Goal: Check status: Check status

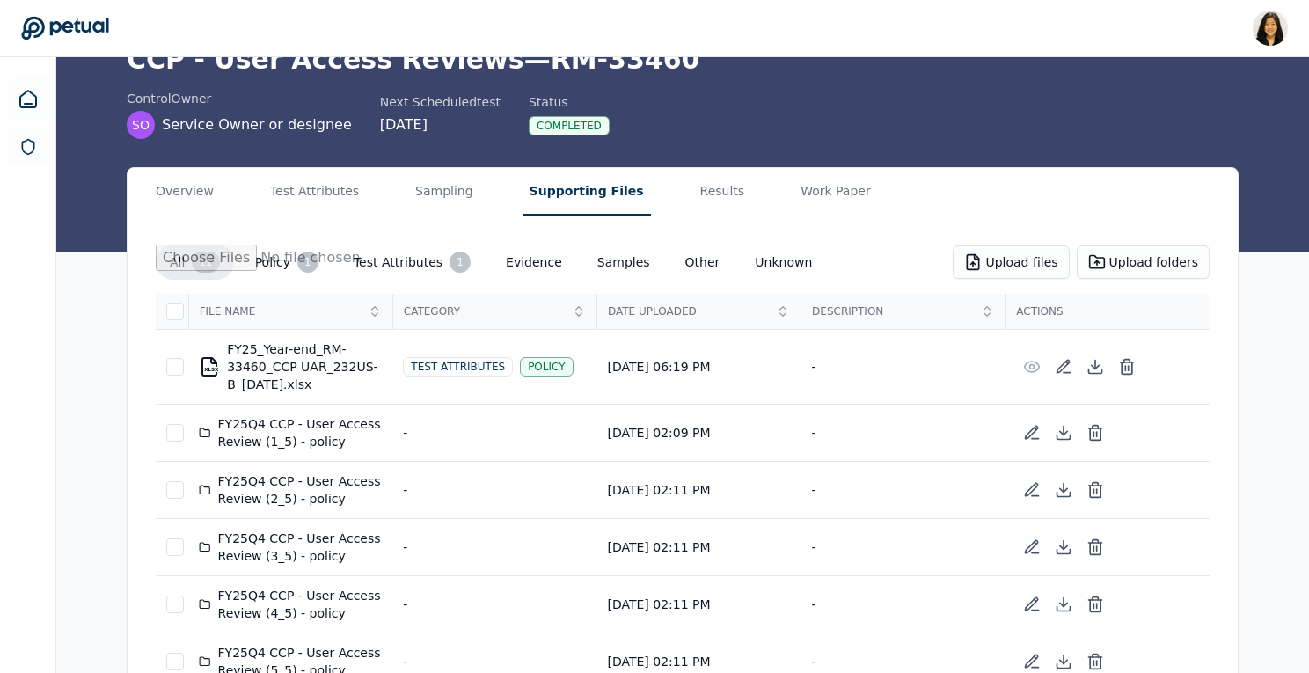
scroll to position [43, 0]
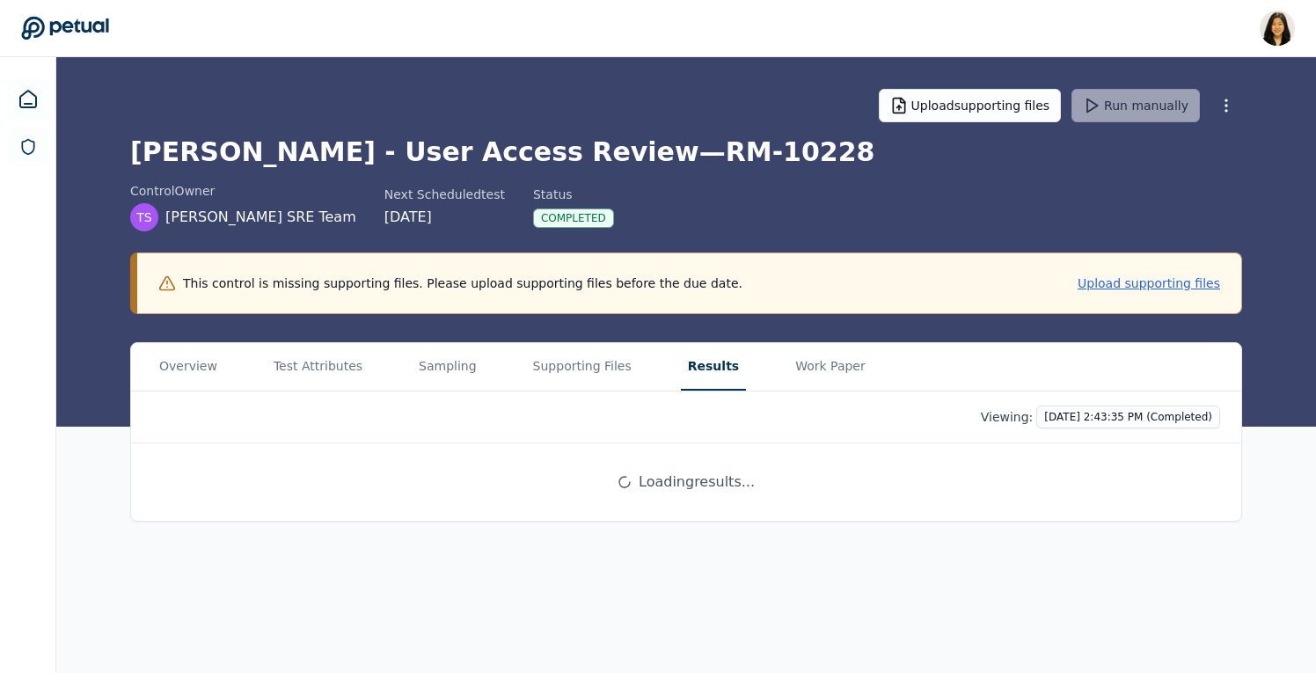
click at [1121, 419] on html "Renee Park renee.park@petual.ai Sign out Upload supporting files Run manually T…" at bounding box center [658, 336] width 1316 height 673
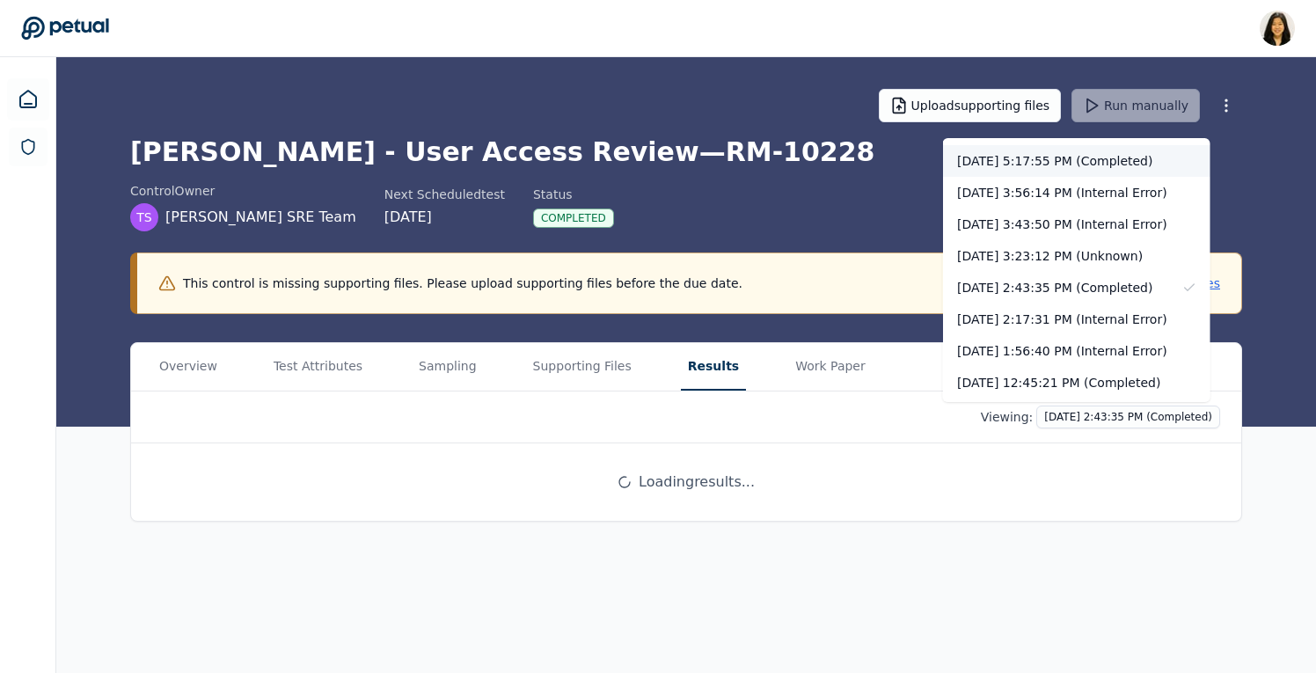
click at [1065, 155] on div "10/7/2025, 5:17:55 PM (Completed)" at bounding box center [1076, 161] width 267 height 32
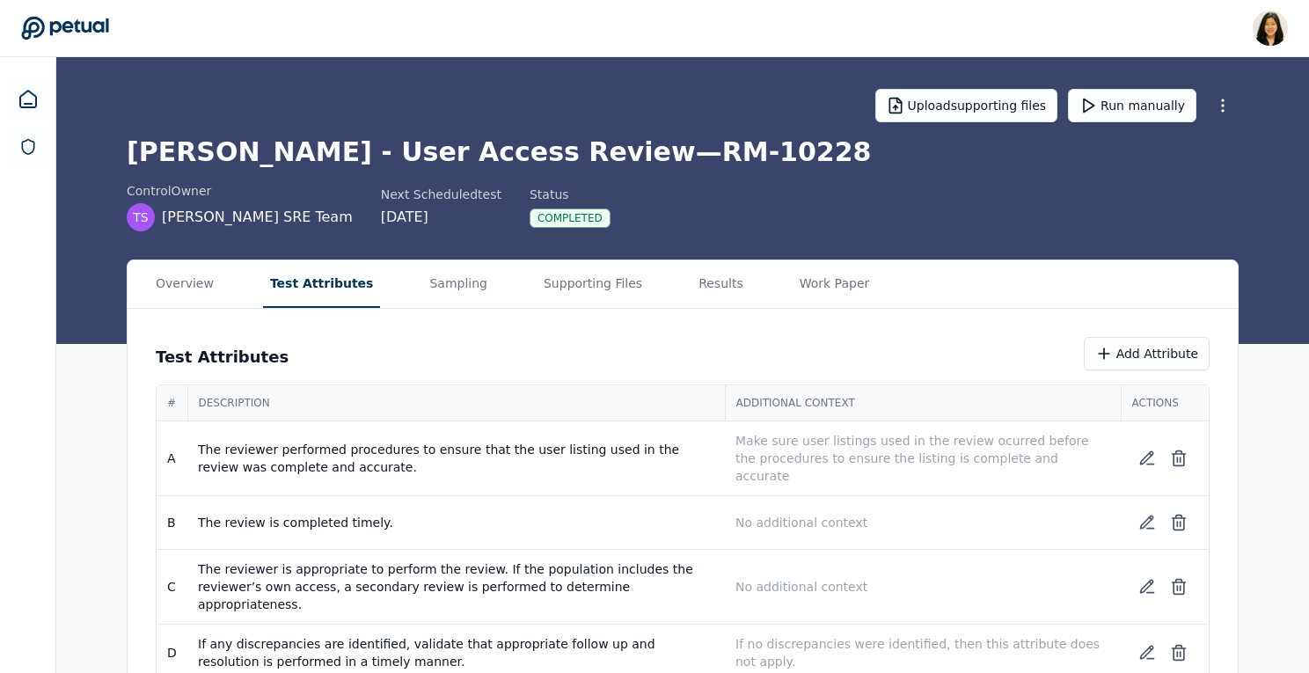
click at [325, 284] on button "Test Attributes" at bounding box center [322, 284] width 118 height 48
click at [1122, 105] on button "Run manually" at bounding box center [1132, 105] width 128 height 33
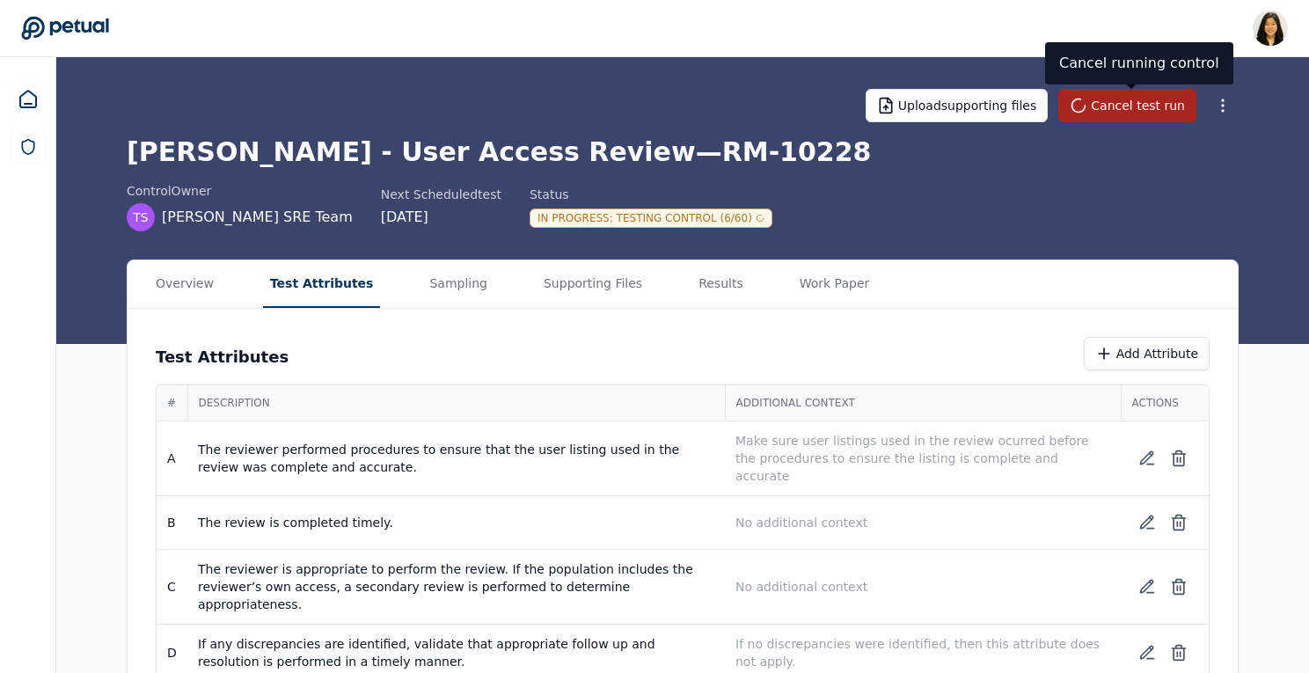
click at [1101, 110] on button "Cancel test run" at bounding box center [1127, 105] width 138 height 33
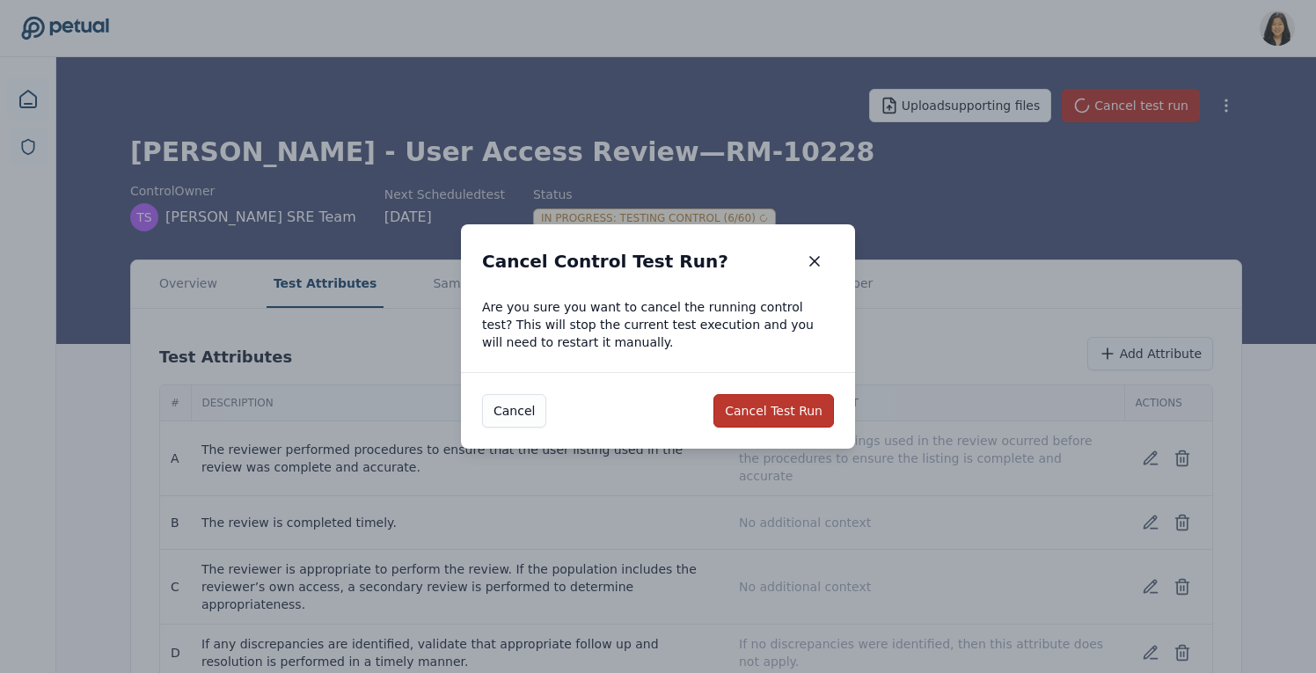
click at [753, 416] on button "Cancel Test Run" at bounding box center [773, 410] width 121 height 33
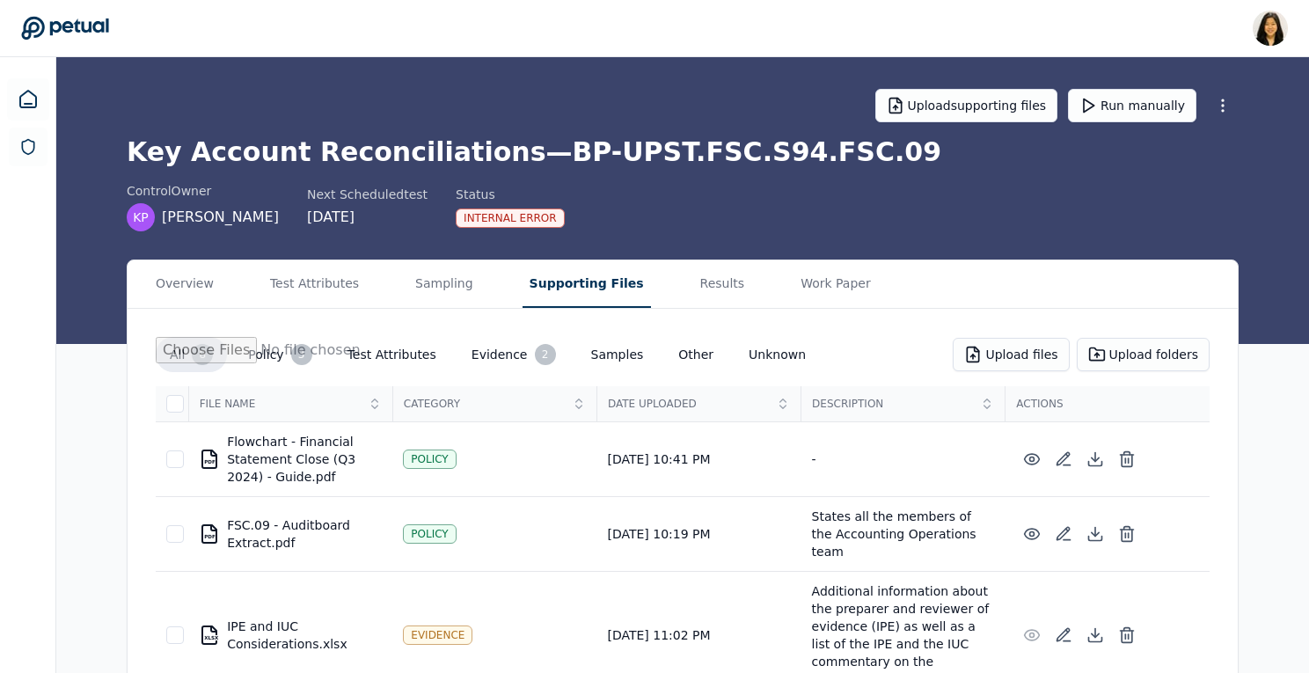
click at [771, 208] on div "control Owner KP [PERSON_NAME] Next Scheduled test [DATE] Status Internal Error" at bounding box center [683, 206] width 1112 height 49
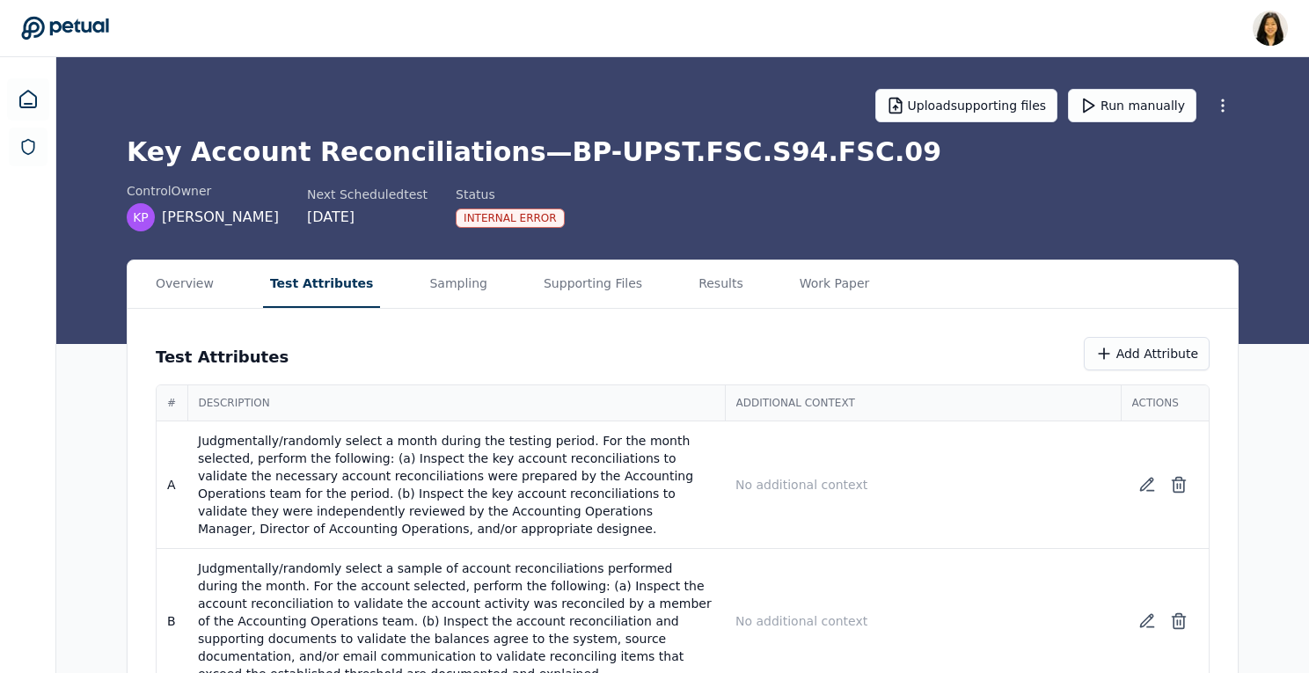
click at [323, 293] on button "Test Attributes" at bounding box center [322, 284] width 118 height 48
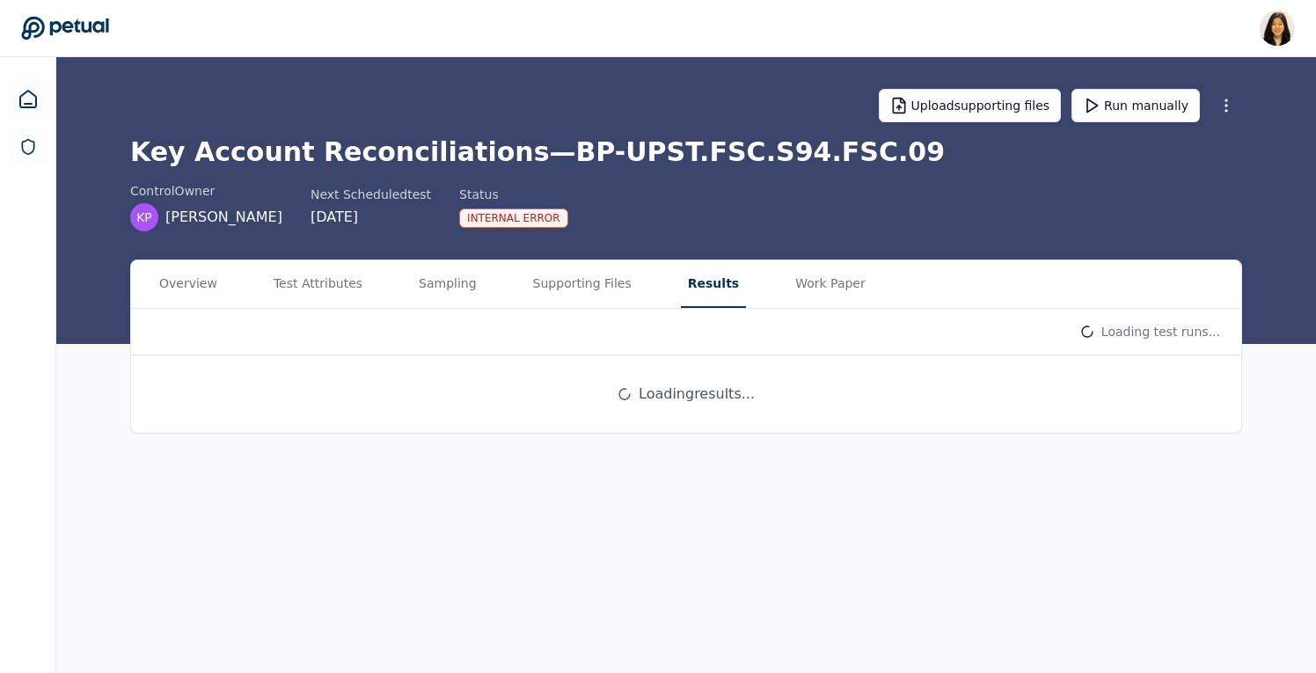
click at [681, 282] on button "Results" at bounding box center [713, 284] width 65 height 48
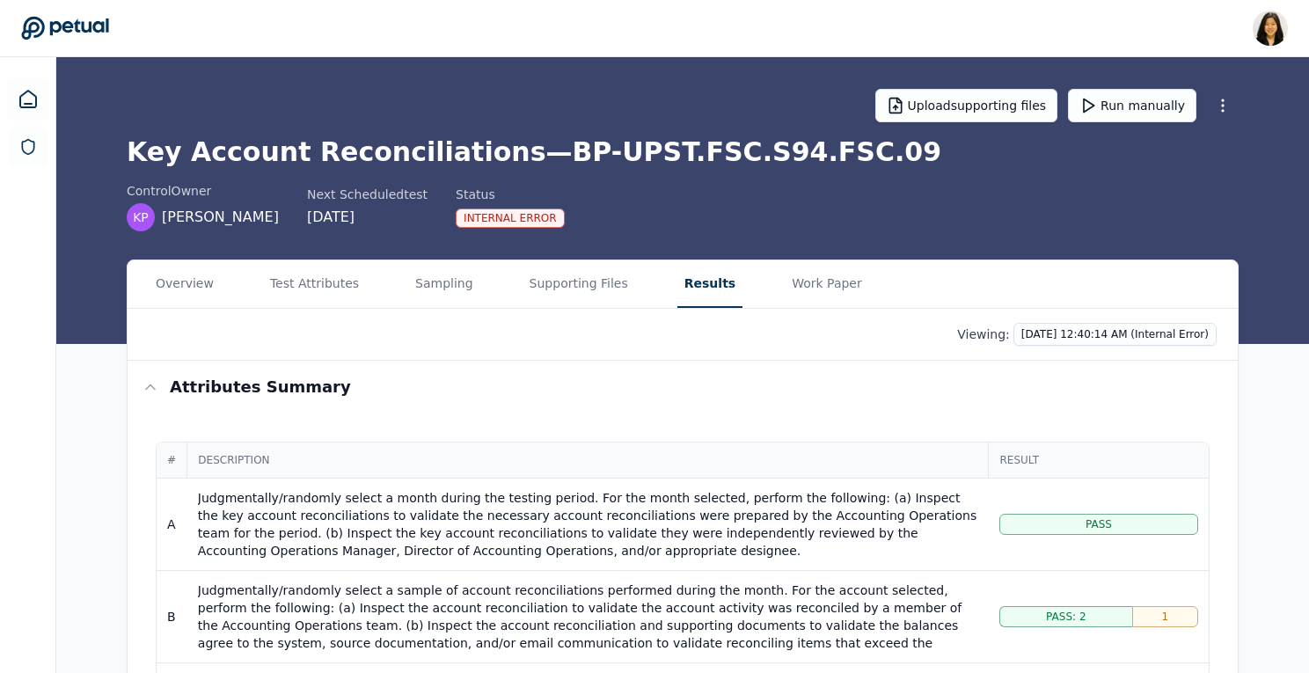
scroll to position [10, 0]
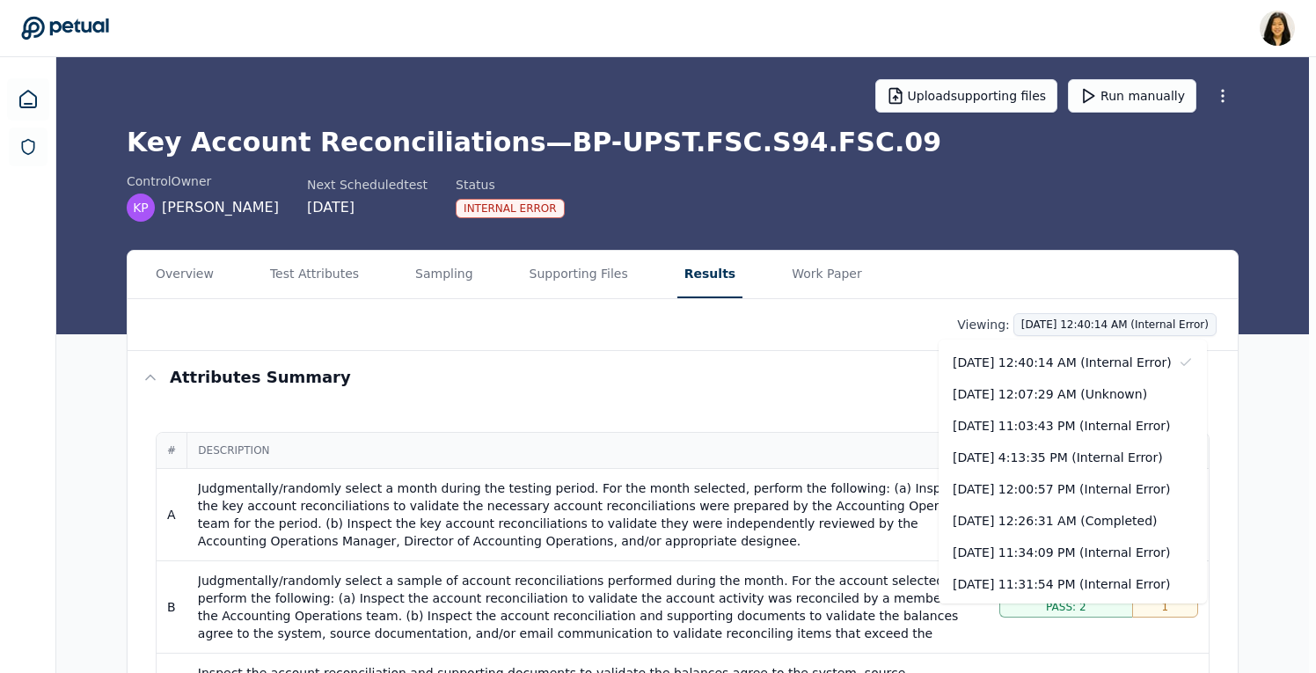
click at [1047, 495] on div "[DATE] 12:00:57 PM (Internal Error)" at bounding box center [1073, 489] width 268 height 32
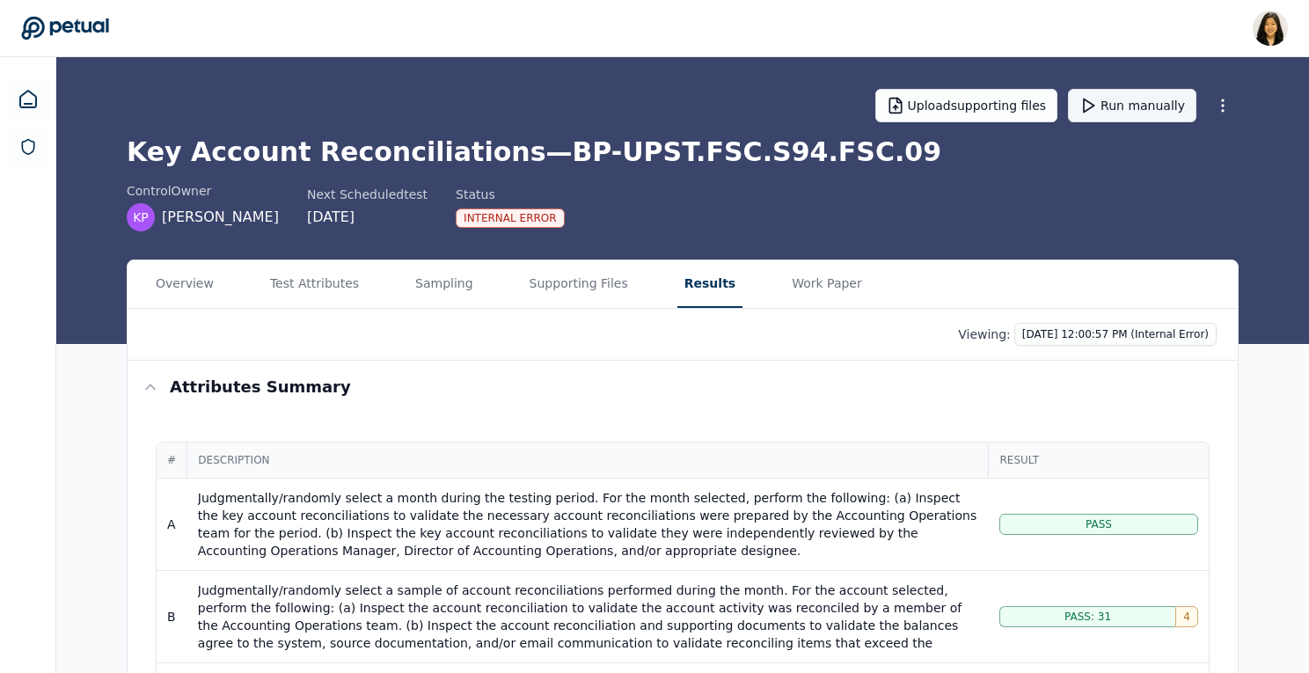
click at [1147, 99] on button "Run manually" at bounding box center [1132, 105] width 128 height 33
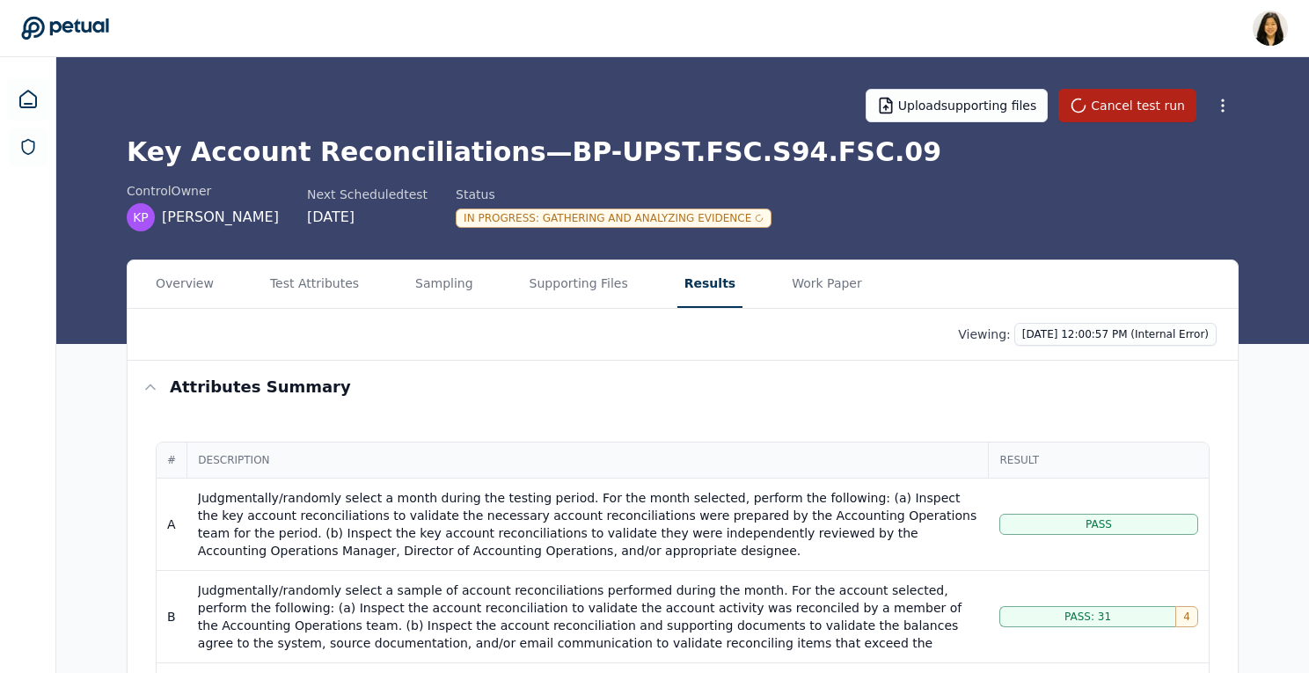
scroll to position [18, 0]
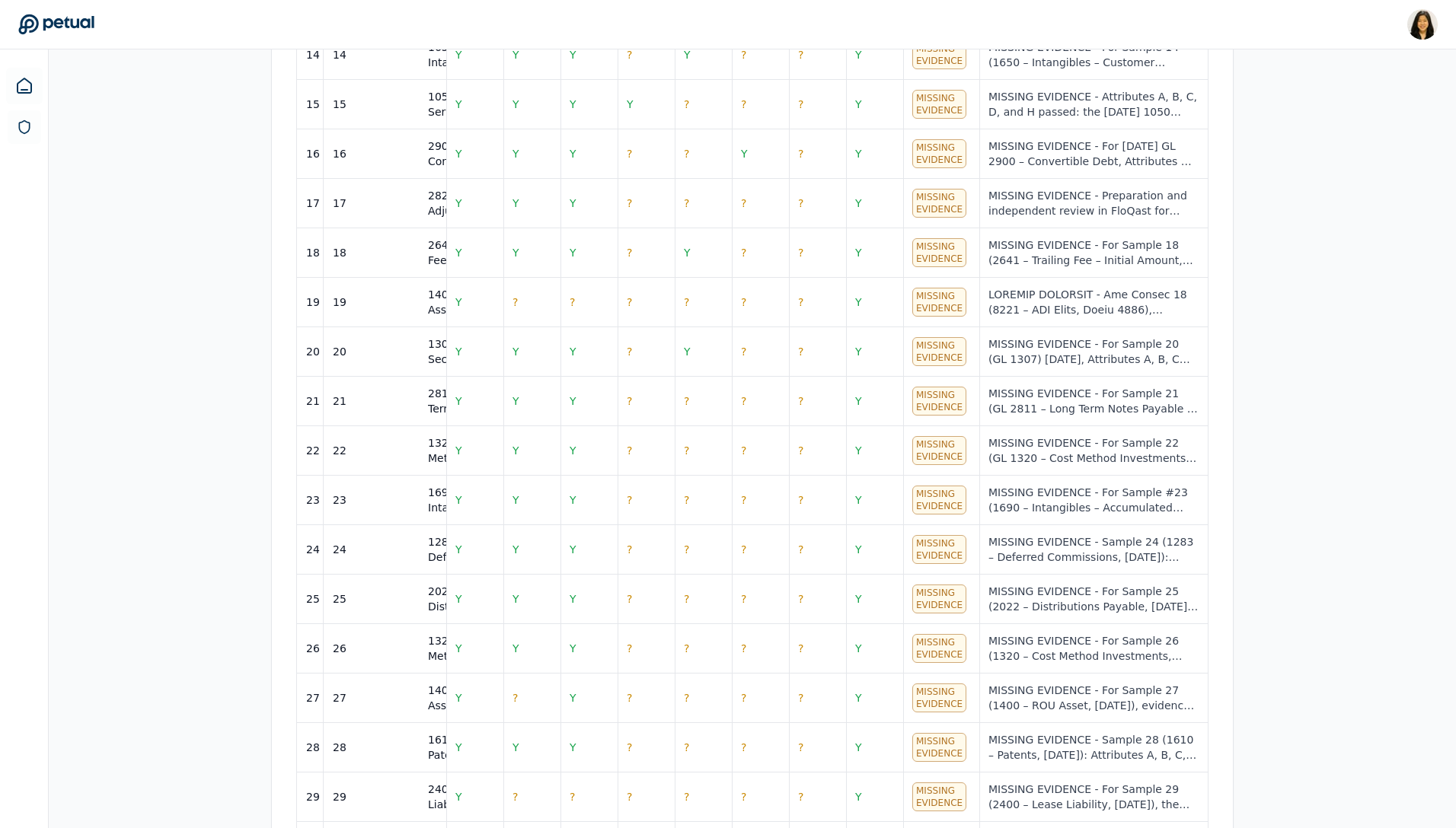
scroll to position [1717, 0]
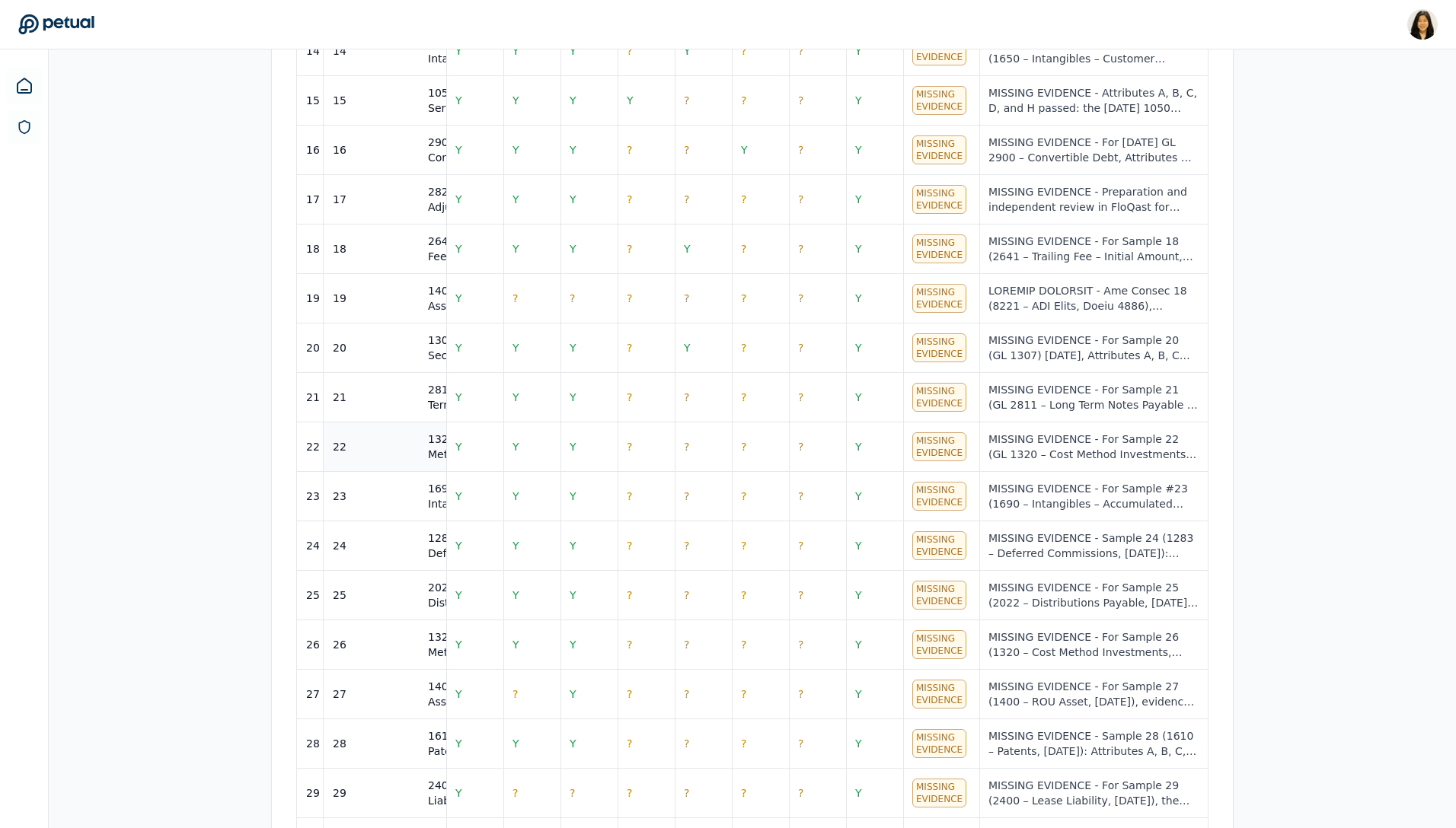
click at [390, 440] on div "22" at bounding box center [370, 447] width 77 height 16
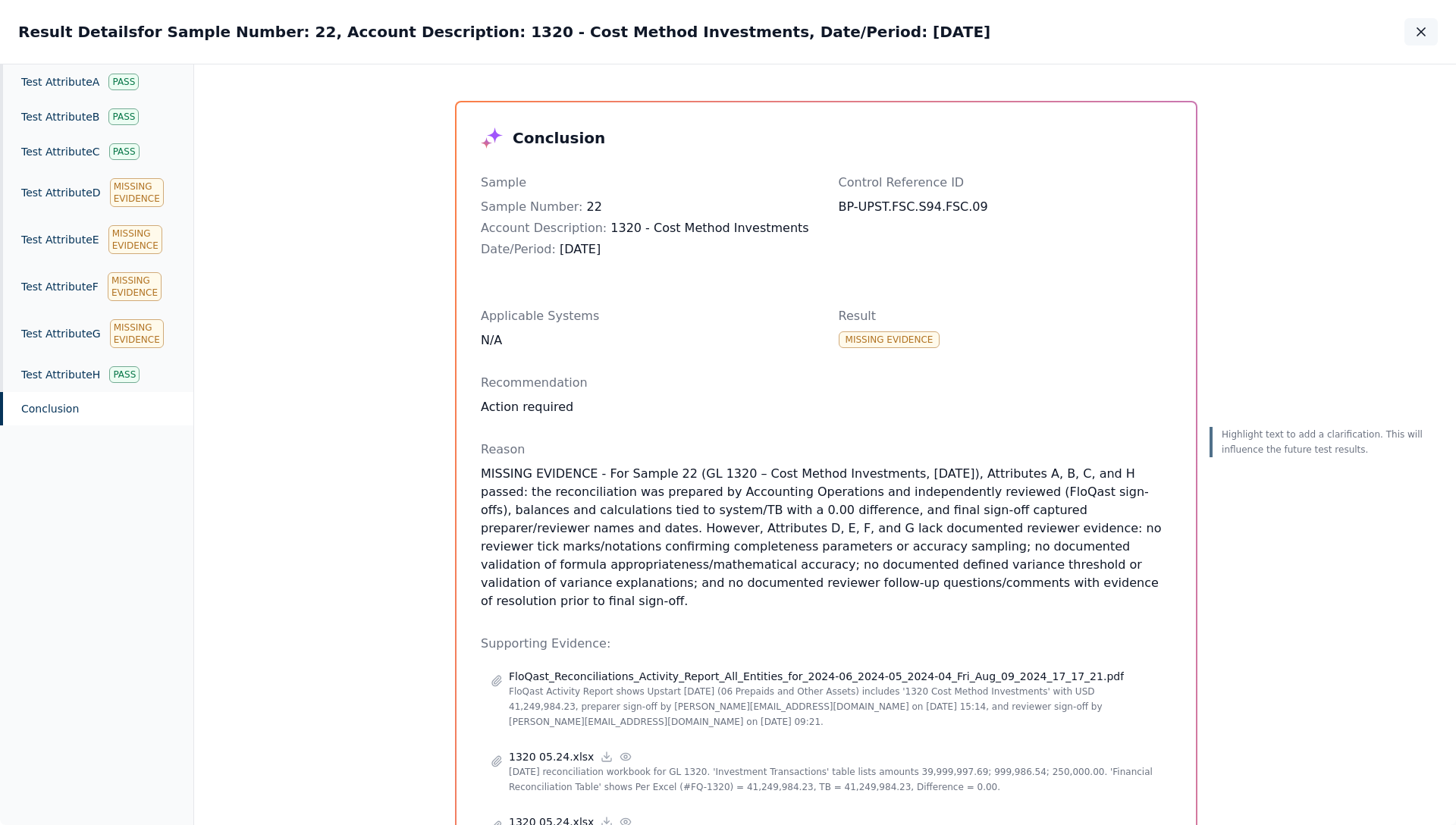
click at [1128, 28] on icon "button" at bounding box center [1422, 32] width 16 height 16
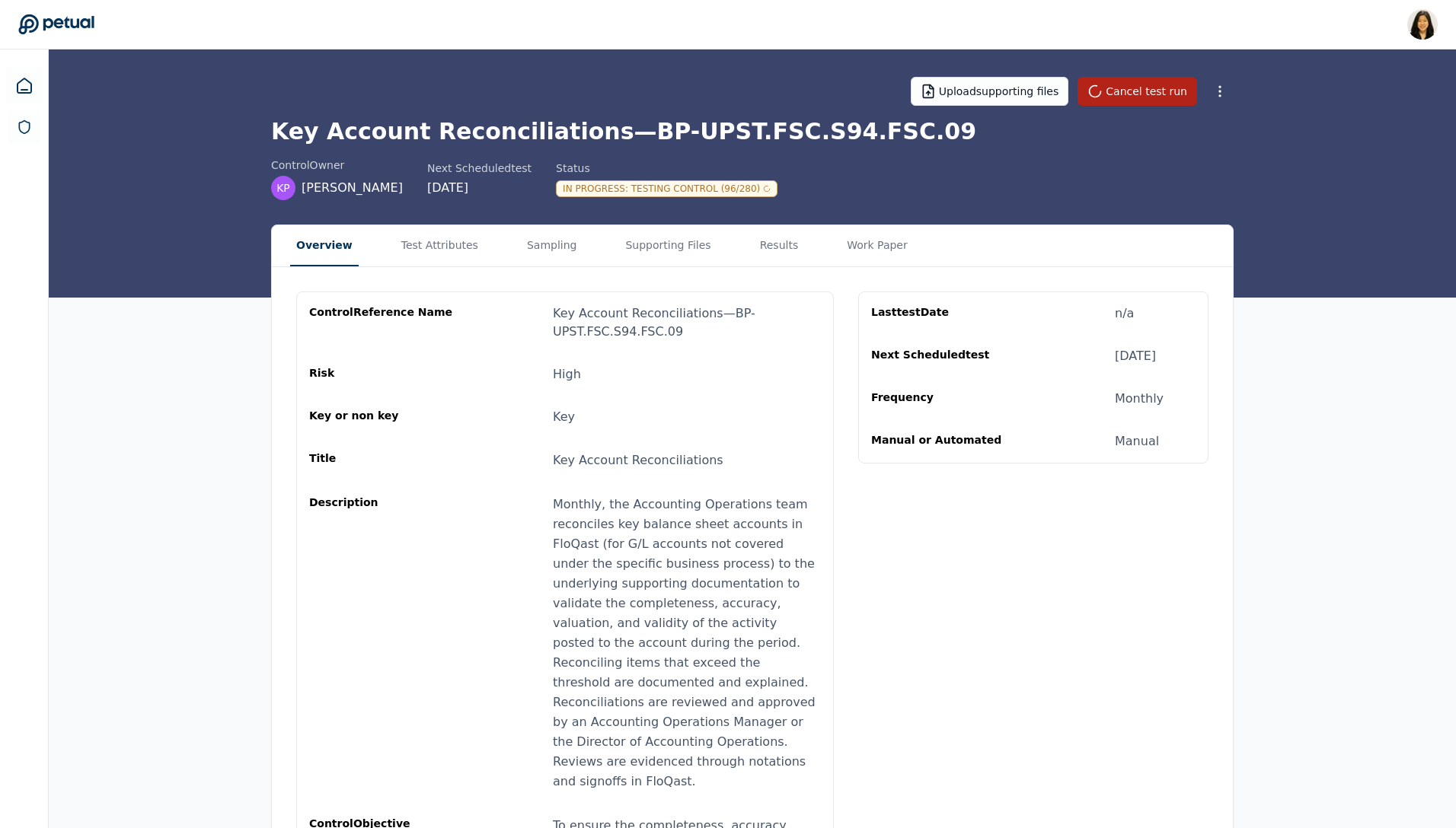
click at [337, 256] on button "Overview" at bounding box center [324, 246] width 68 height 42
click at [656, 251] on button "Supporting Files" at bounding box center [667, 246] width 98 height 42
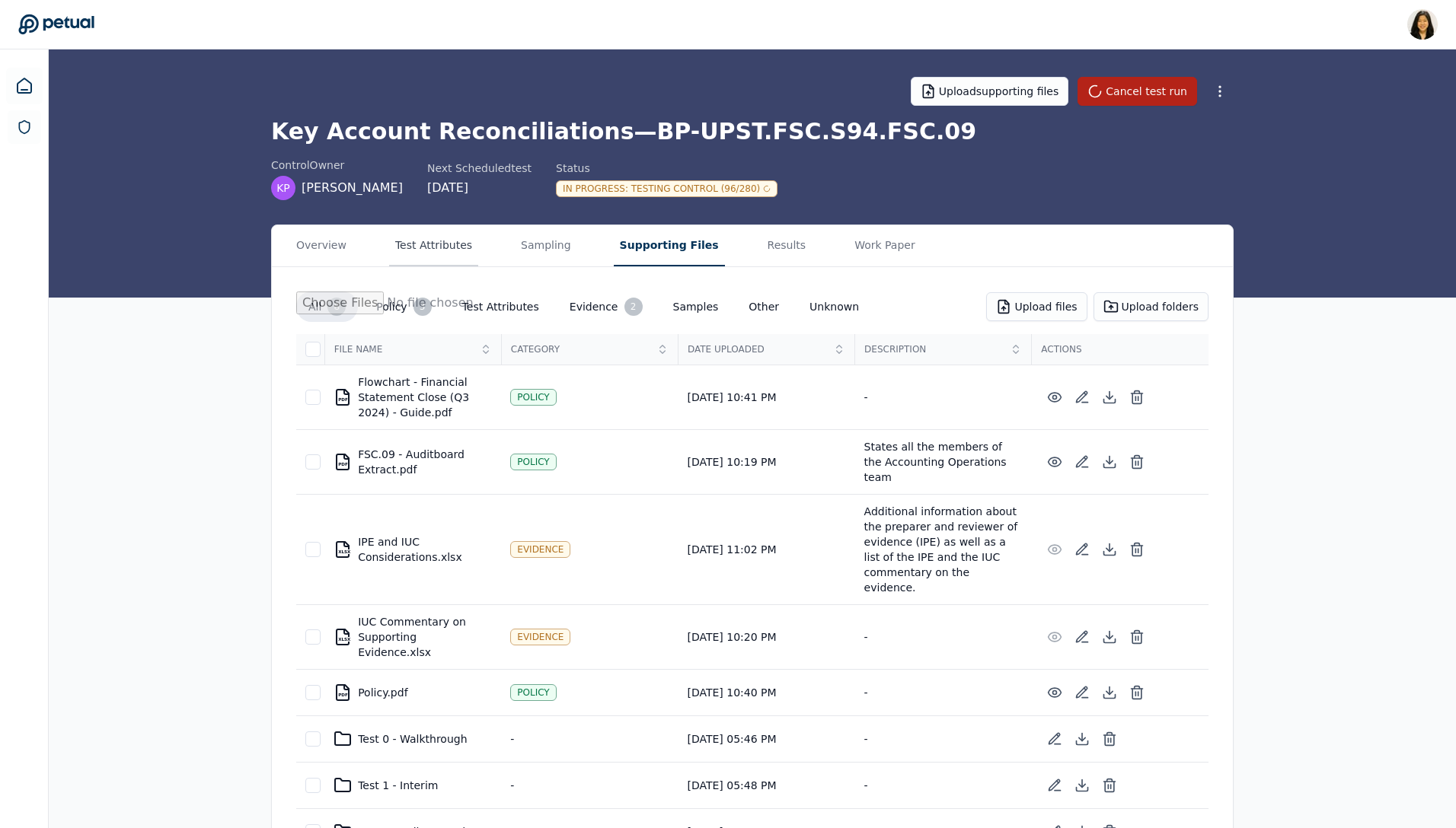
click at [446, 250] on button "Test Attributes" at bounding box center [434, 246] width 89 height 42
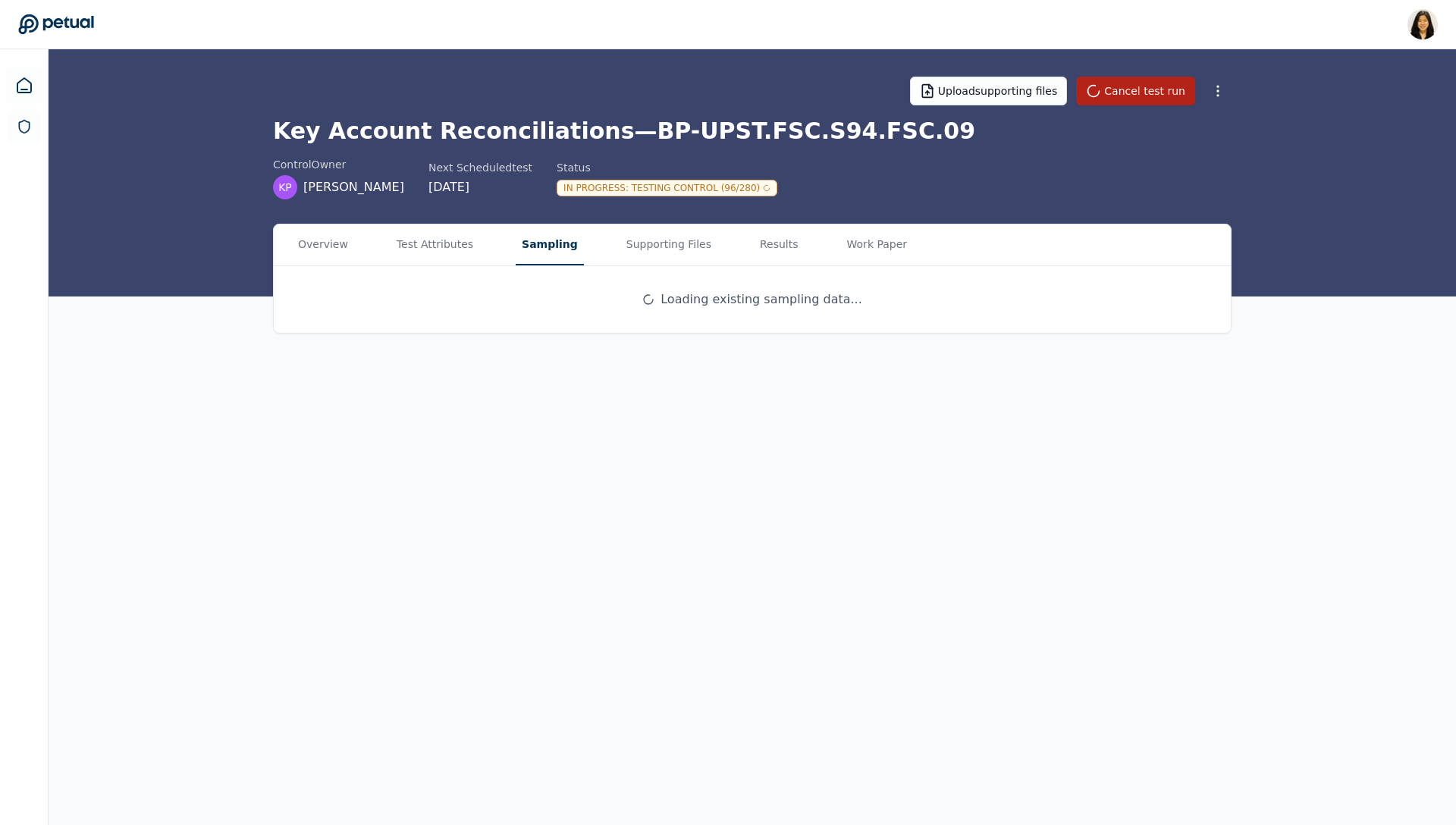
click at [532, 238] on button "Sampling" at bounding box center [549, 245] width 68 height 41
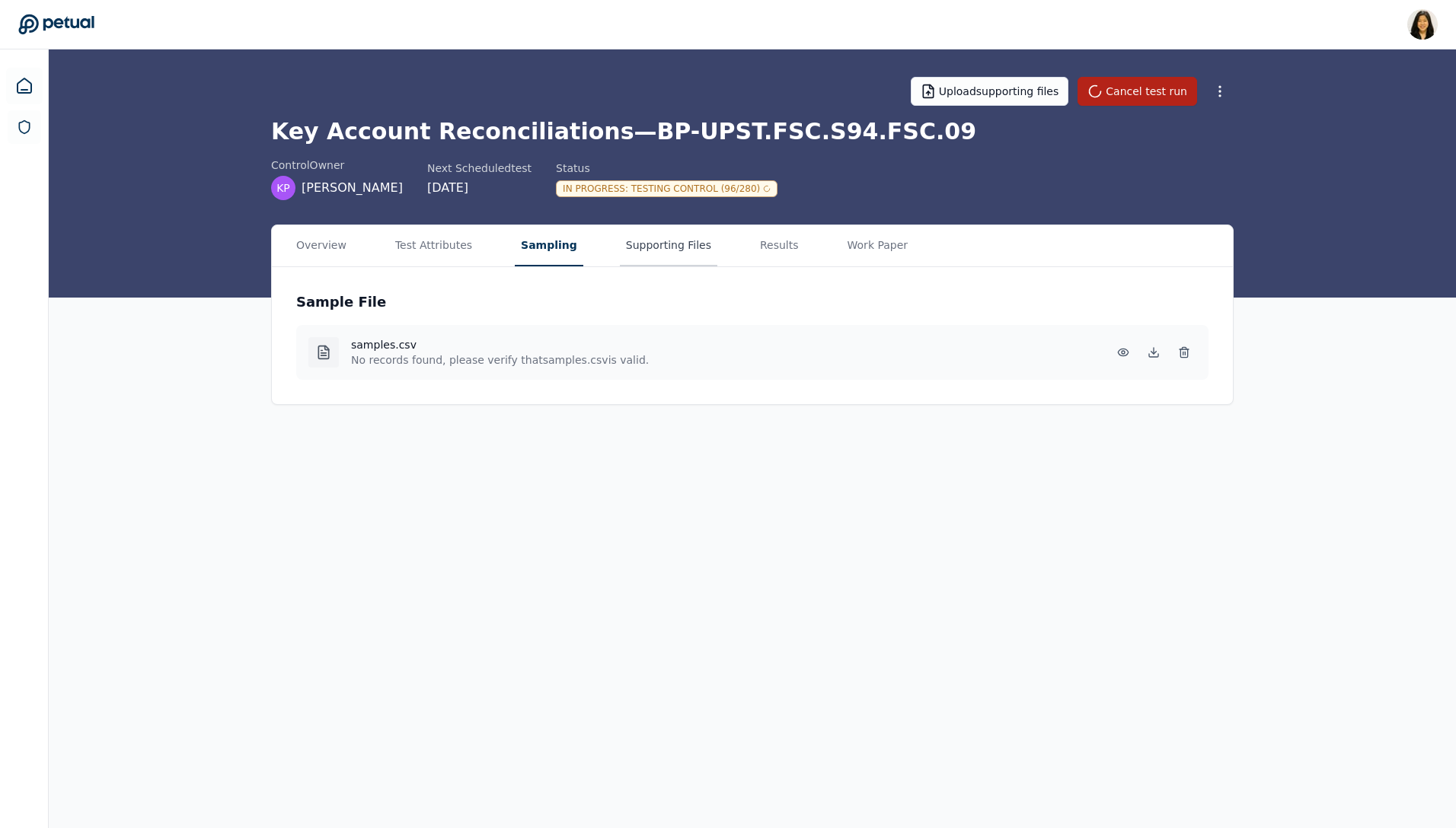
click at [649, 245] on button "Supporting Files" at bounding box center [668, 246] width 98 height 42
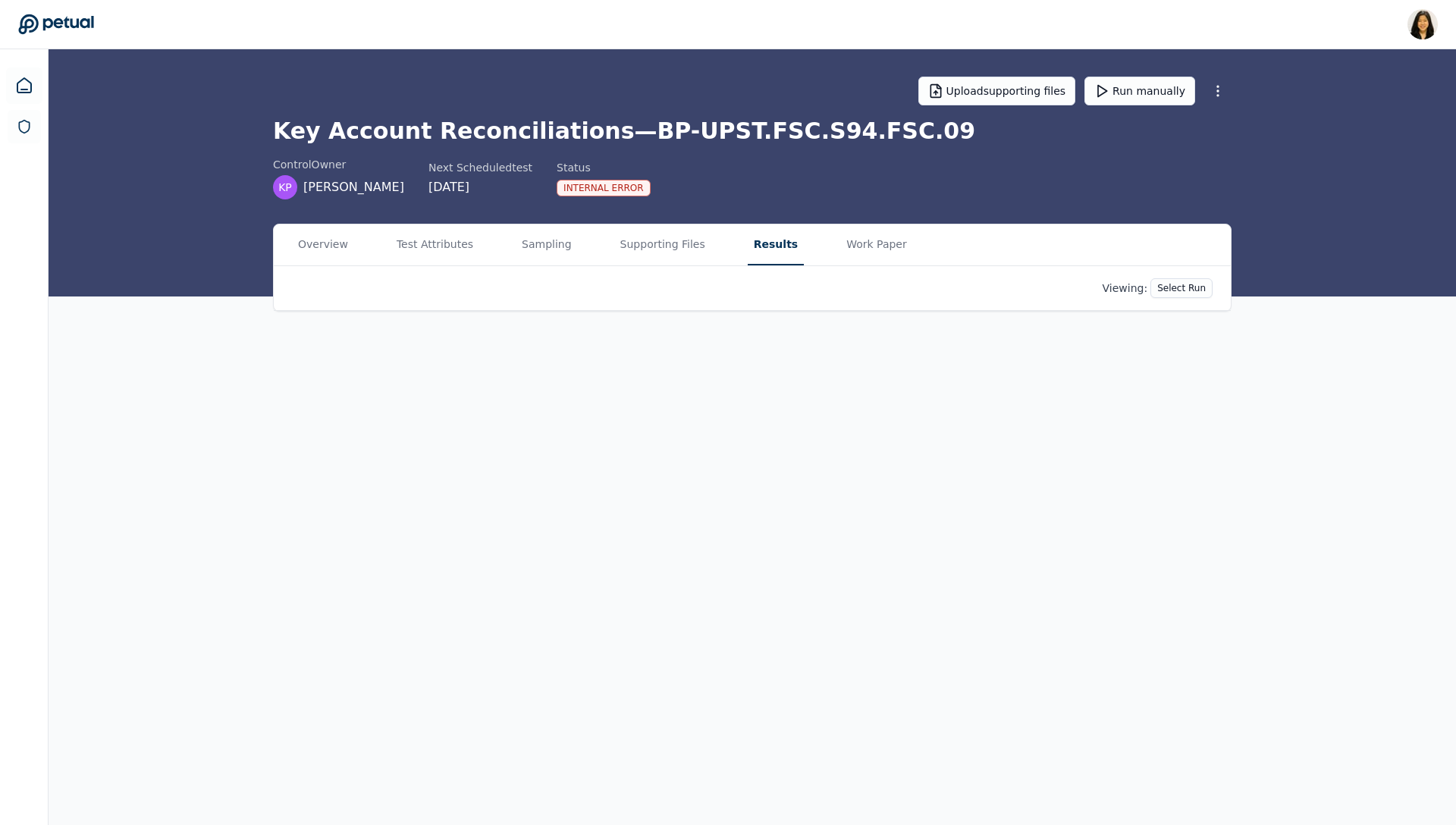
click at [760, 253] on button "Results" at bounding box center [775, 245] width 56 height 41
click at [1060, 291] on html "Renee Park renee.park@petual.ai Sign out Upload supporting files Run manually K…" at bounding box center [728, 412] width 1456 height 825
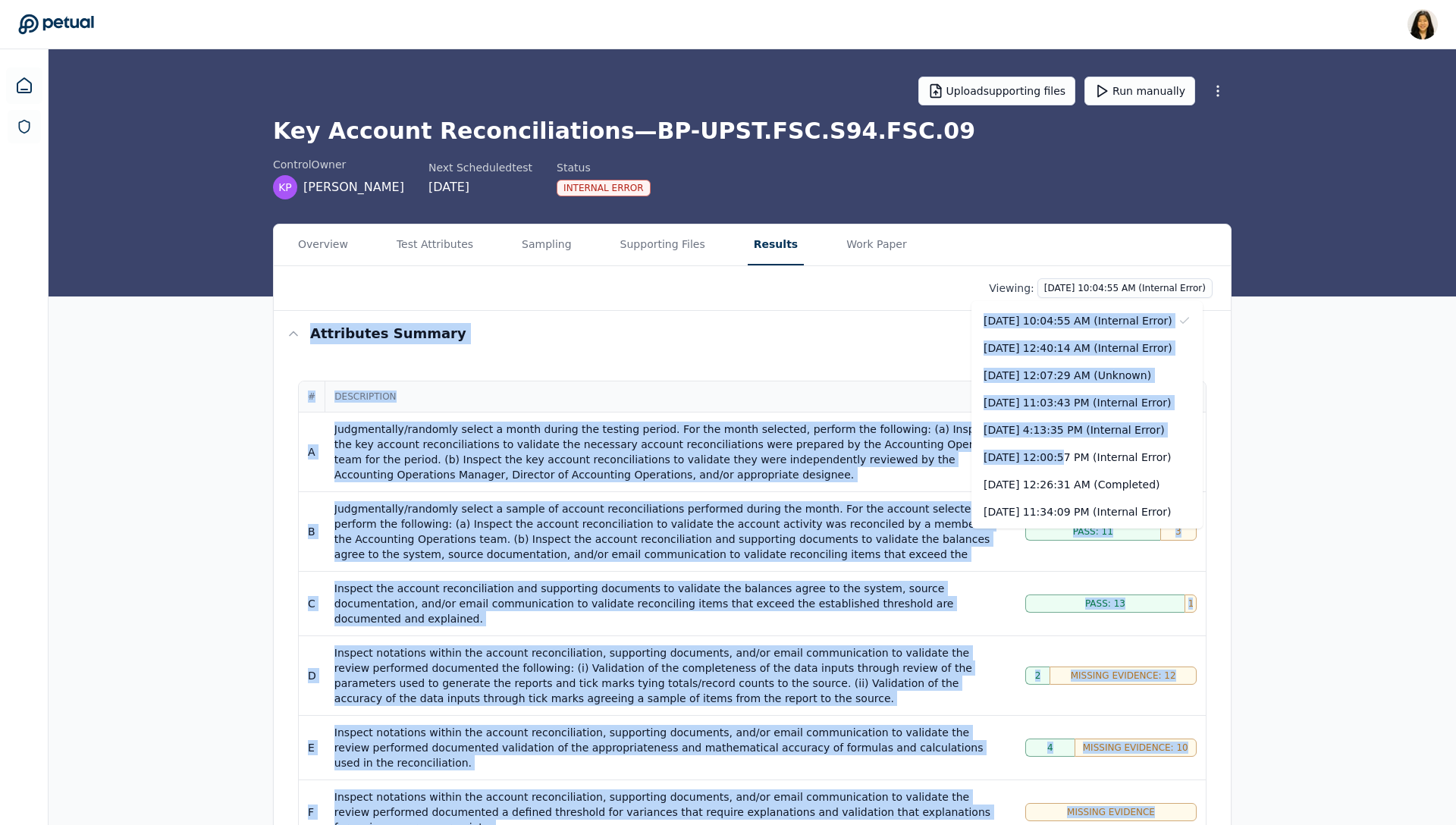
drag, startPoint x: 1055, startPoint y: 460, endPoint x: 831, endPoint y: 316, distance: 266.3
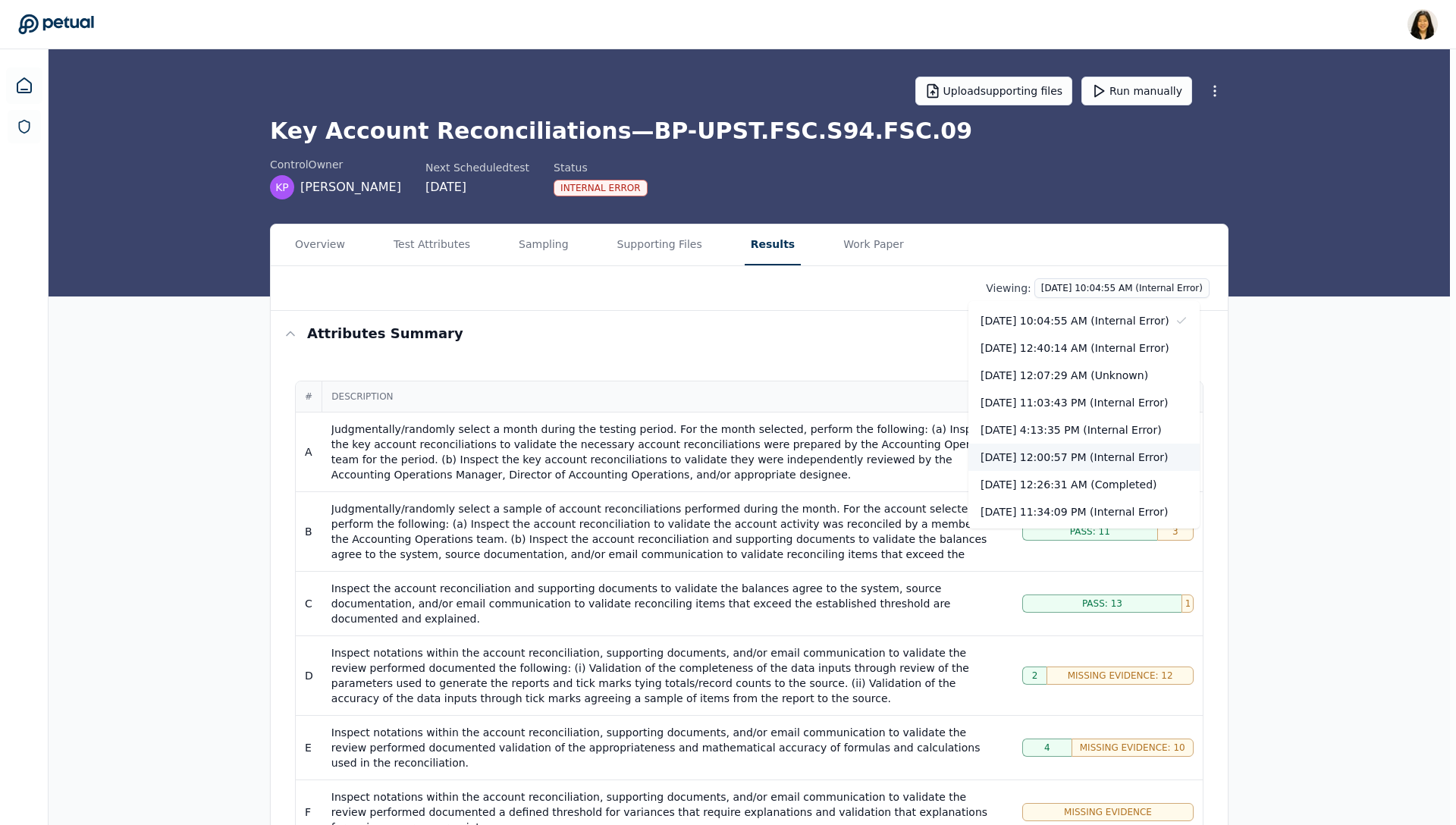
click at [1055, 453] on div "[DATE] 12:00:57 PM (Internal Error)" at bounding box center [1084, 458] width 231 height 28
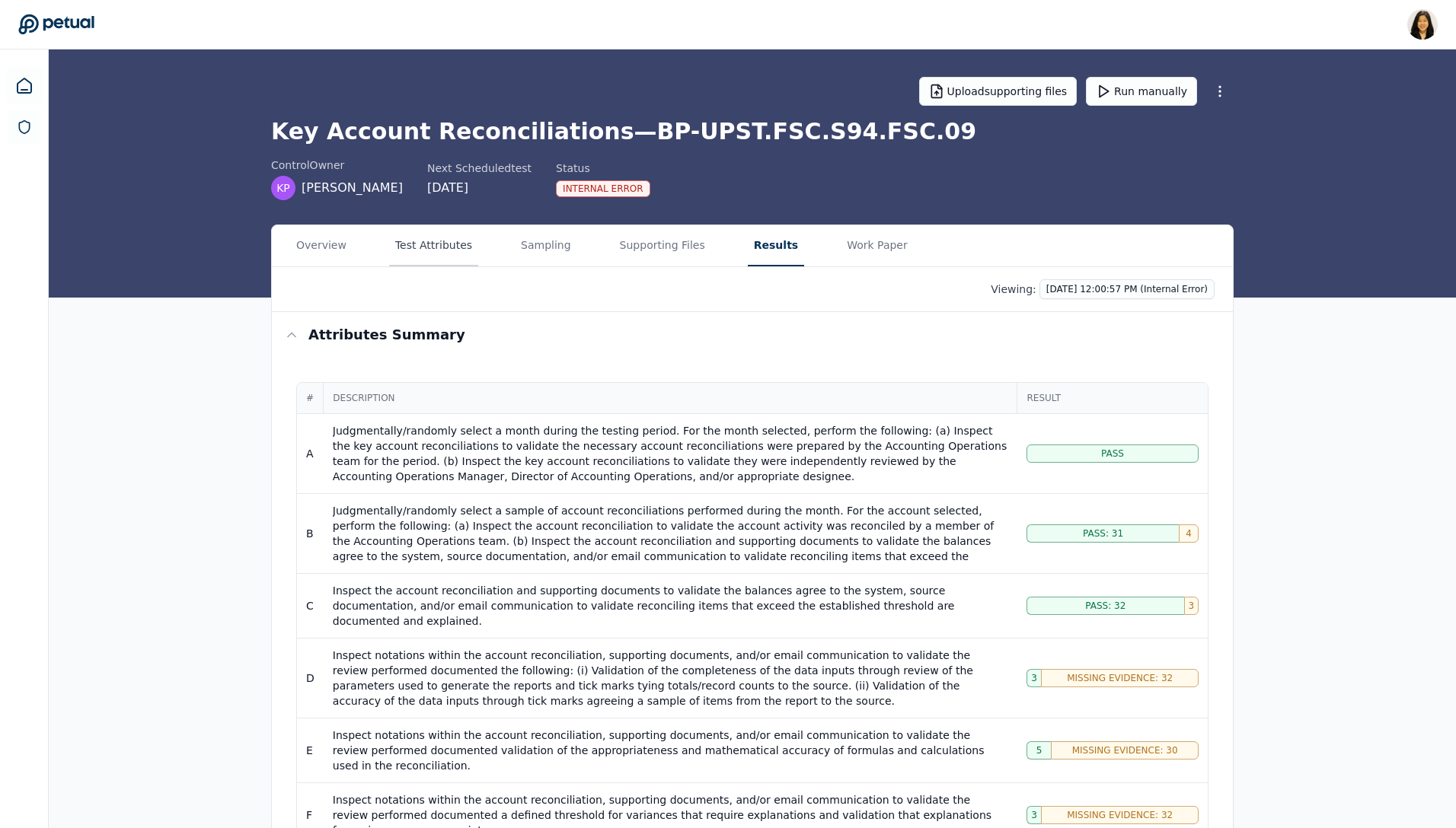
click at [422, 250] on button "Test Attributes" at bounding box center [434, 246] width 89 height 42
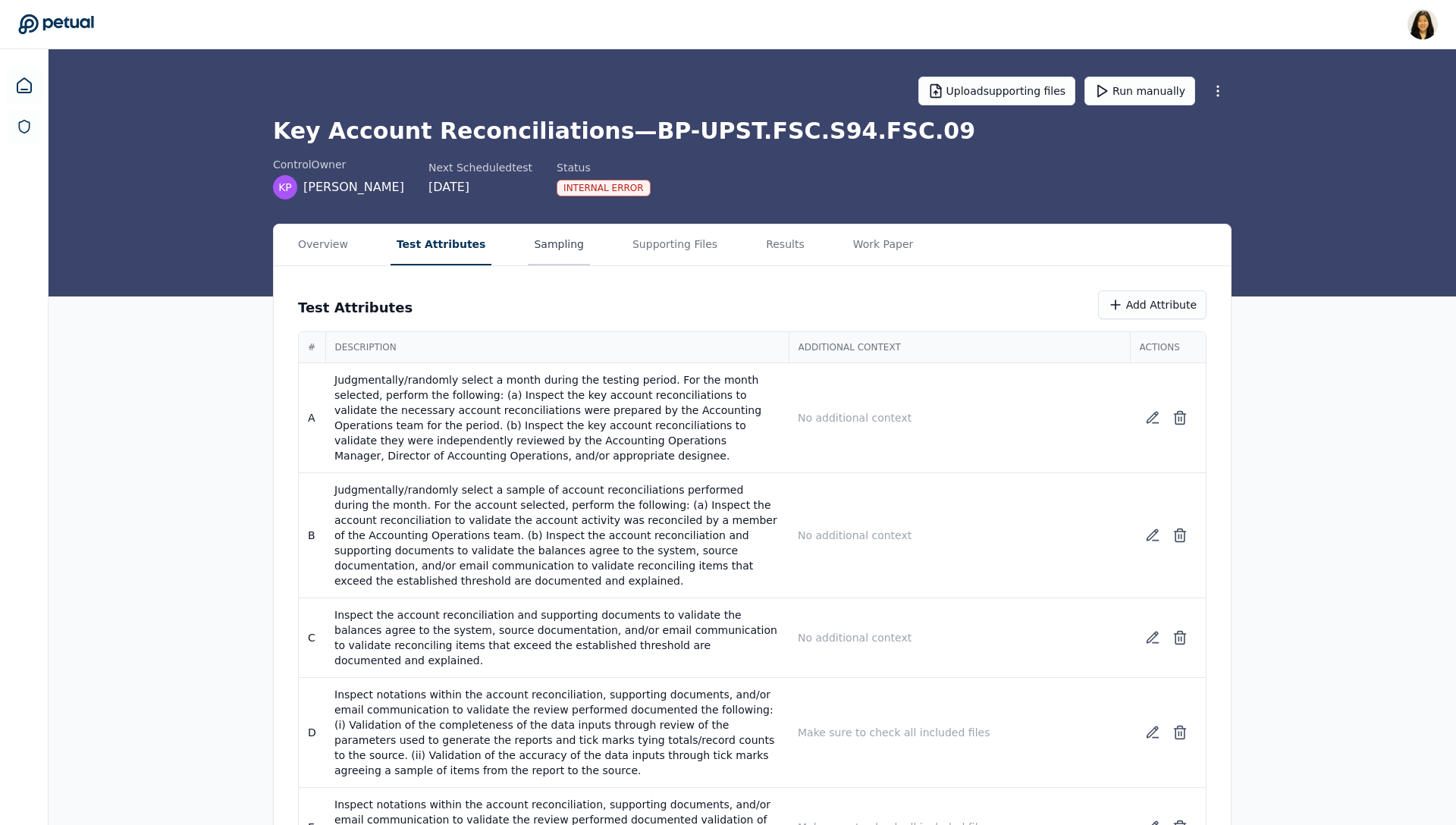
click at [528, 243] on button "Sampling" at bounding box center [559, 245] width 62 height 41
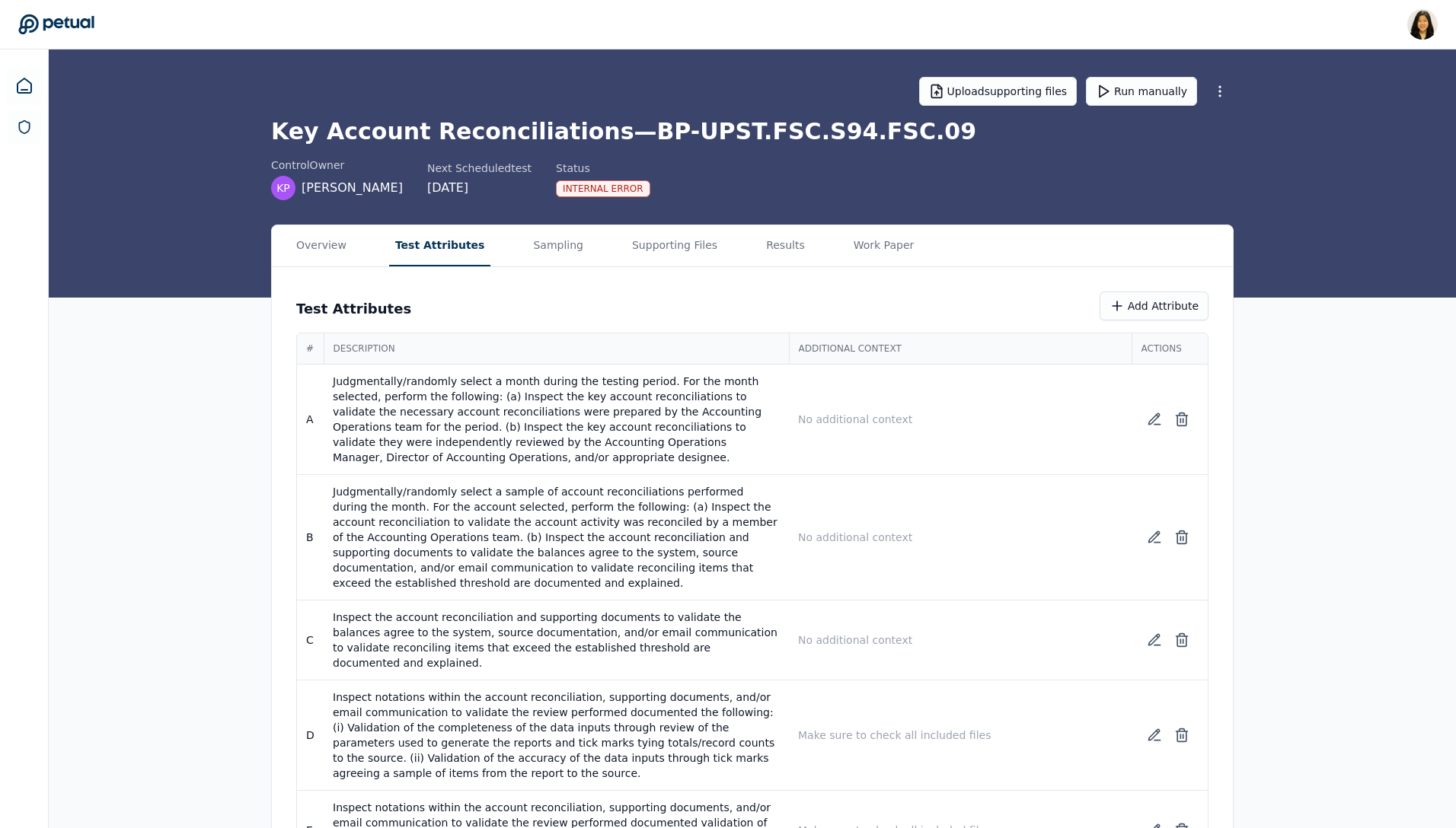
click at [439, 244] on button "Test Attributes" at bounding box center [441, 246] width 102 height 42
click at [316, 244] on button "Overview" at bounding box center [321, 246] width 62 height 42
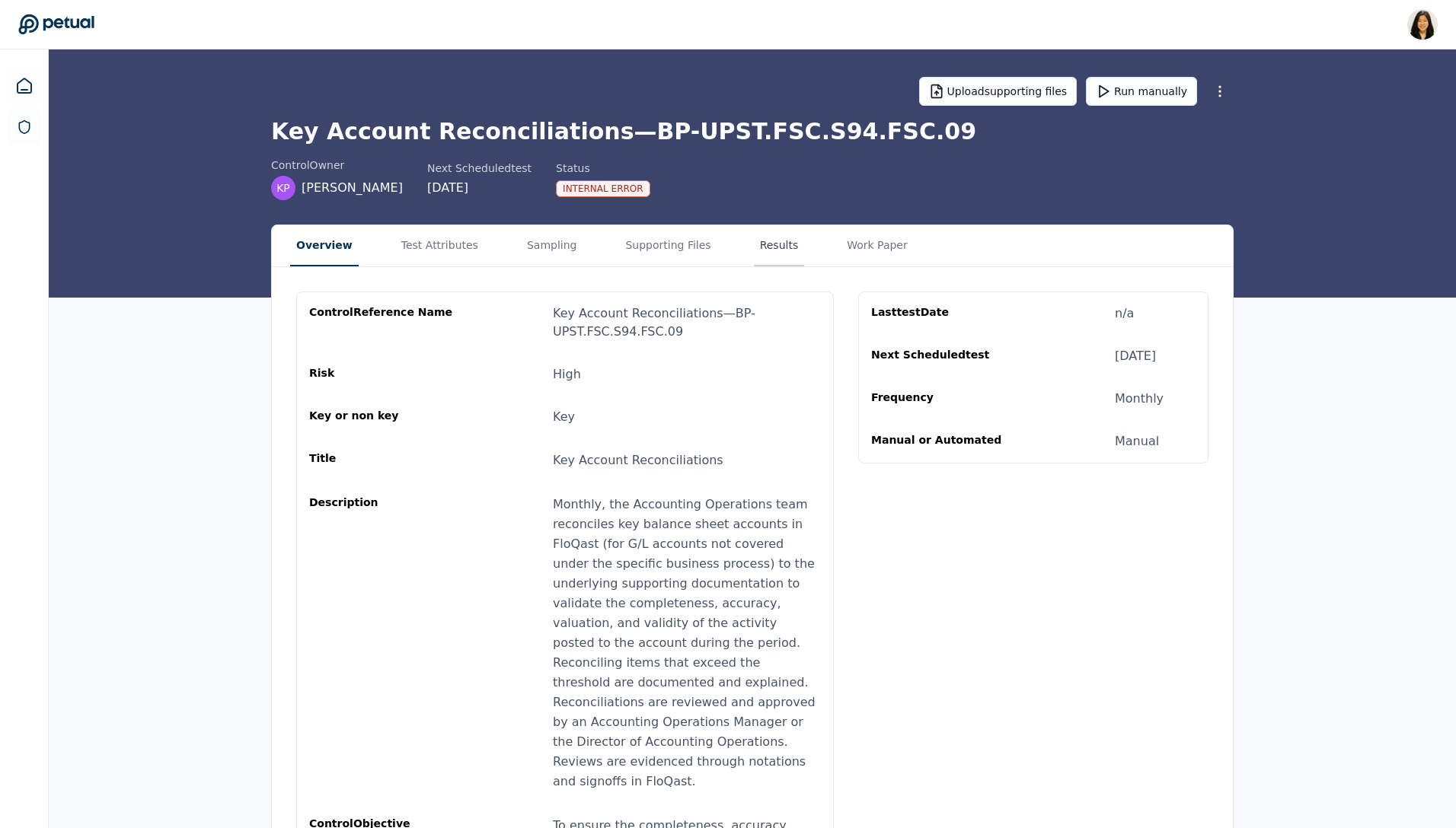
click at [759, 243] on button "Results" at bounding box center [779, 246] width 51 height 42
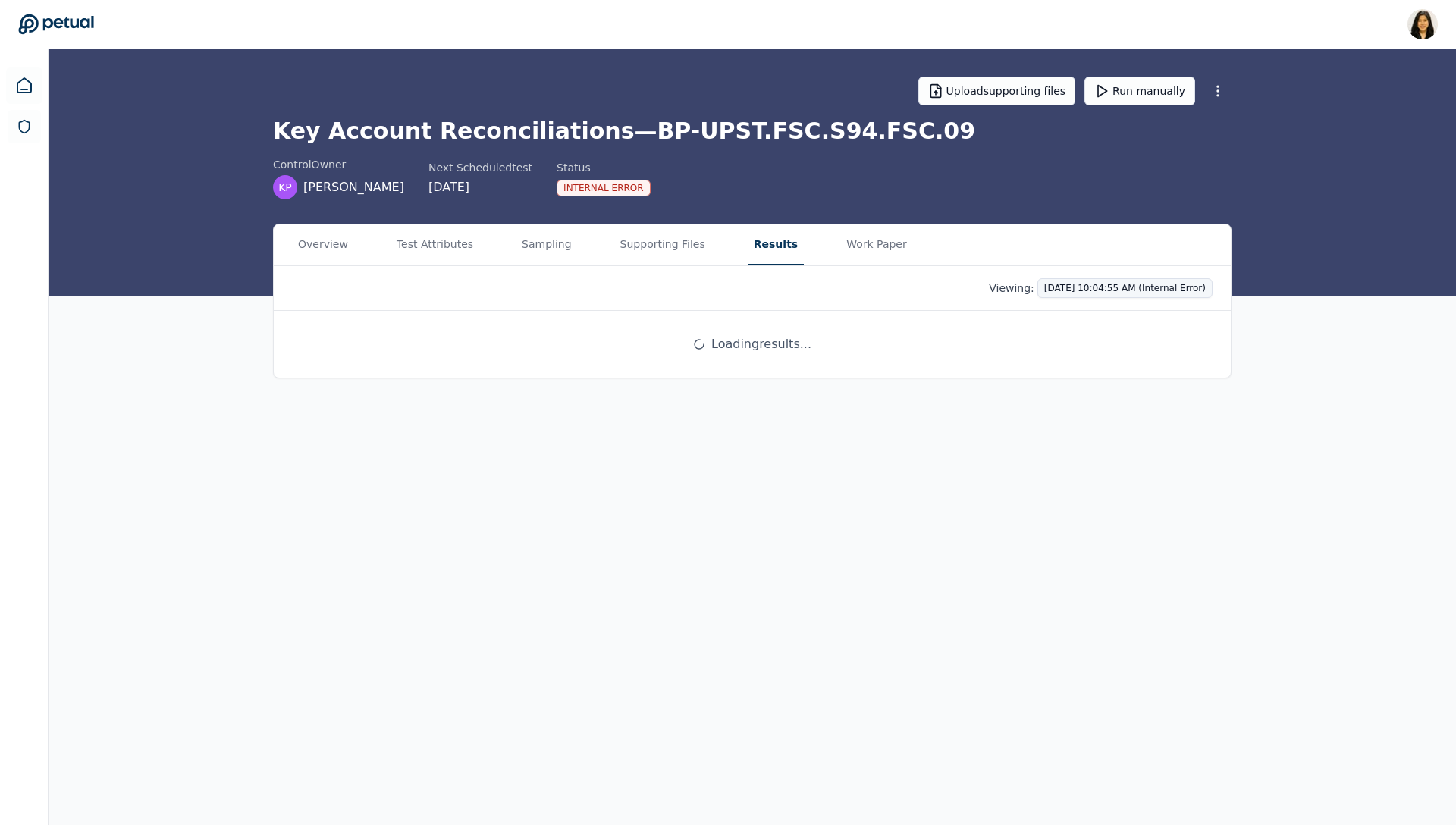
click at [1107, 292] on html "Renee Park renee.park@petual.ai Sign out Upload supporting files Run manually K…" at bounding box center [728, 412] width 1456 height 825
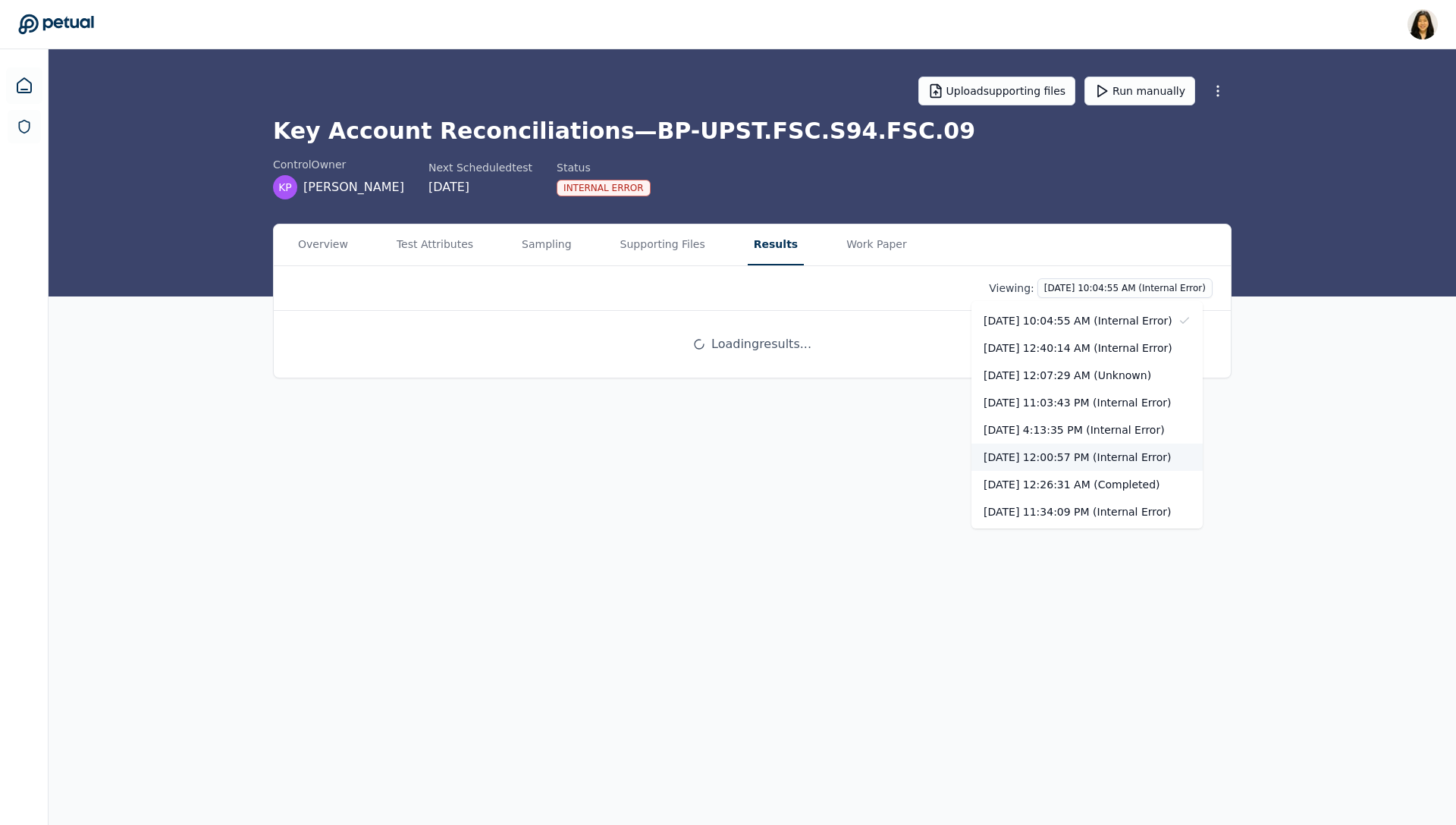
click at [1099, 457] on div "[DATE] 12:00:57 PM (Internal Error)" at bounding box center [1087, 458] width 231 height 28
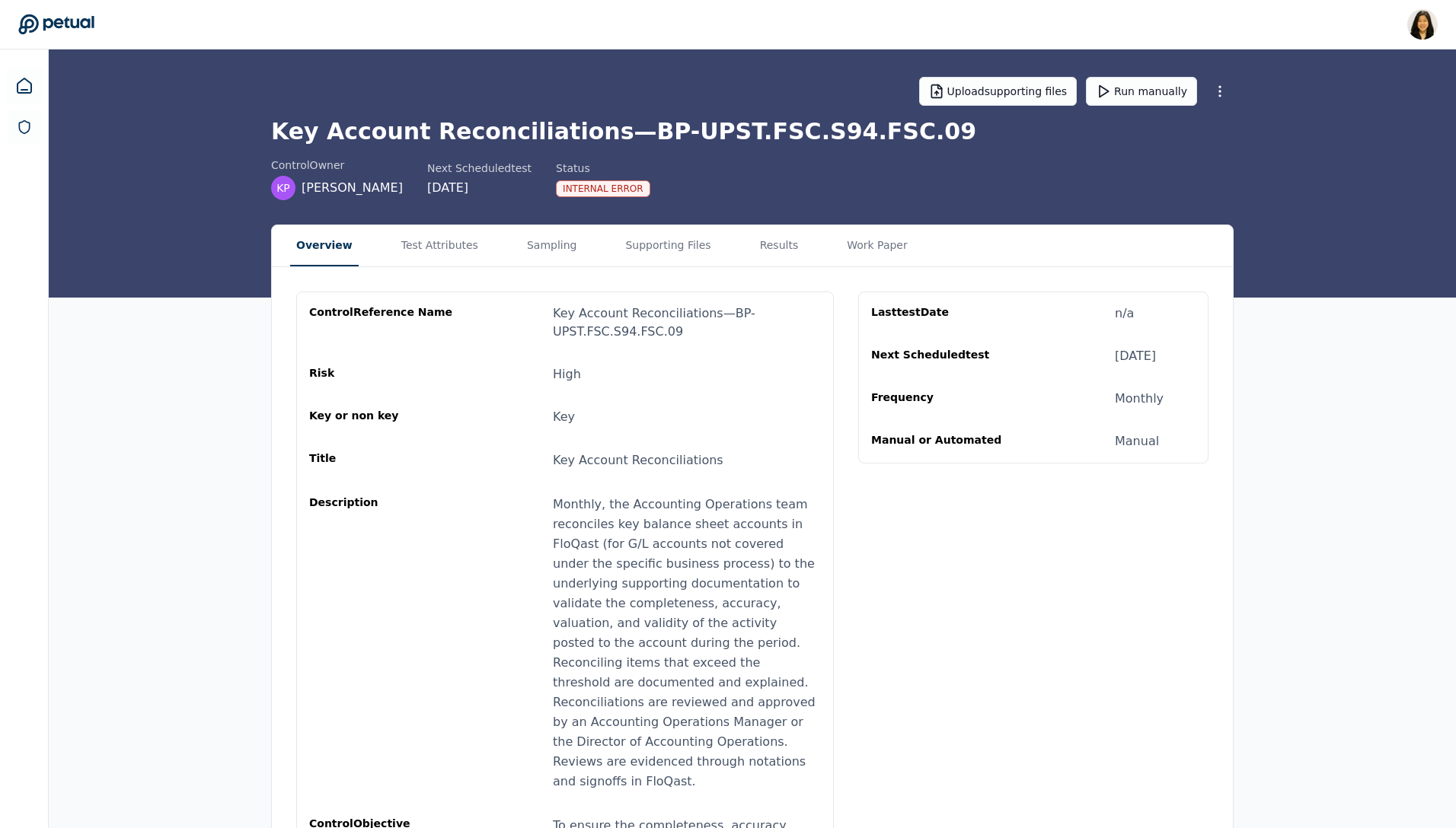
click at [326, 251] on button "Overview" at bounding box center [324, 246] width 68 height 42
click at [433, 246] on button "Test Attributes" at bounding box center [440, 246] width 89 height 42
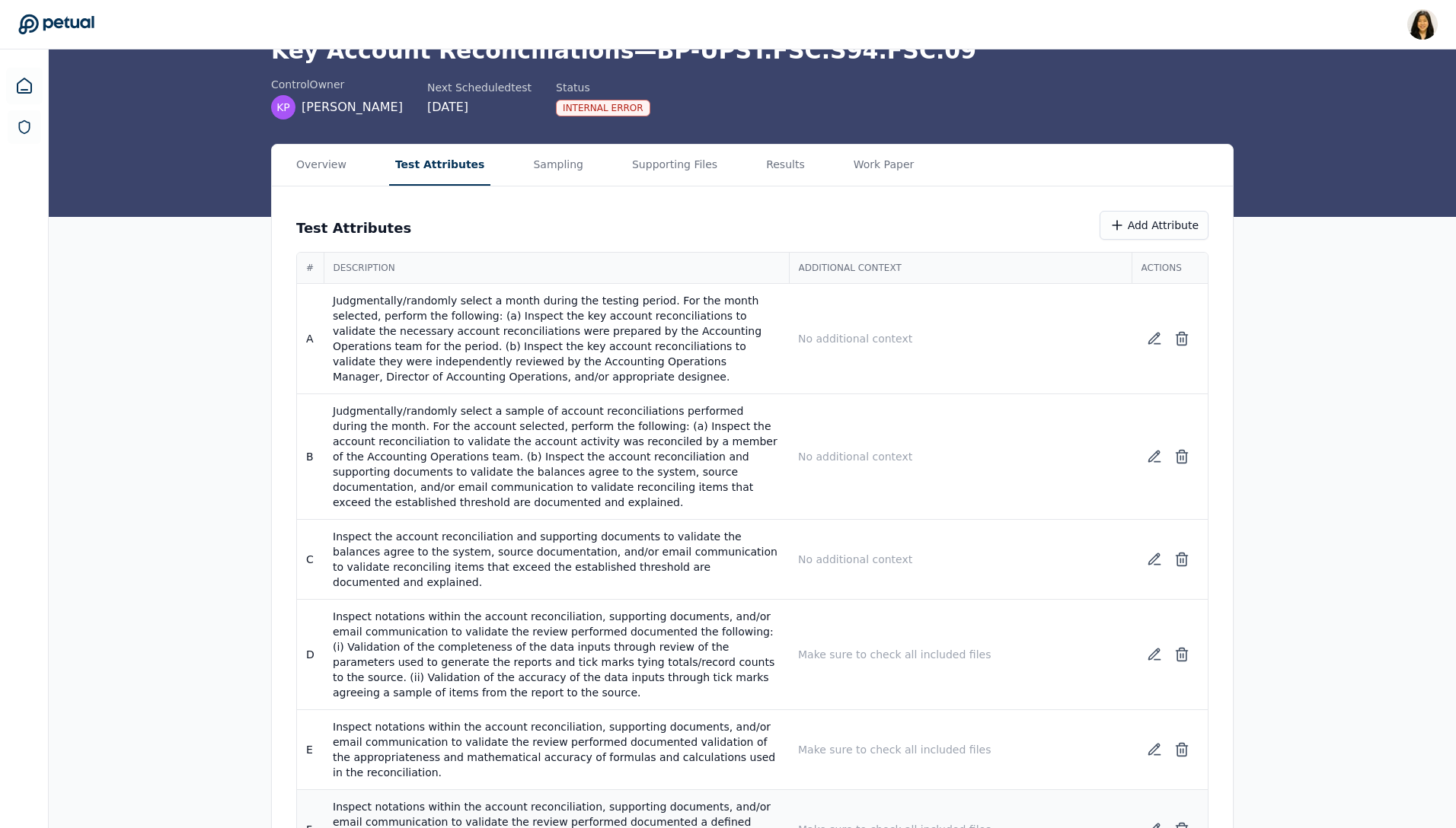
scroll to position [16, 0]
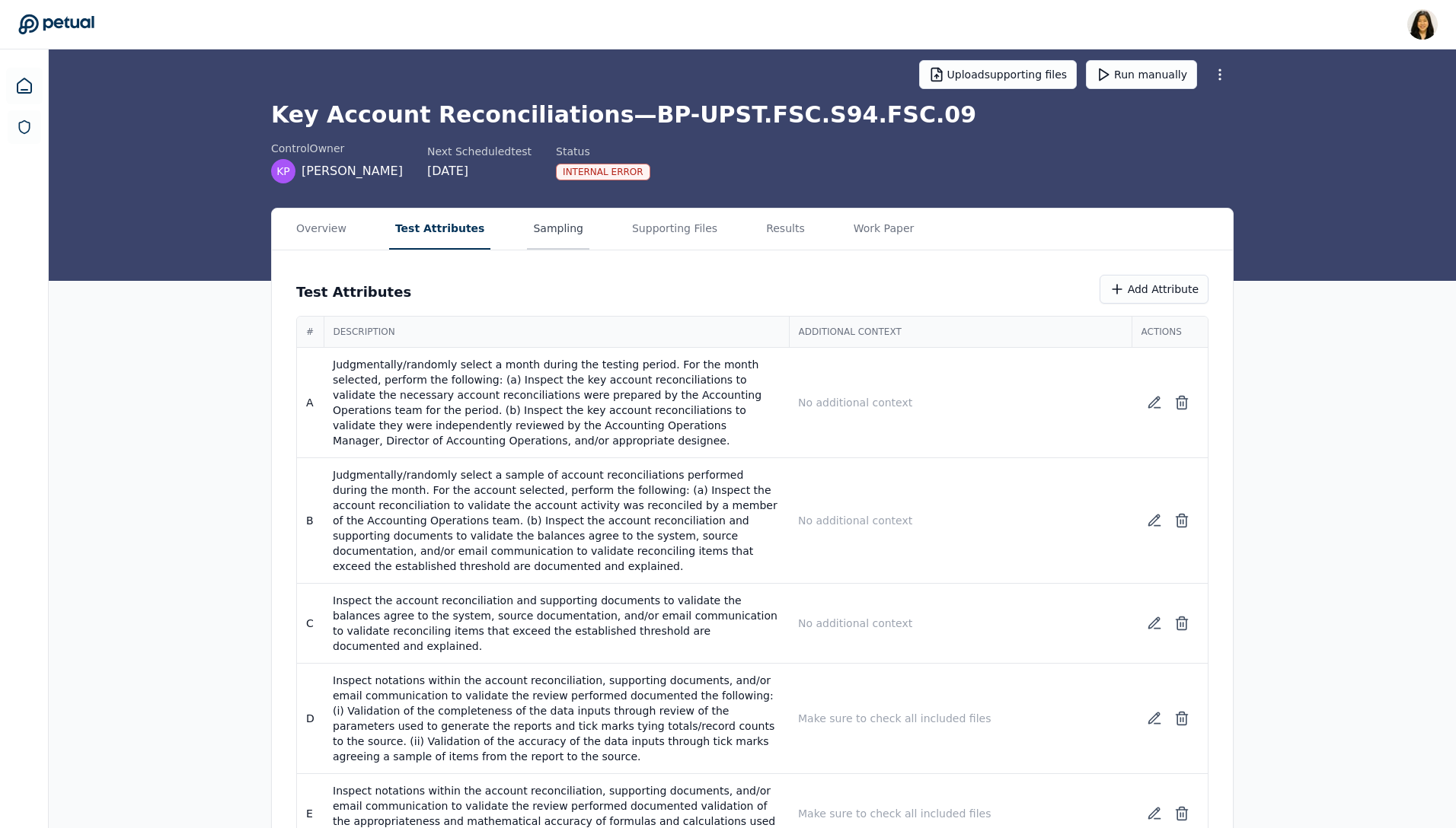
click at [542, 234] on button "Sampling" at bounding box center [558, 229] width 62 height 42
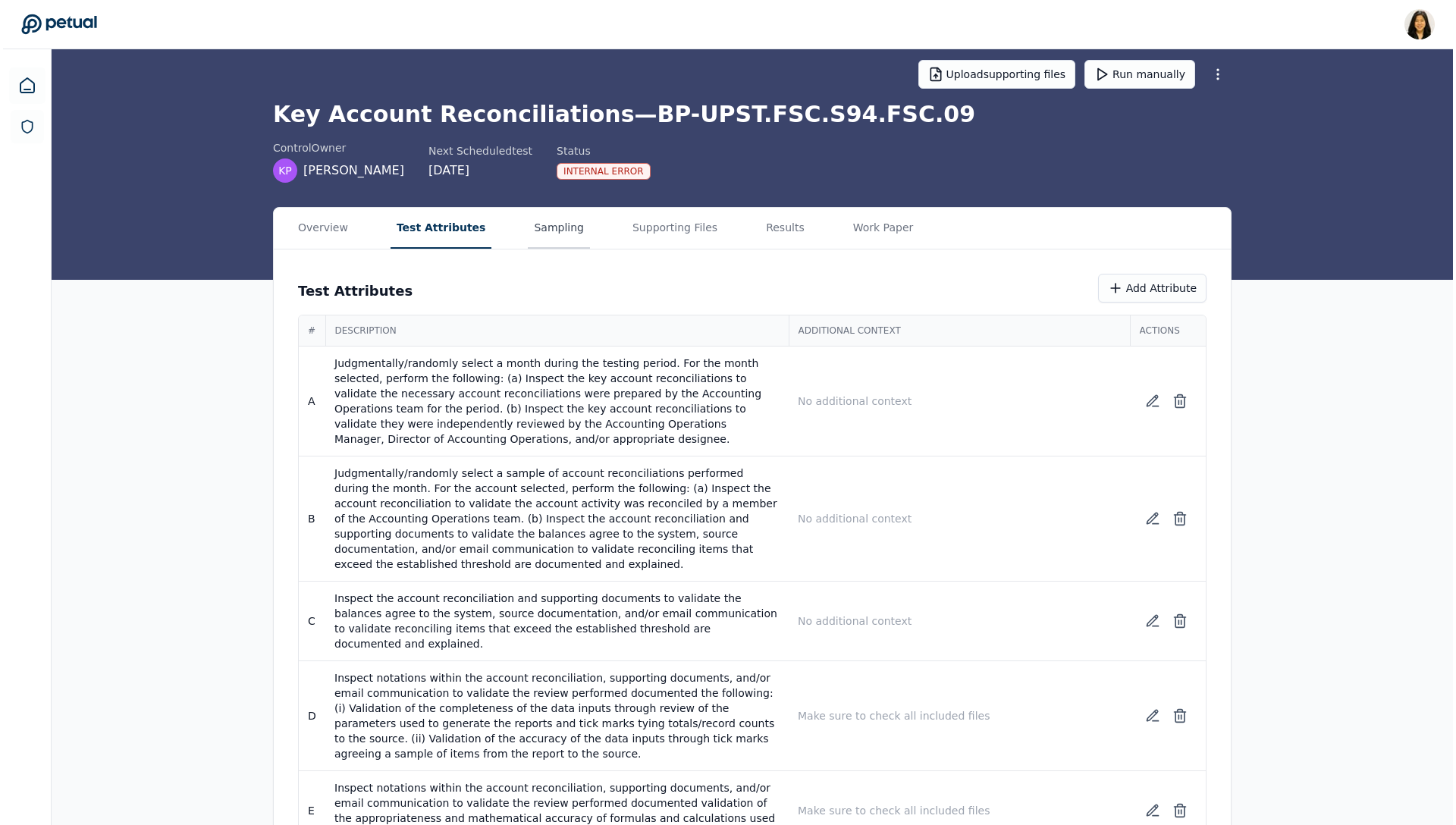
scroll to position [0, 0]
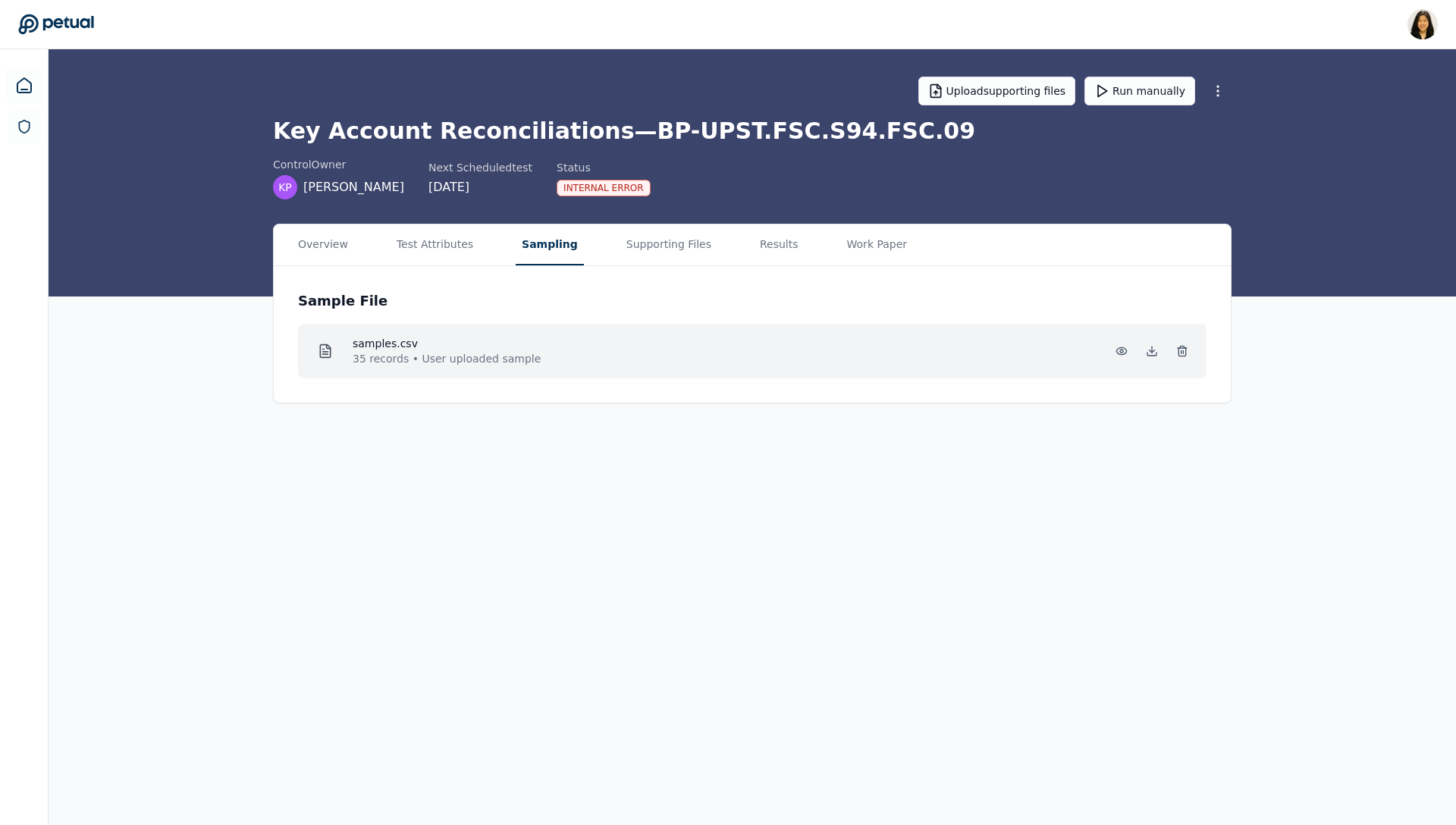
click at [938, 337] on div "samples.csv 35 records • User uploaded sample" at bounding box center [753, 351] width 884 height 30
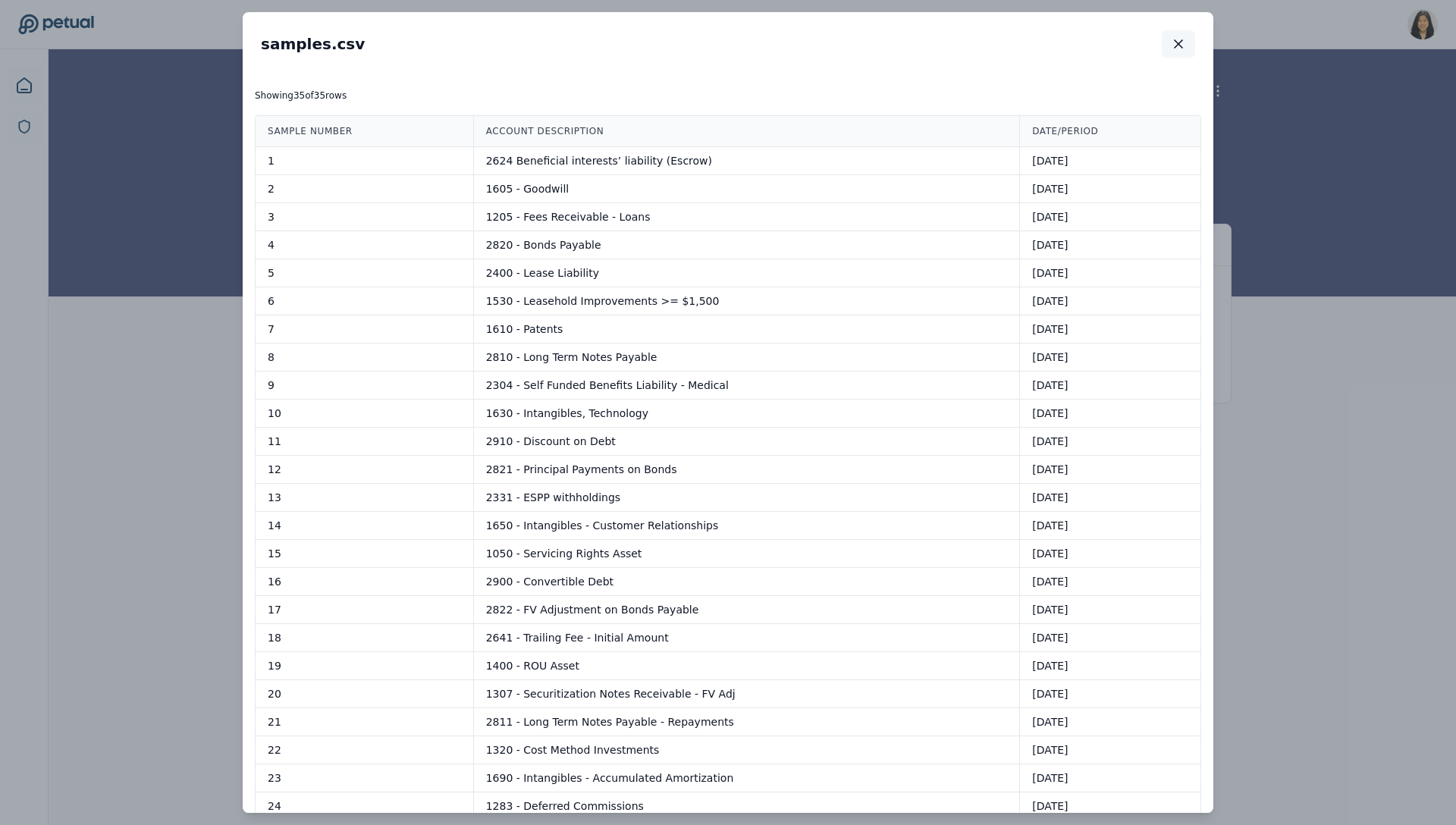
click at [1128, 47] on icon "button" at bounding box center [1178, 44] width 16 height 16
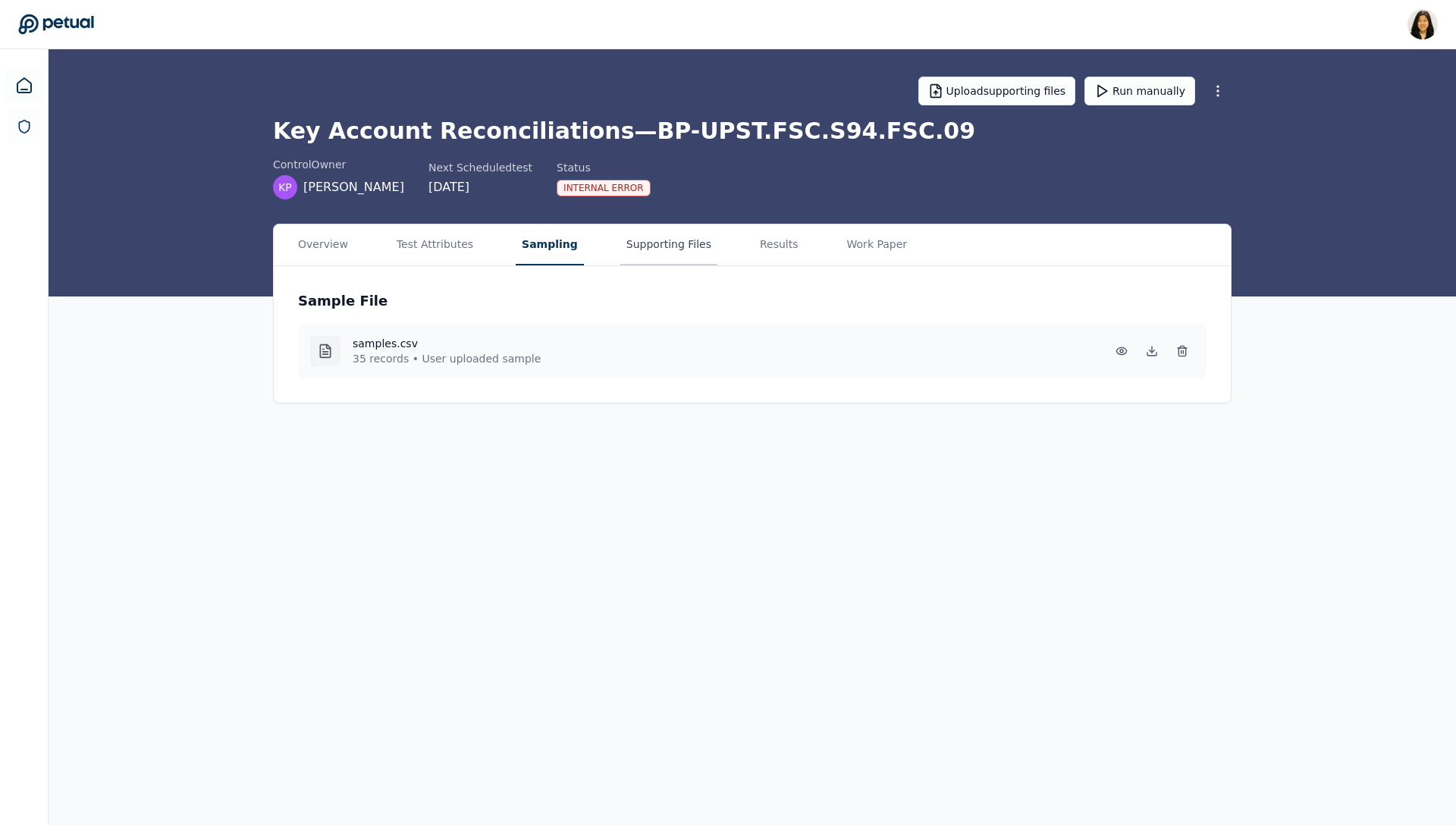
click at [626, 249] on button "Supporting Files" at bounding box center [669, 245] width 97 height 41
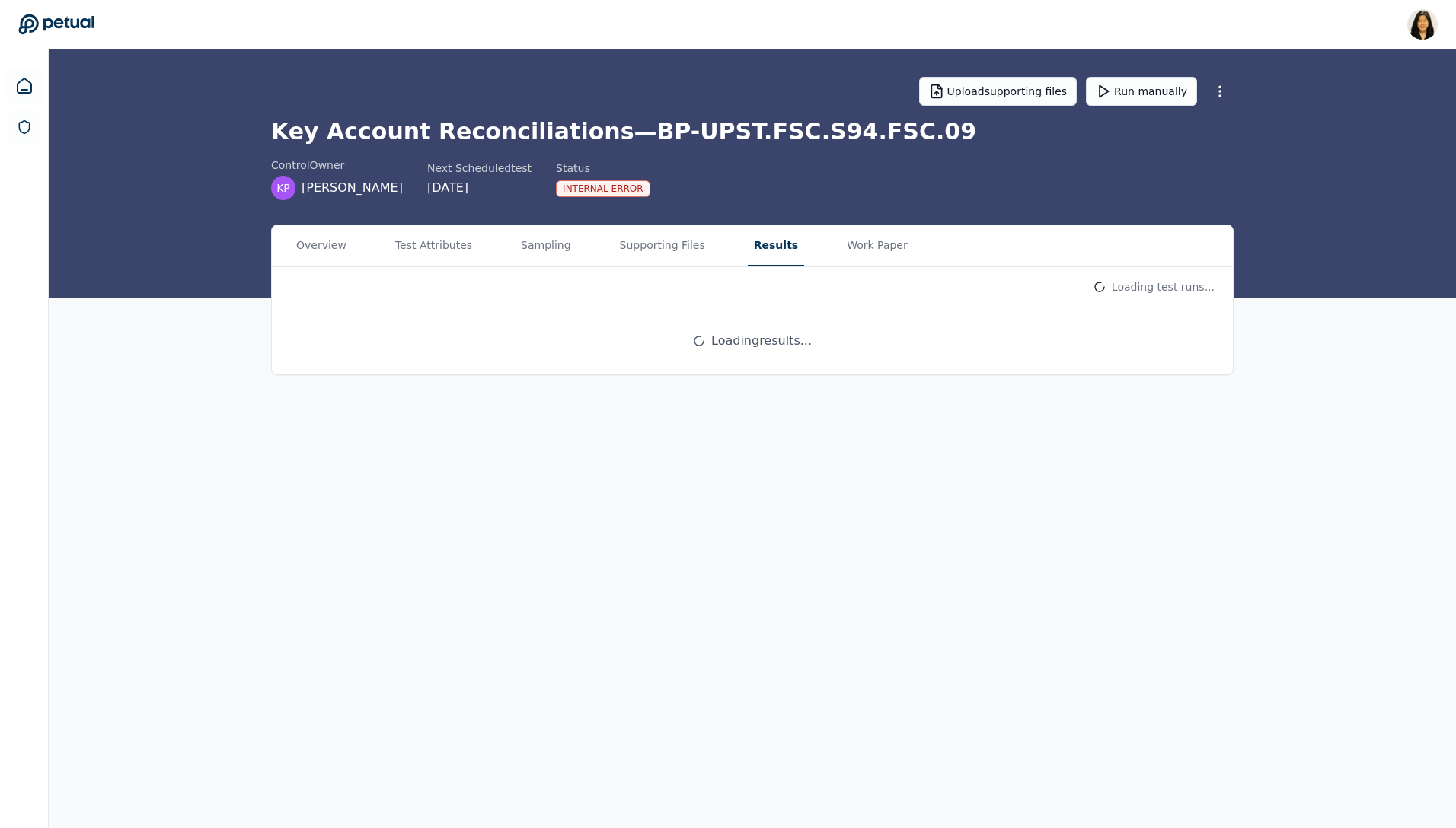
click at [765, 244] on button "Results" at bounding box center [776, 246] width 56 height 42
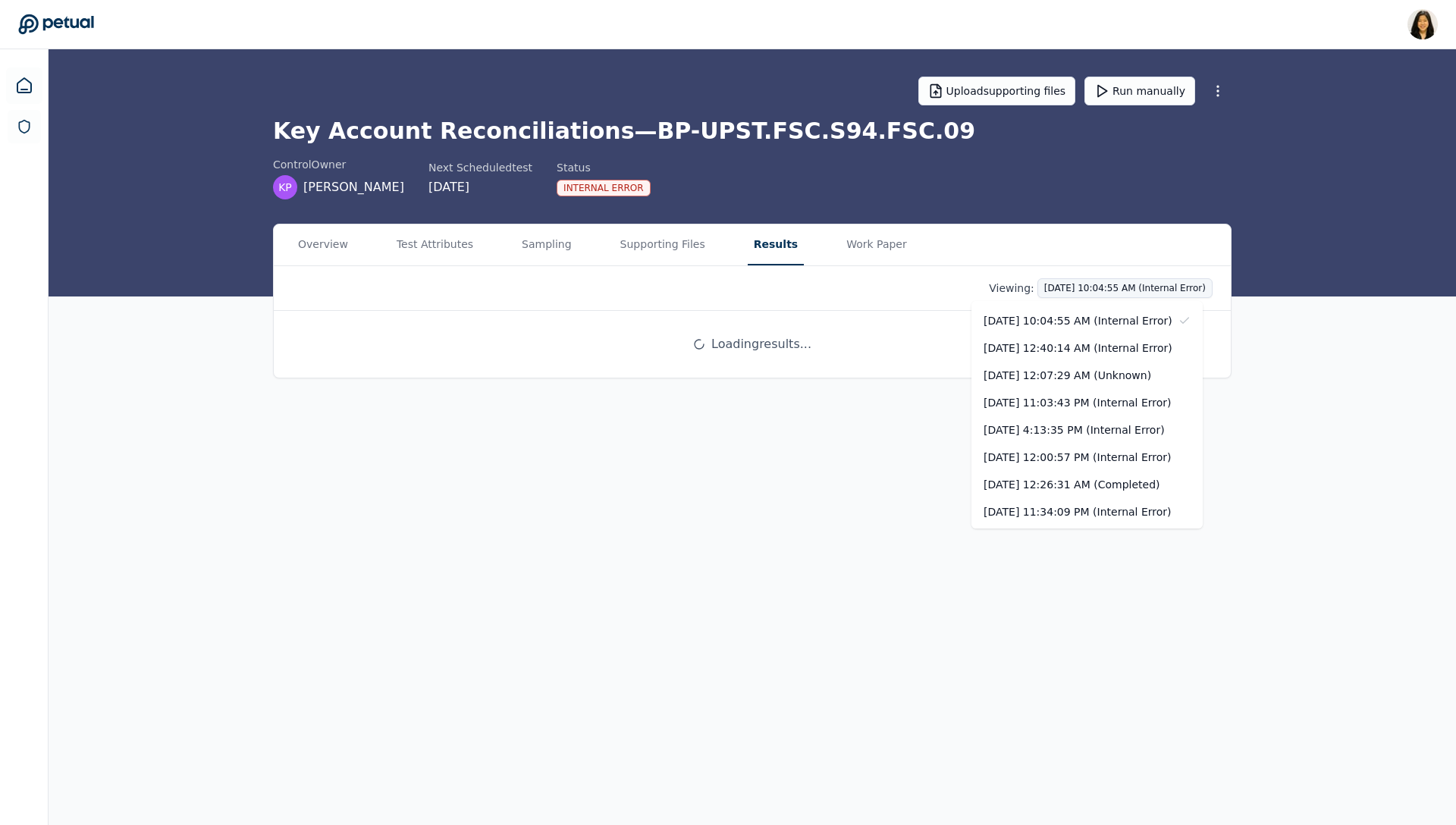
click at [1101, 287] on html "Renee Park renee.park@petual.ai Sign out Upload supporting files Run manually K…" at bounding box center [728, 412] width 1456 height 825
click at [1095, 457] on div "[DATE] 12:00:57 PM (Internal Error)" at bounding box center [1087, 458] width 231 height 28
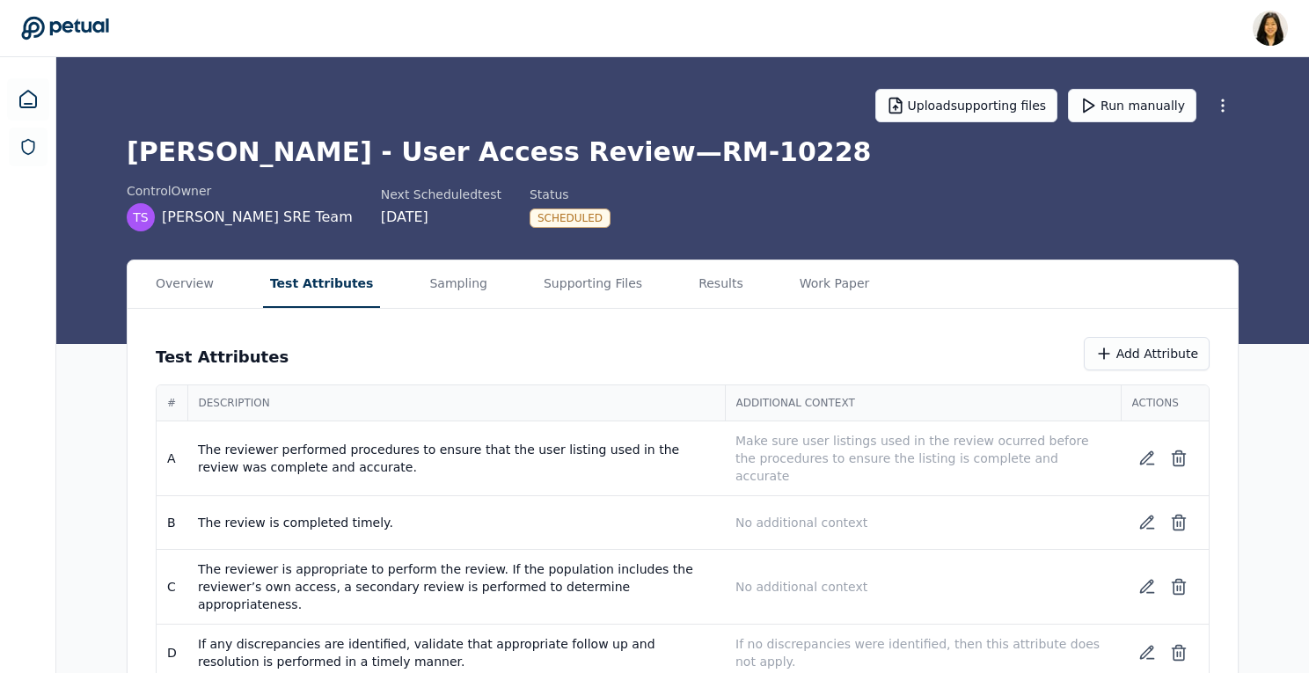
click at [473, 316] on div "Test Attributes Add Attribute # Description Additional Context Actions A The re…" at bounding box center [683, 567] width 1110 height 516
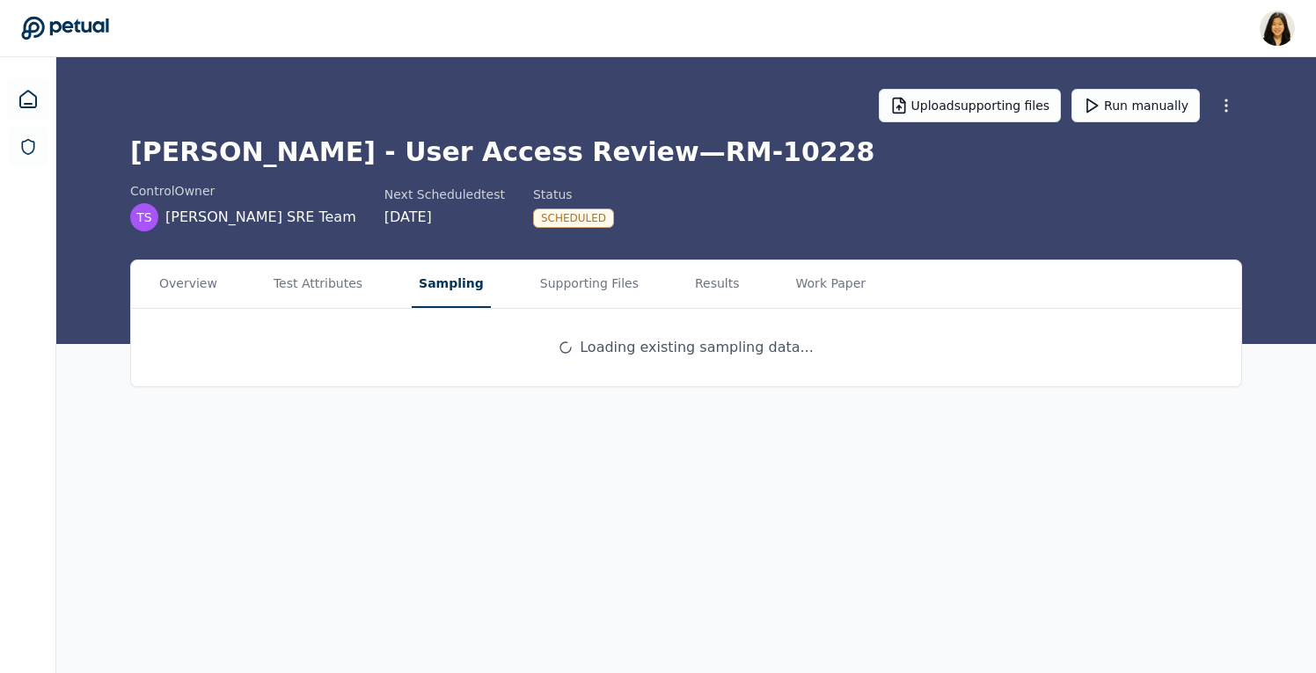
click at [412, 290] on button "Sampling" at bounding box center [451, 284] width 79 height 48
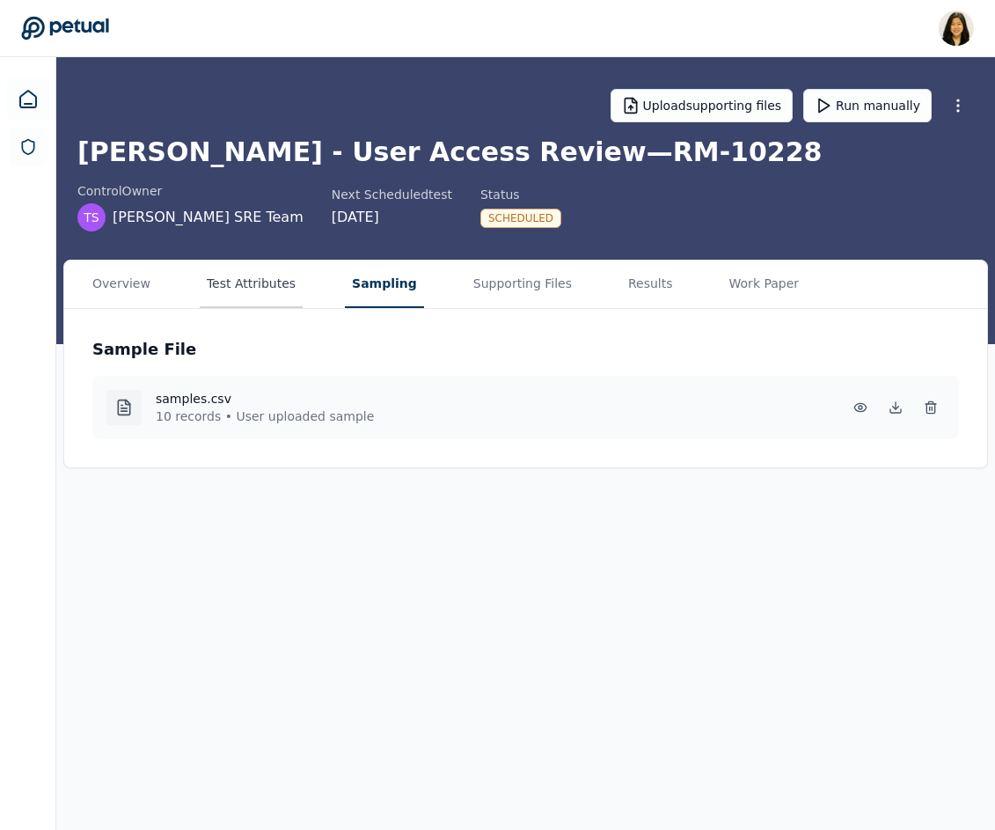
click at [277, 286] on button "Test Attributes" at bounding box center [251, 284] width 103 height 48
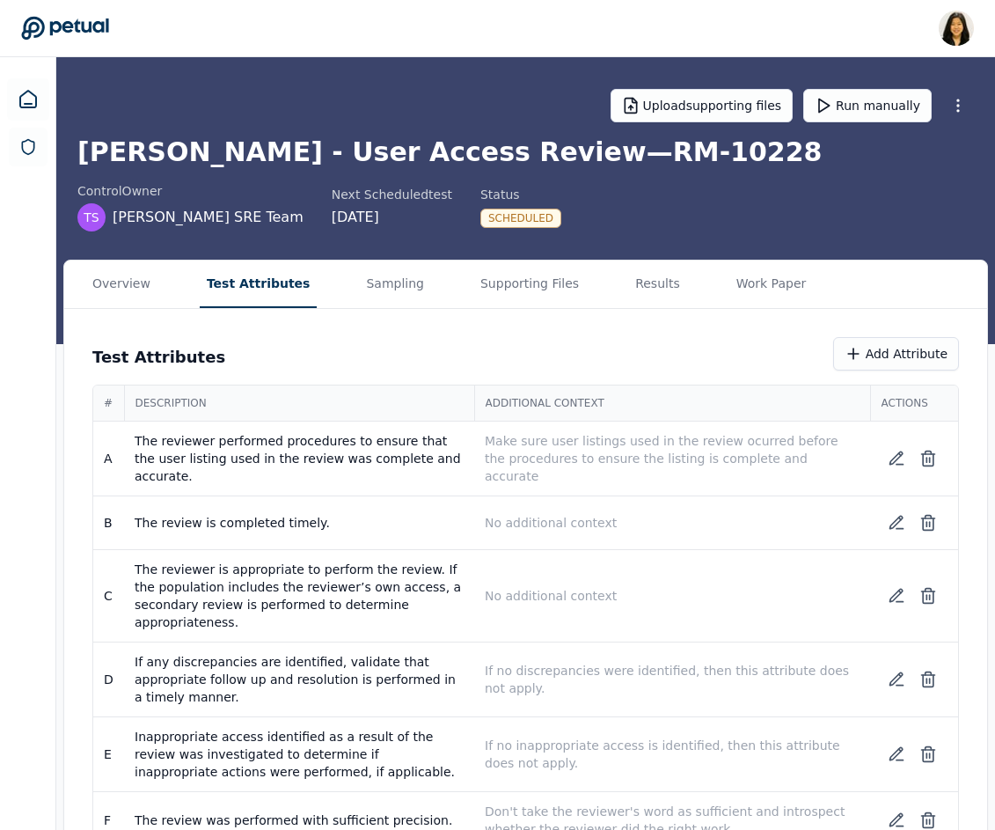
click at [634, 343] on div "Test Attributes Add Attribute" at bounding box center [525, 353] width 867 height 33
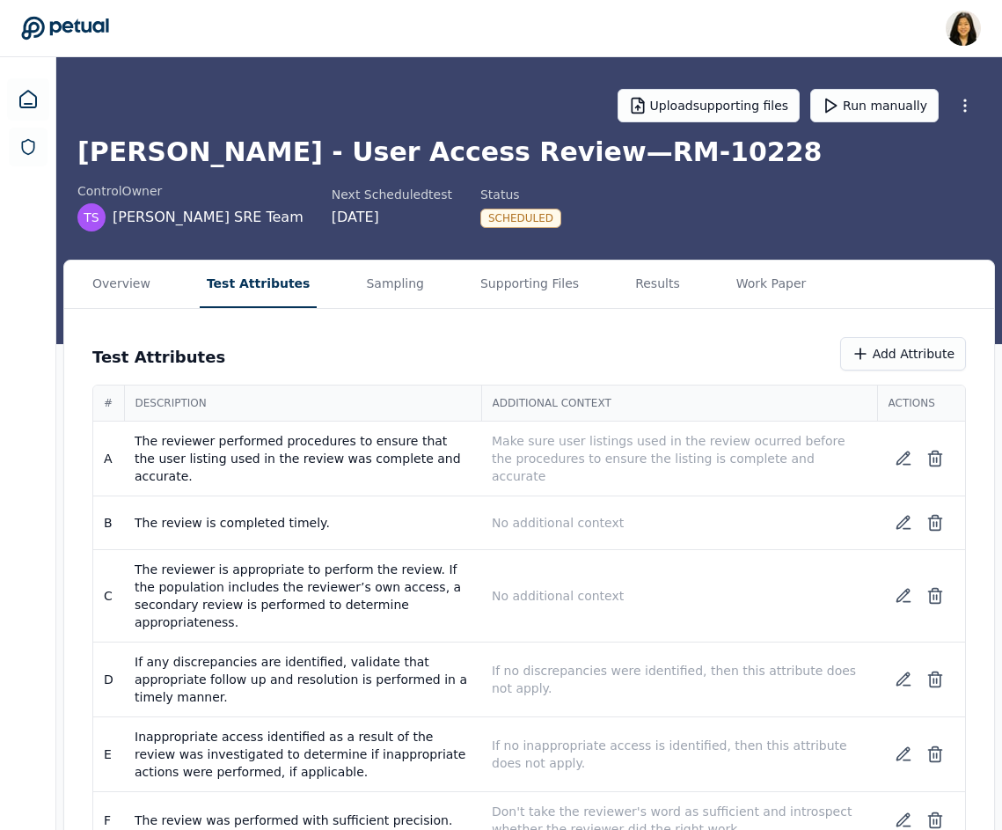
click at [618, 233] on main "Upload supporting files Run manually Trello - User Access Review — RM-10228 con…" at bounding box center [529, 467] width 946 height 821
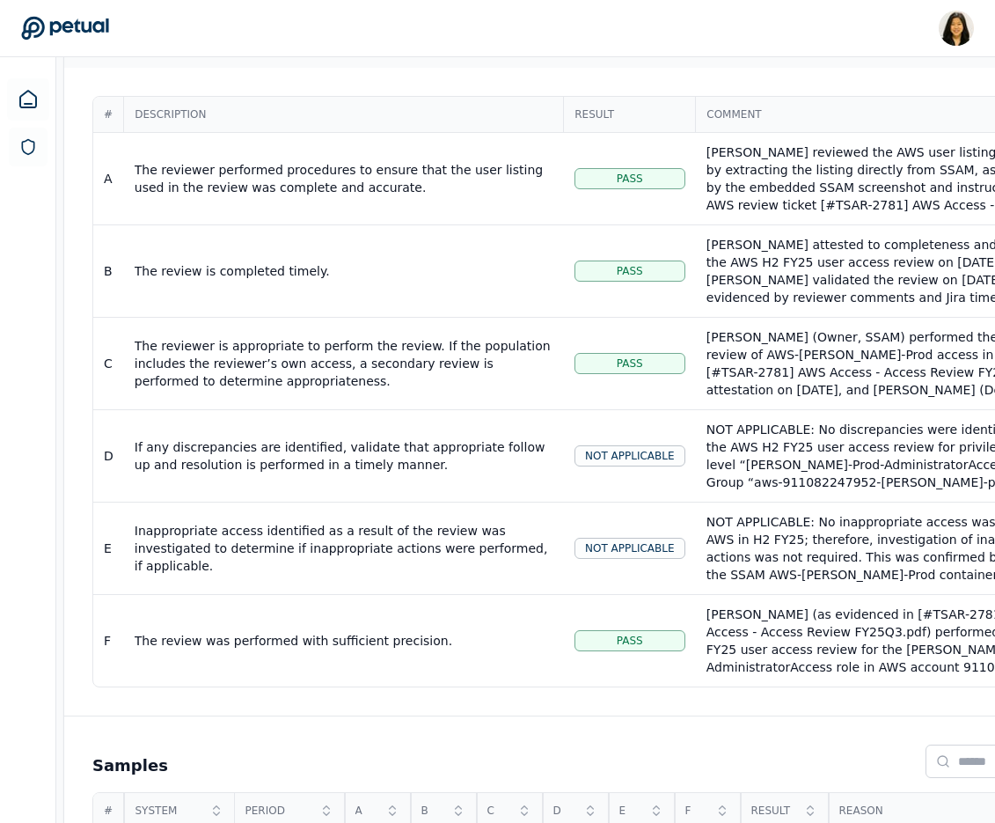
scroll to position [438, 0]
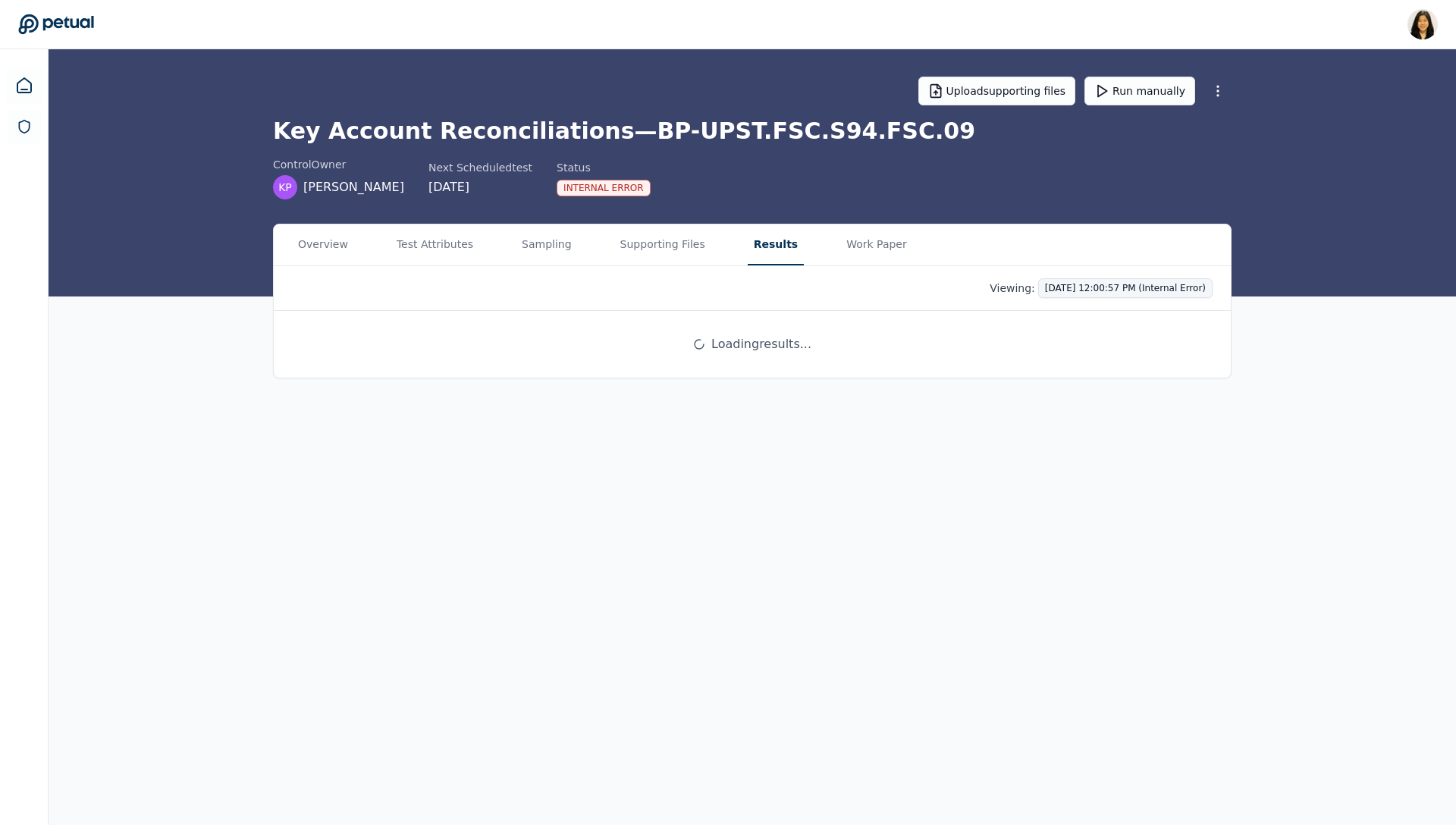
click at [1112, 291] on html "[PERSON_NAME] [PERSON_NAME][EMAIL_ADDRESS] Sign out Upload supporting files Run…" at bounding box center [728, 412] width 1456 height 825
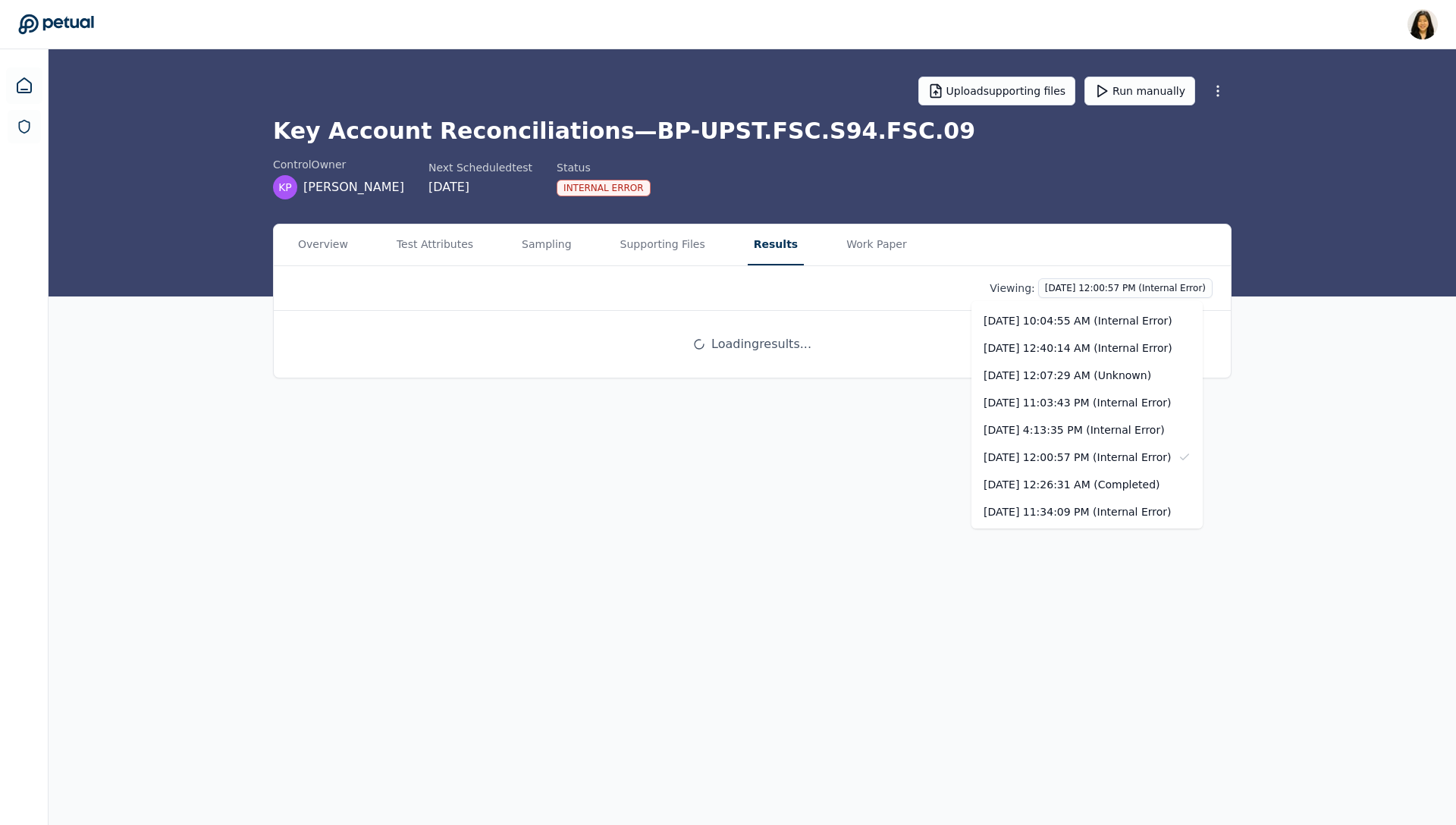
click at [885, 322] on html "[PERSON_NAME] [PERSON_NAME][EMAIL_ADDRESS] Sign out Upload supporting files Run…" at bounding box center [728, 412] width 1456 height 825
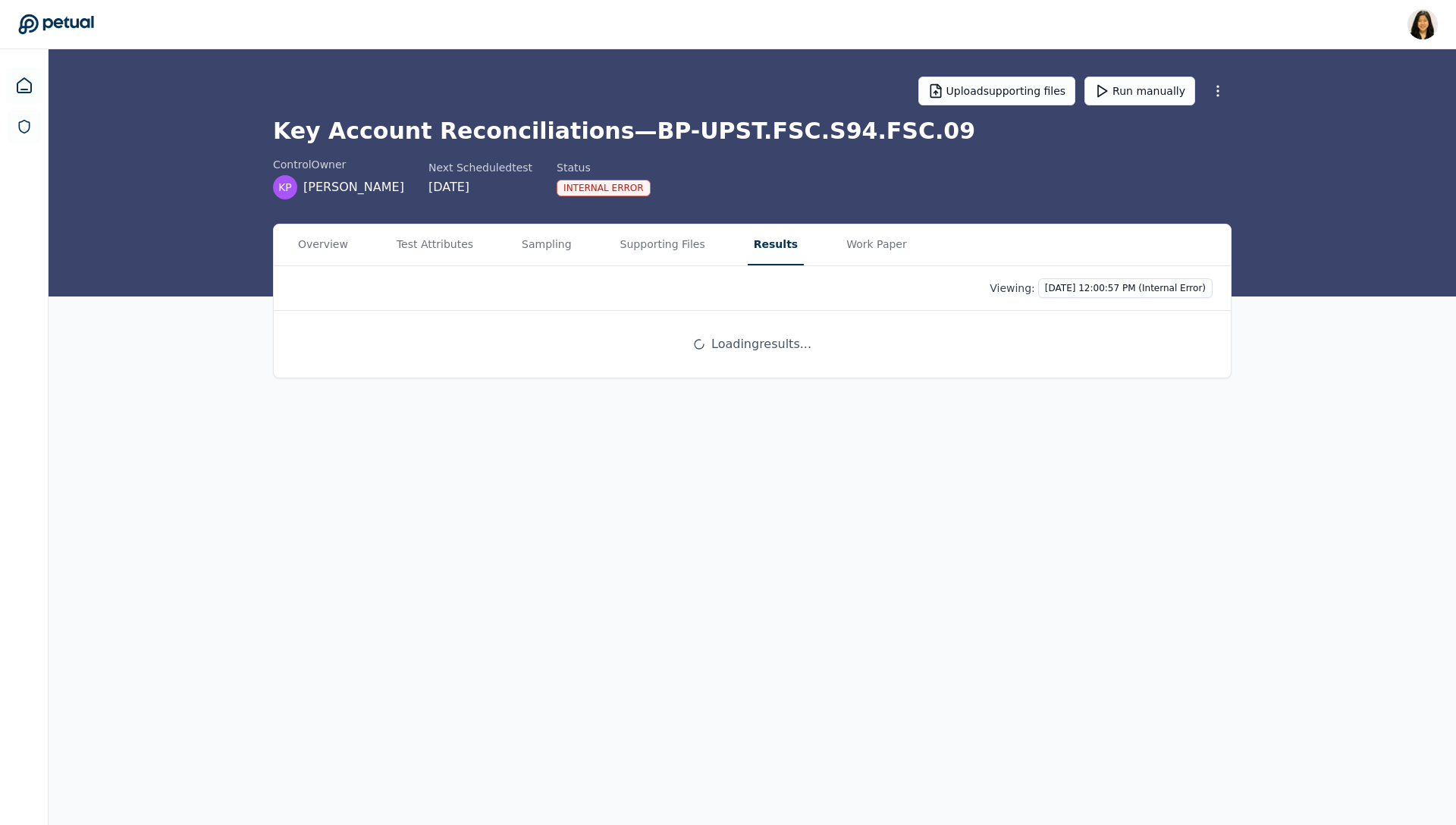
click at [906, 286] on div "Viewing: [DATE] 12:00:57 PM (Internal Error)" at bounding box center [753, 288] width 921 height 20
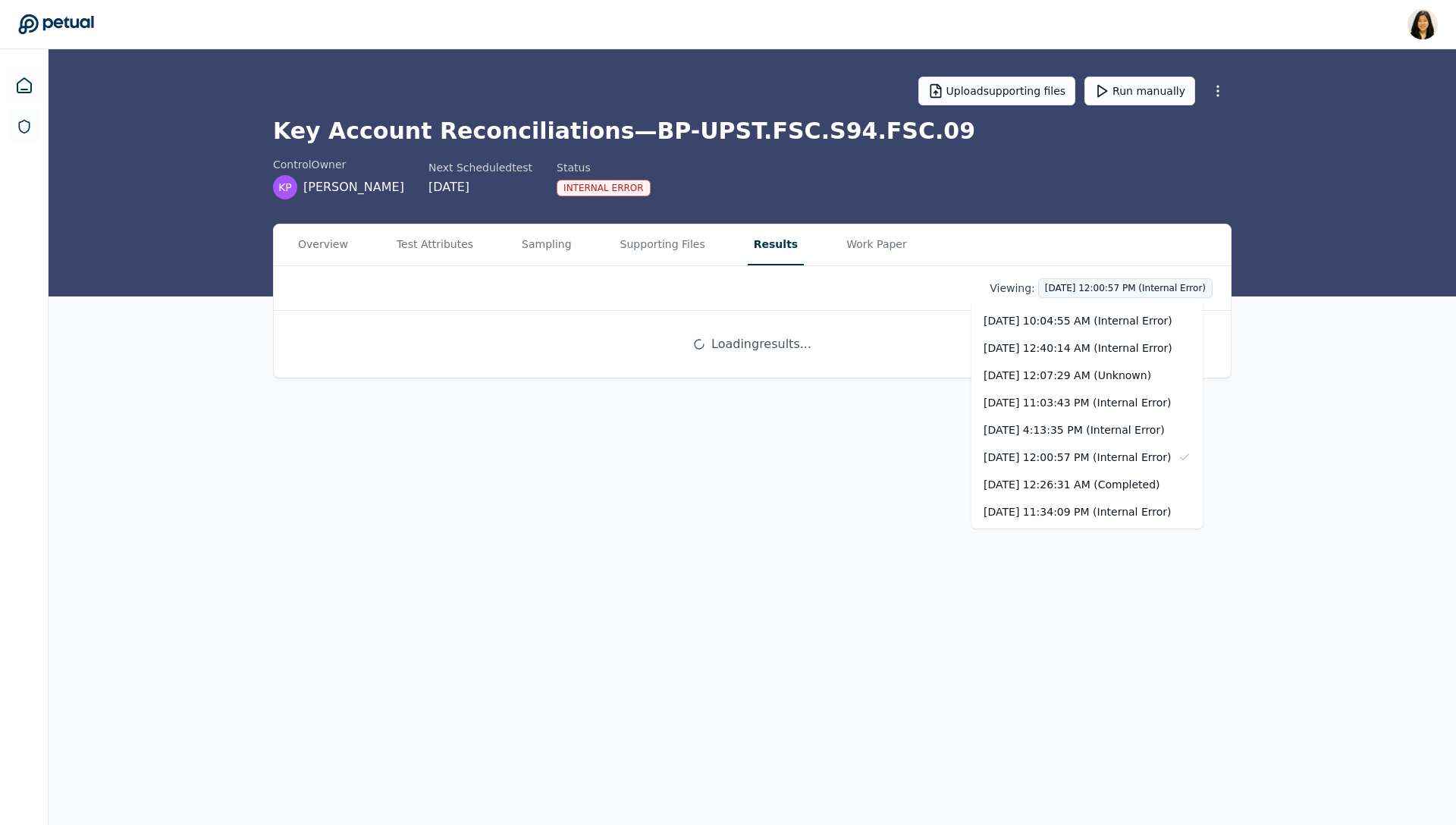
click at [1059, 286] on html "[PERSON_NAME] [PERSON_NAME][EMAIL_ADDRESS] Sign out Upload supporting files Run…" at bounding box center [728, 412] width 1456 height 825
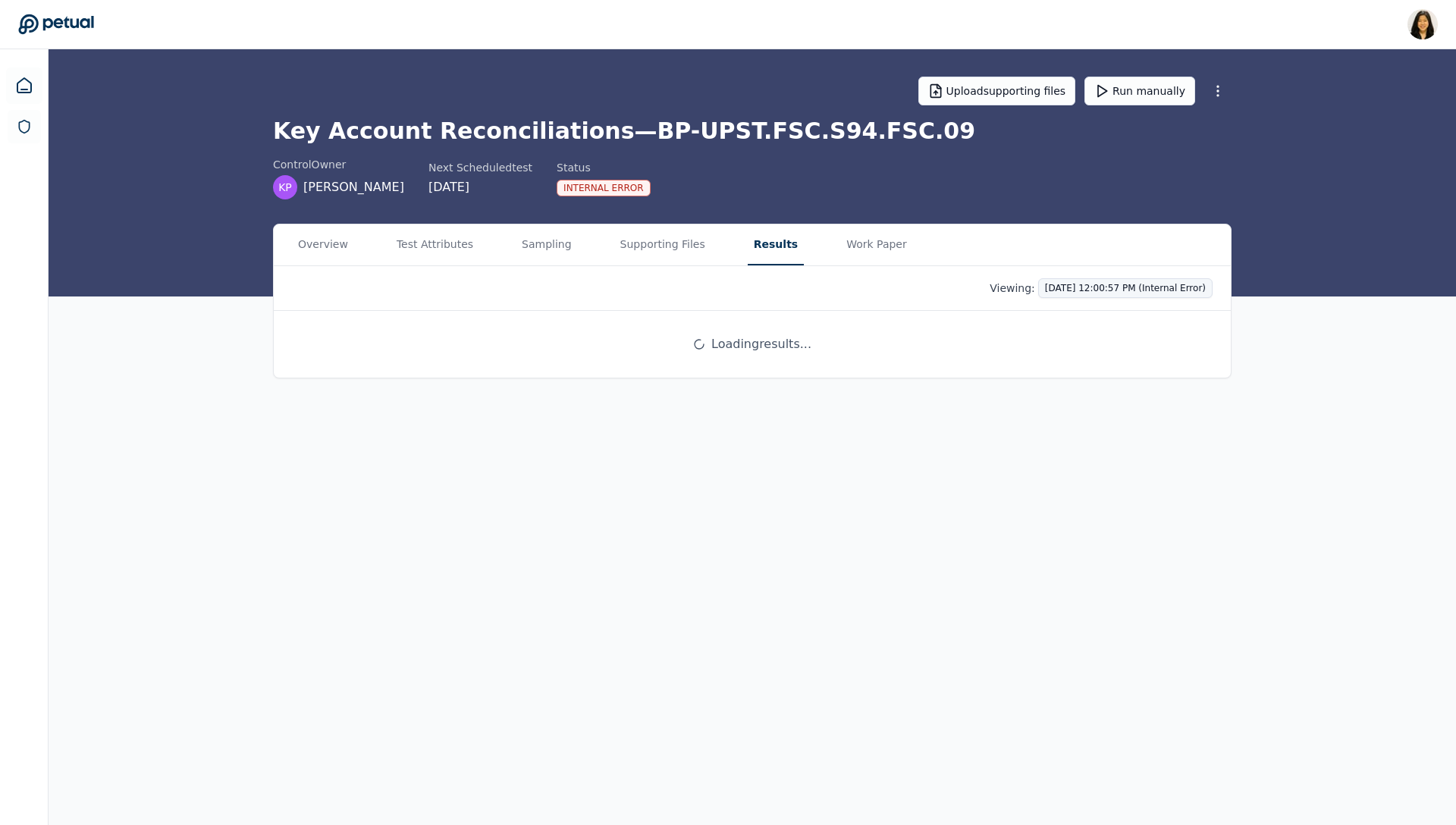
click at [1059, 286] on html "[PERSON_NAME] [PERSON_NAME][EMAIL_ADDRESS] Sign out Upload supporting files Run…" at bounding box center [728, 412] width 1456 height 825
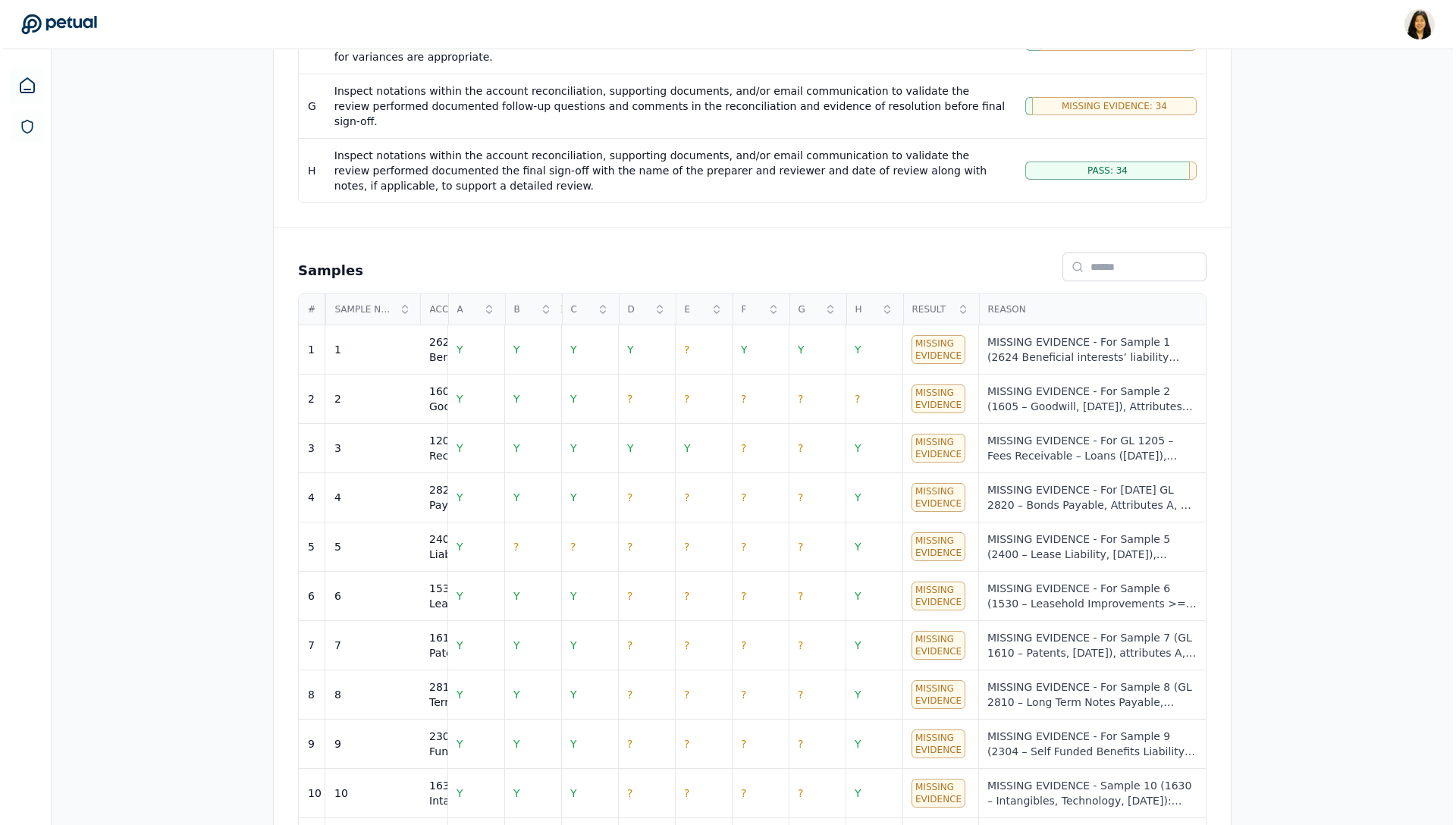
scroll to position [777, 0]
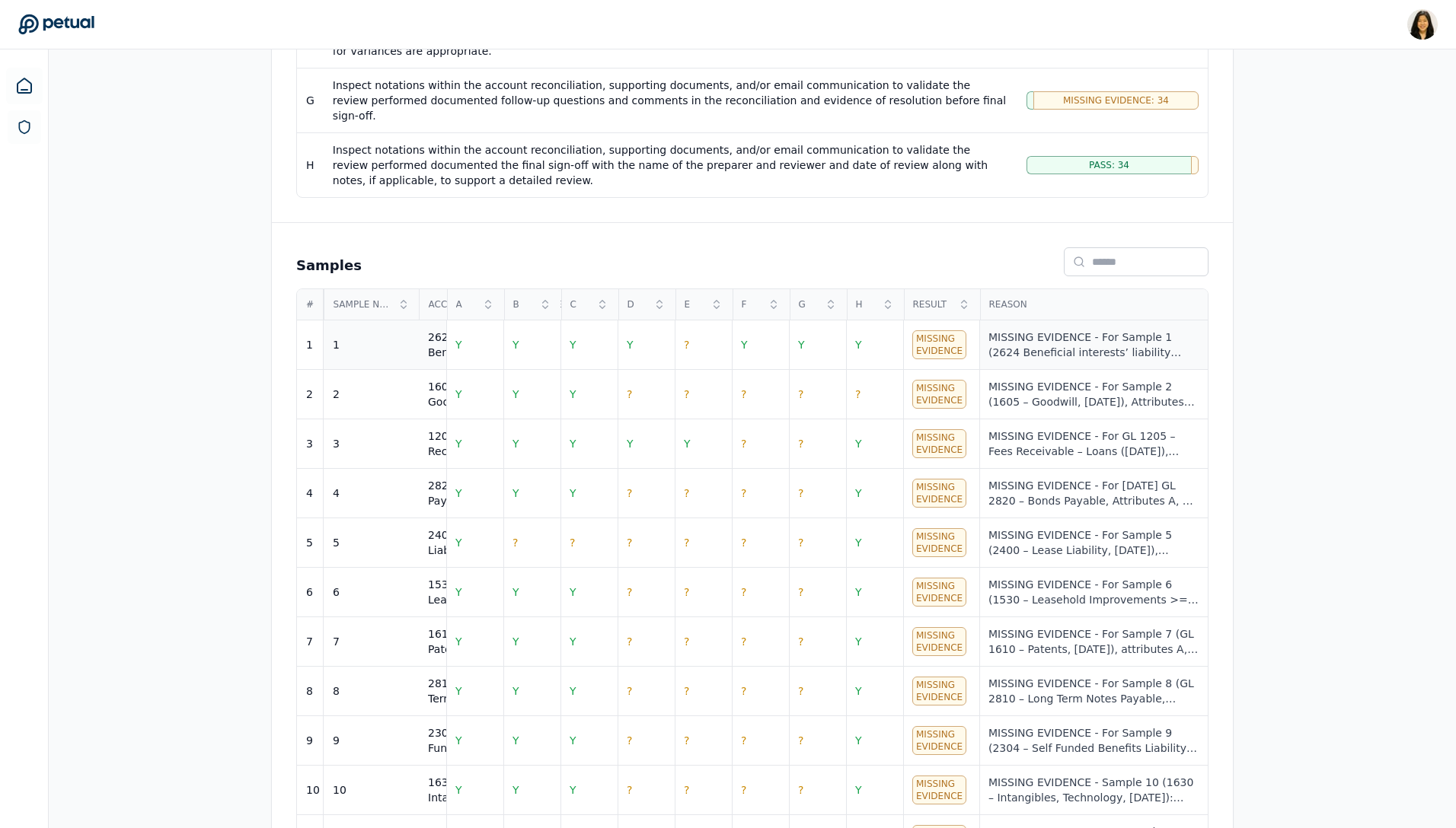
click at [1034, 330] on div "MISSING EVIDENCE - For Sample 1 (2624 Beneficial interests’ liability (Escrow),…" at bounding box center [1093, 344] width 210 height 30
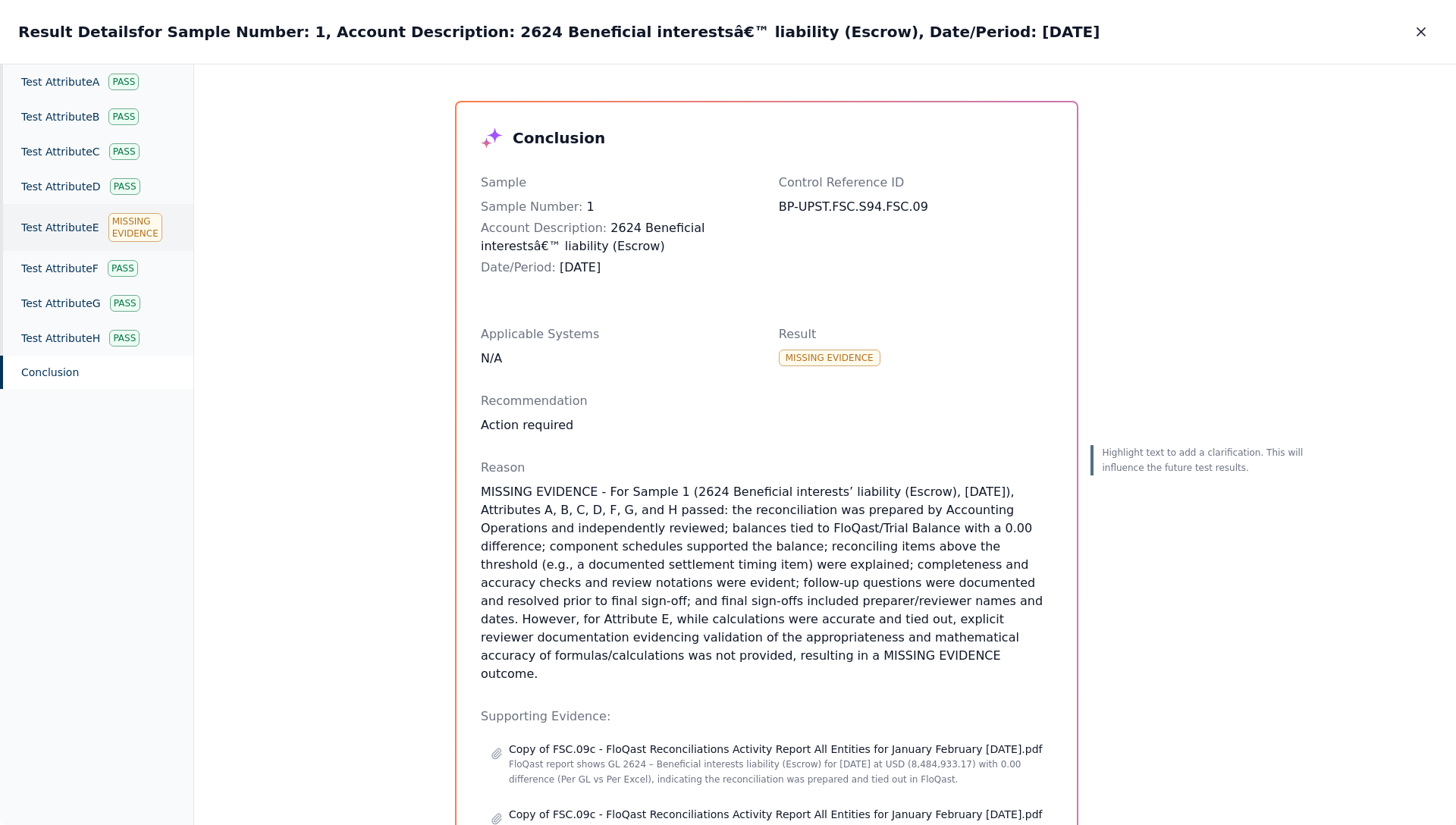
click at [166, 230] on div "Test Attribute E Missing Evidence" at bounding box center [97, 228] width 193 height 47
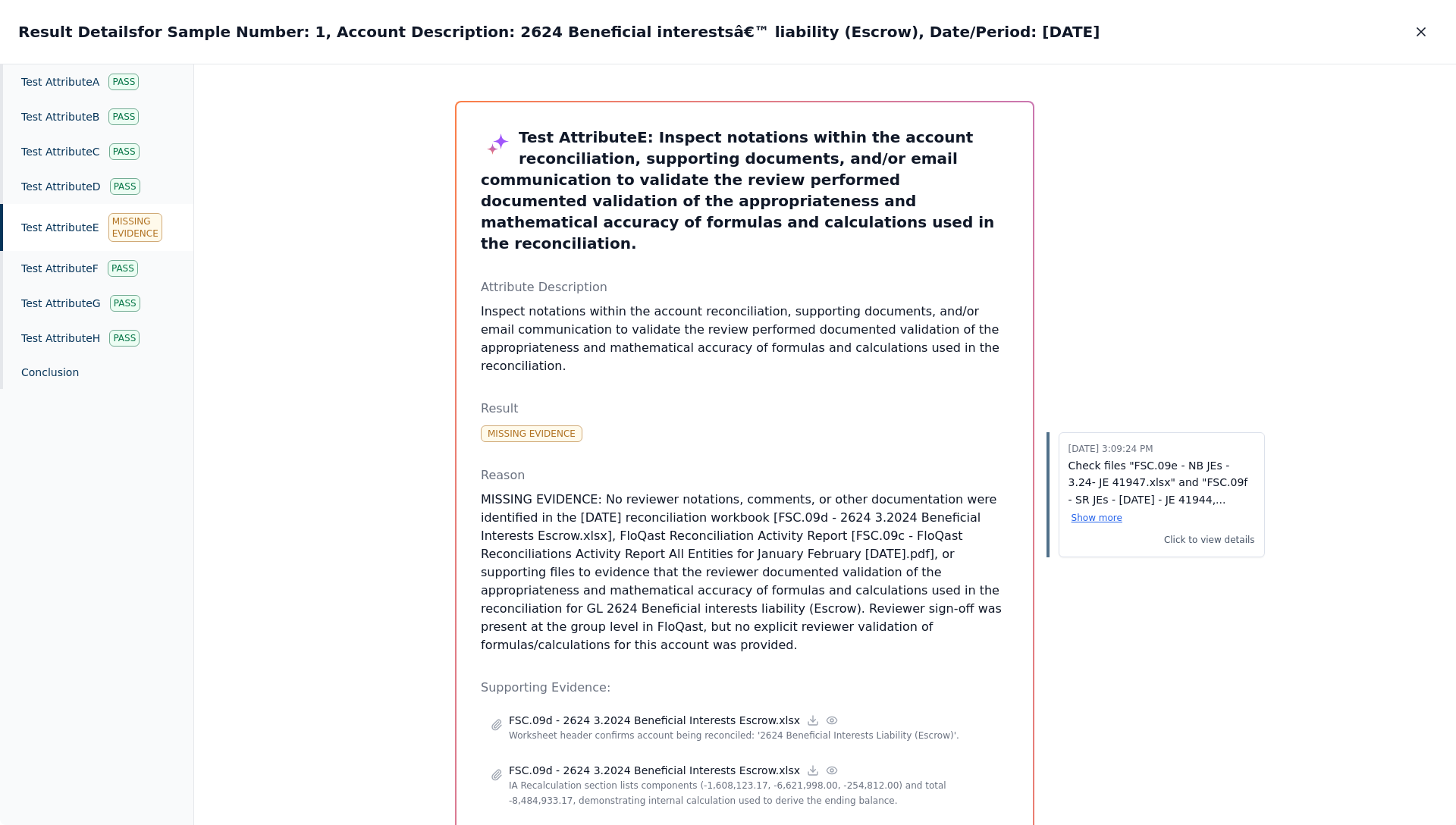
click at [781, 576] on p "MISSING EVIDENCE: No reviewer notations, comments, or other documentation were …" at bounding box center [745, 572] width 528 height 164
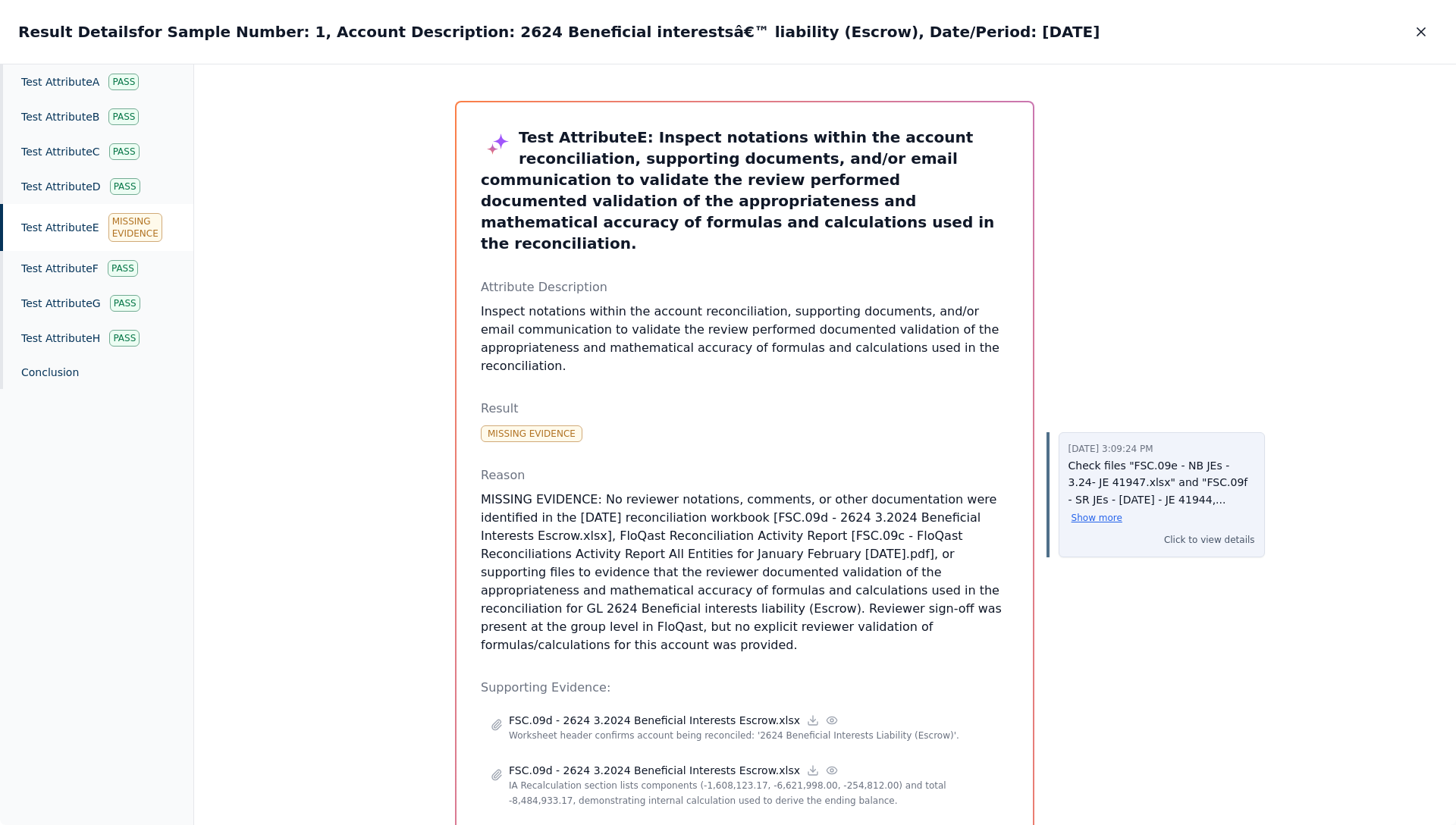
click at [1108, 470] on p "Check files "FSC.09e - NB JEs - 3.24- JE 41947.xlsx" and "FSC.09f - SR JEs - [D…" at bounding box center [1162, 491] width 186 height 69
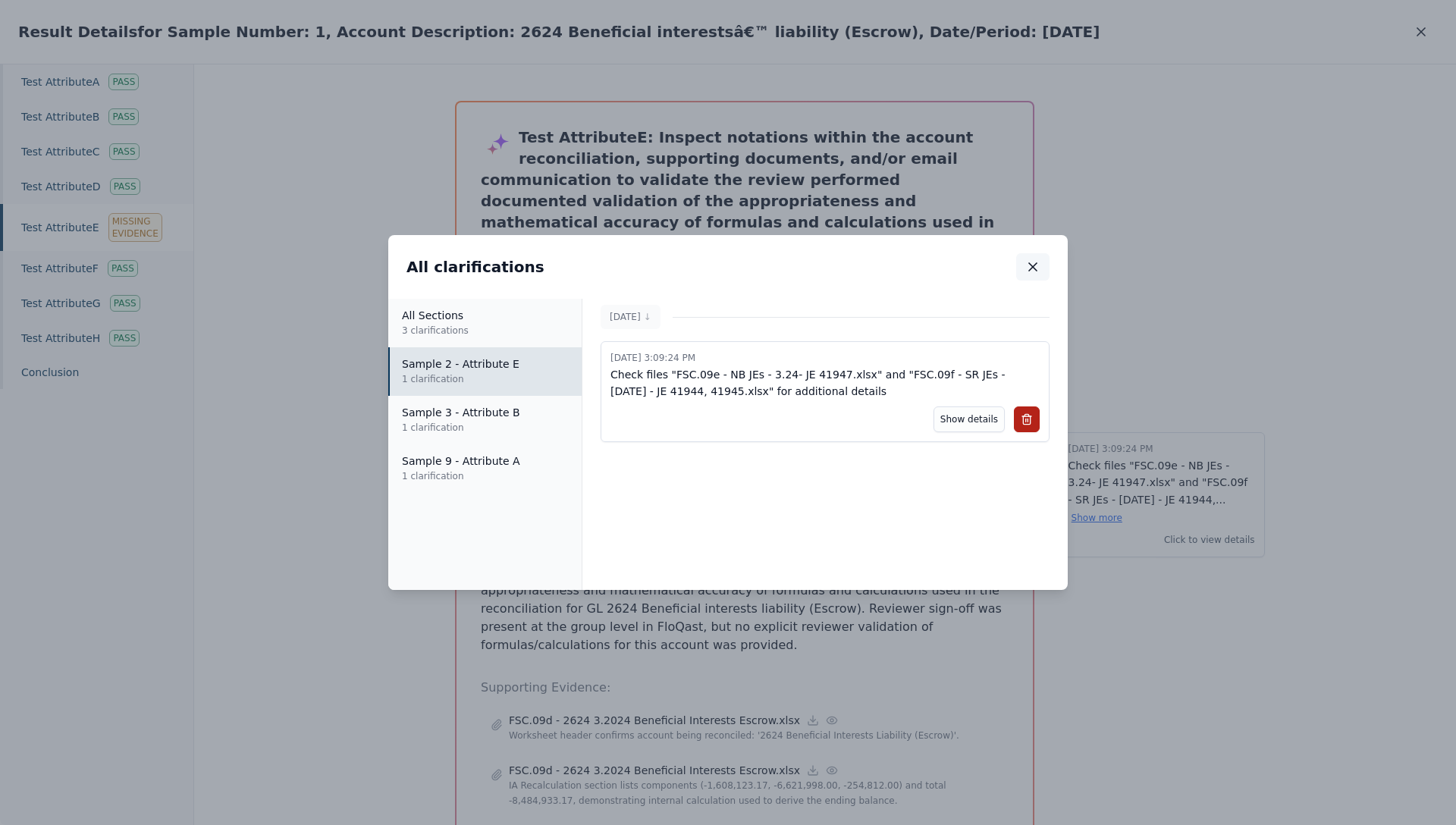
click at [1033, 269] on icon "button" at bounding box center [1033, 267] width 16 height 16
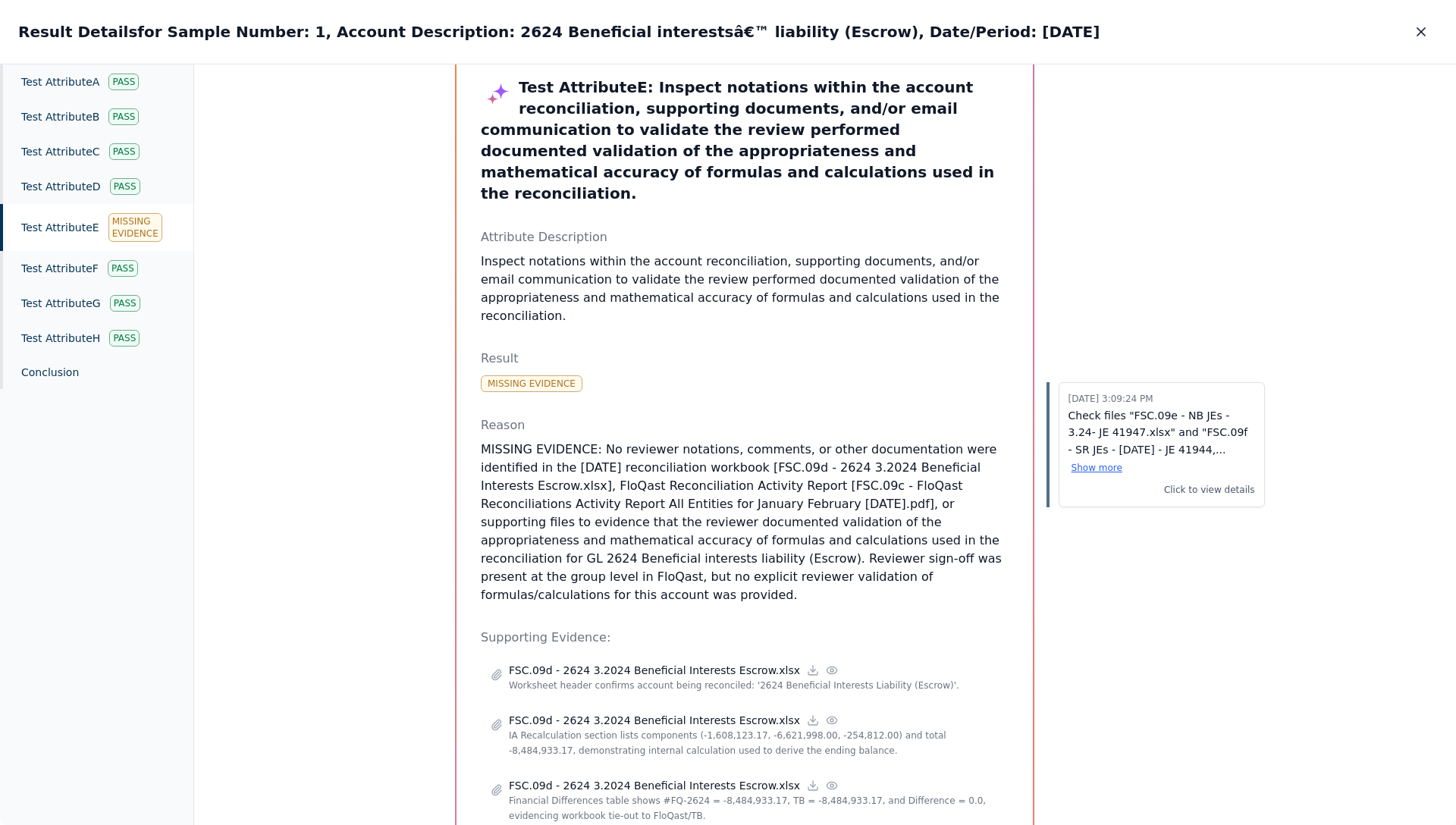
scroll to position [51, 0]
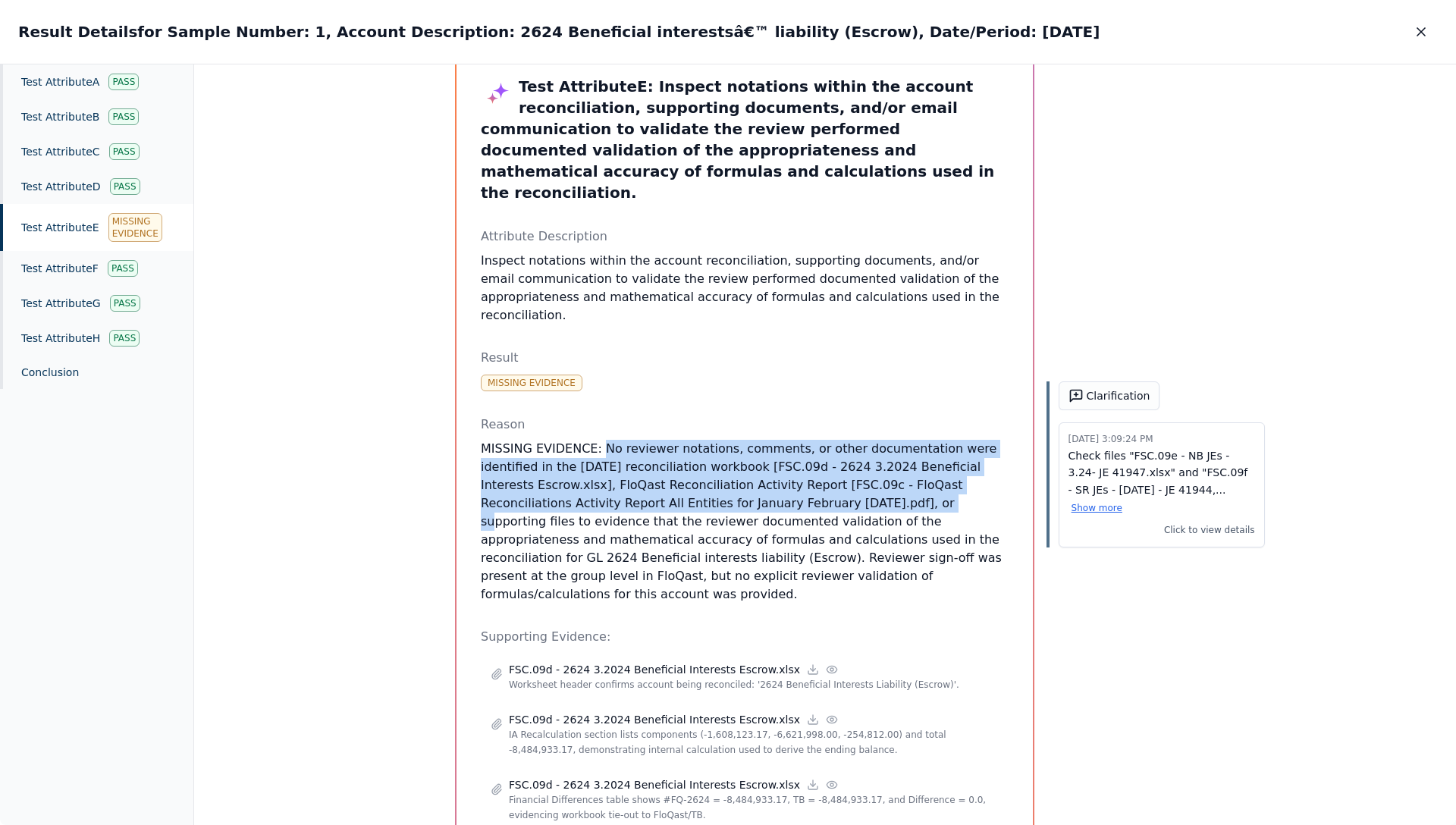
drag, startPoint x: 596, startPoint y: 428, endPoint x: 915, endPoint y: 485, distance: 324.1
click at [915, 485] on p "MISSING EVIDENCE: No reviewer notations, comments, or other documentation were …" at bounding box center [745, 522] width 528 height 164
click at [1086, 396] on button "Clarification" at bounding box center [1109, 396] width 102 height 28
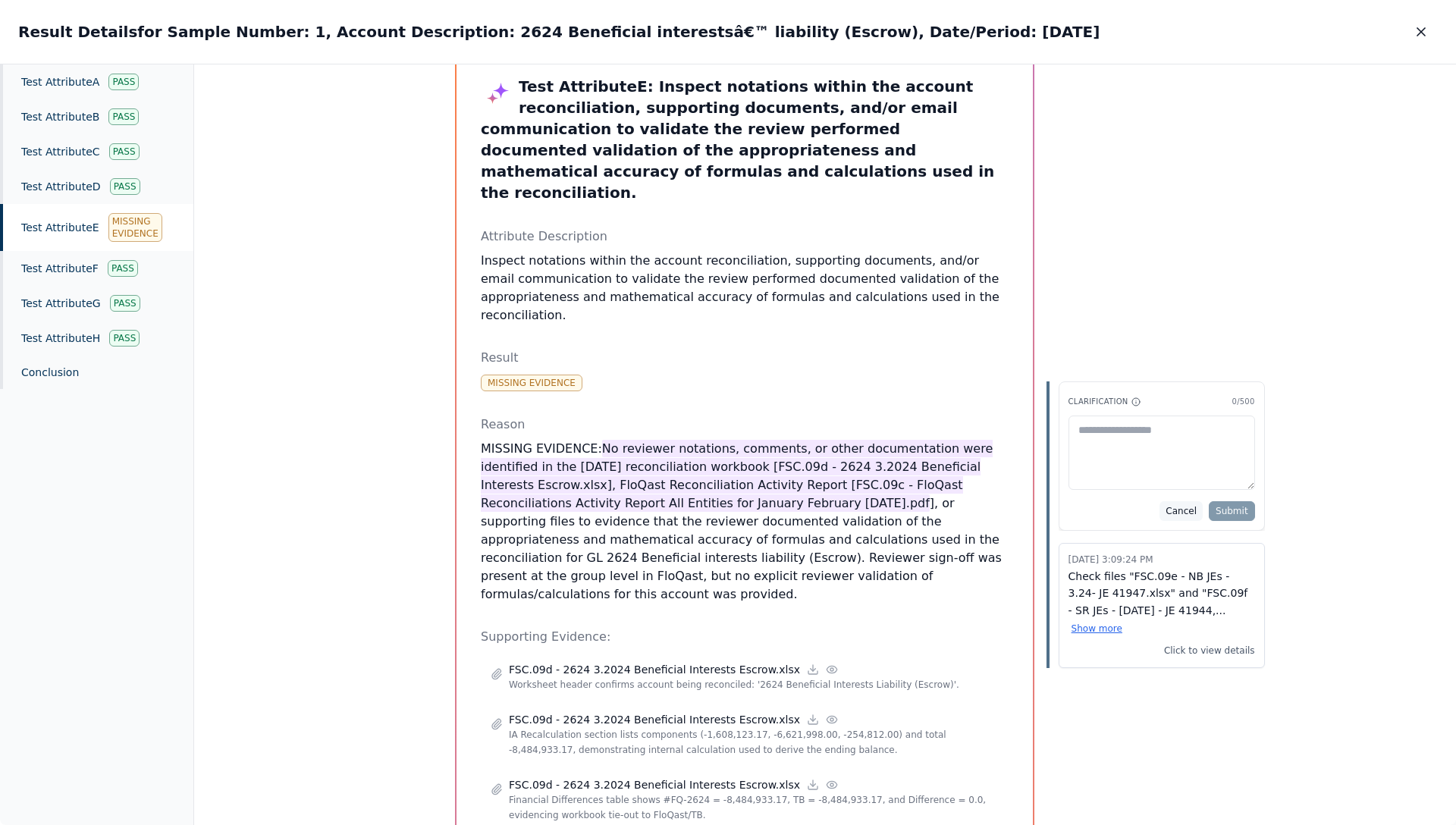
click at [1172, 509] on button "Cancel" at bounding box center [1181, 511] width 43 height 20
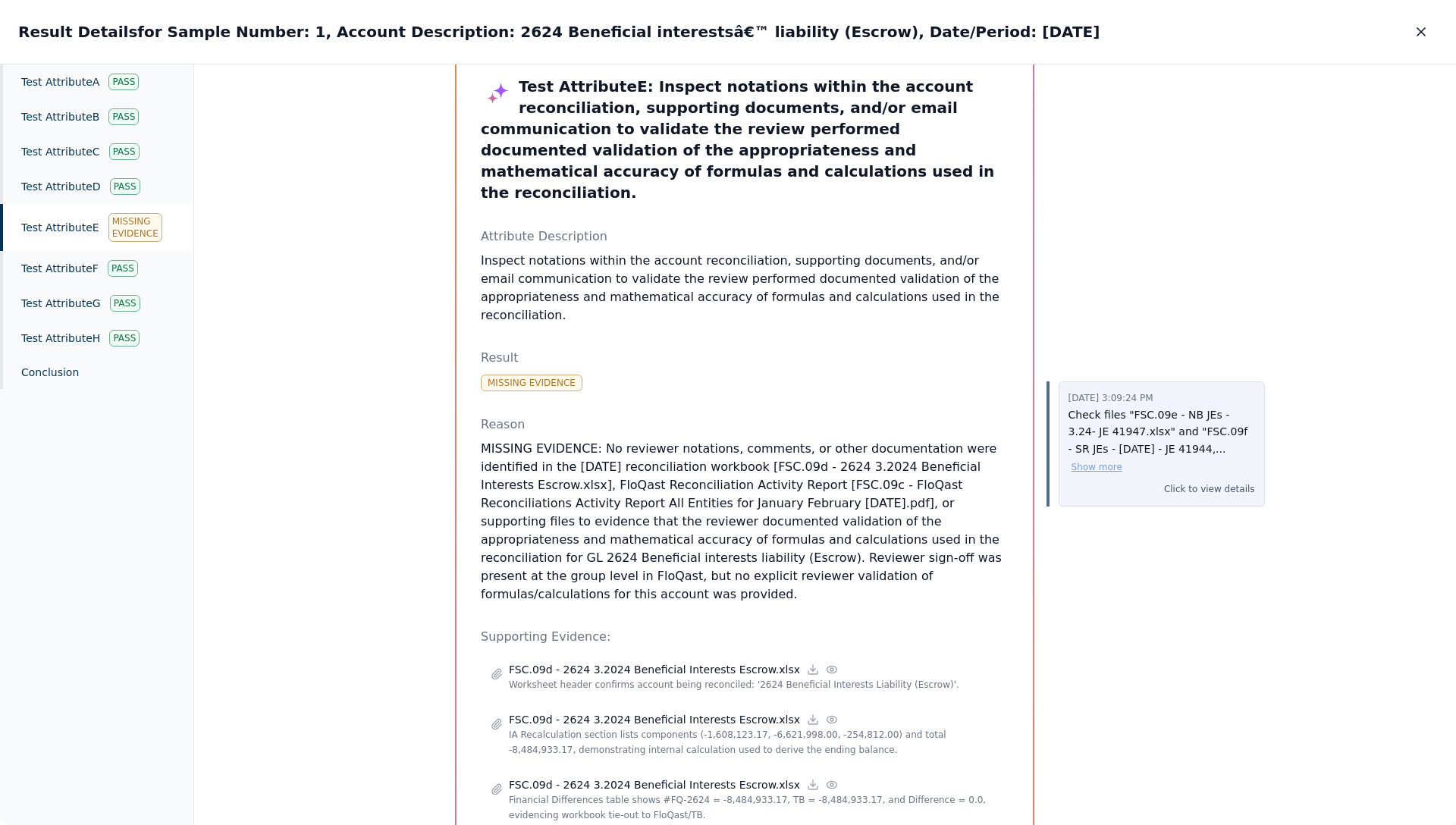
click at [1092, 465] on button "Show more" at bounding box center [1097, 467] width 51 height 12
click at [1101, 448] on p "Check files "FSC.09e - NB JEs - 3.24- JE 41947.xlsx" and "FSC.09f - SR JEs - [D…" at bounding box center [1162, 447] width 186 height 81
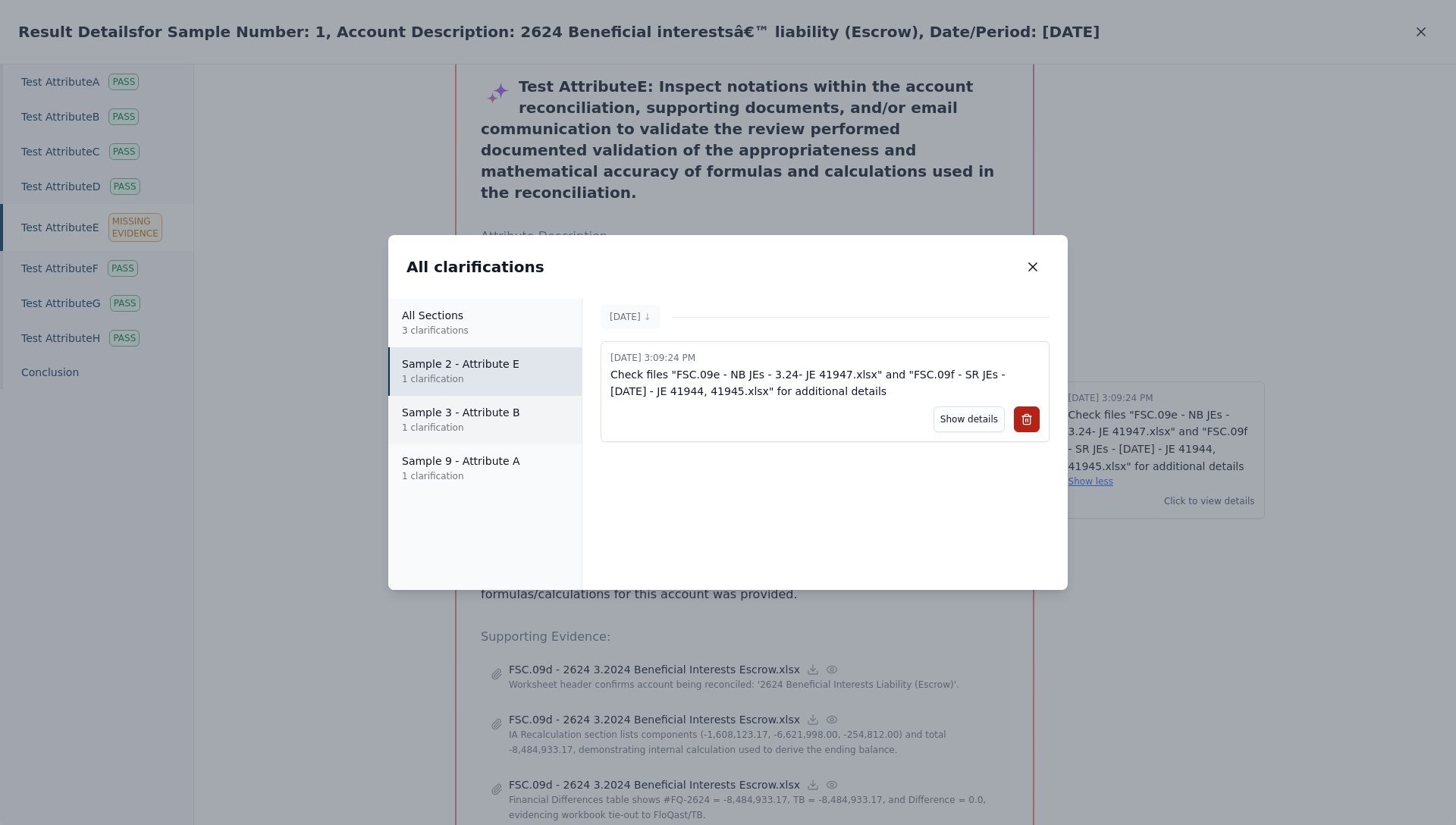
click at [509, 427] on p "1 clarification" at bounding box center [485, 428] width 167 height 16
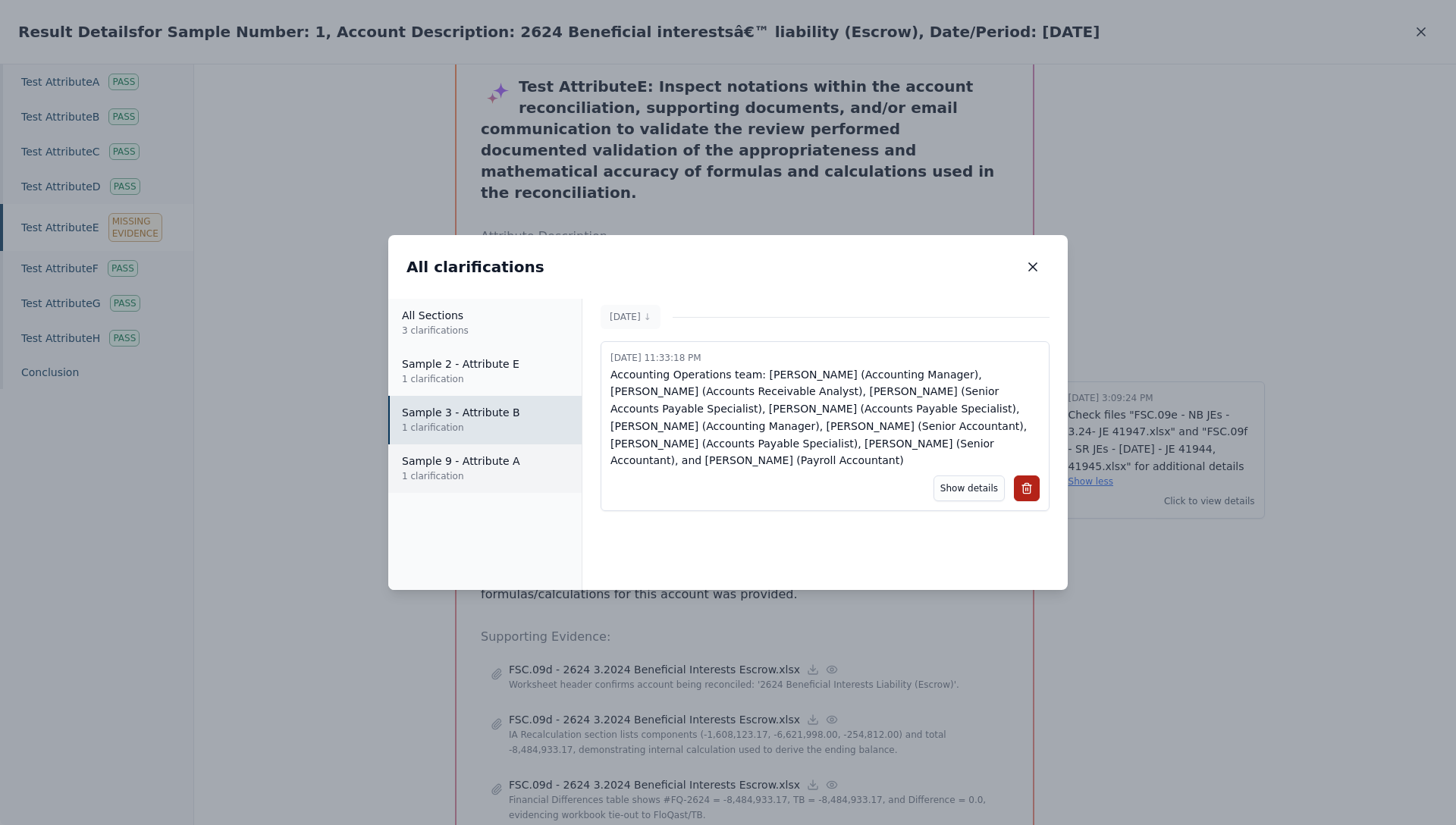
click at [522, 467] on p "Sample 9 - Attribute A" at bounding box center [485, 461] width 167 height 16
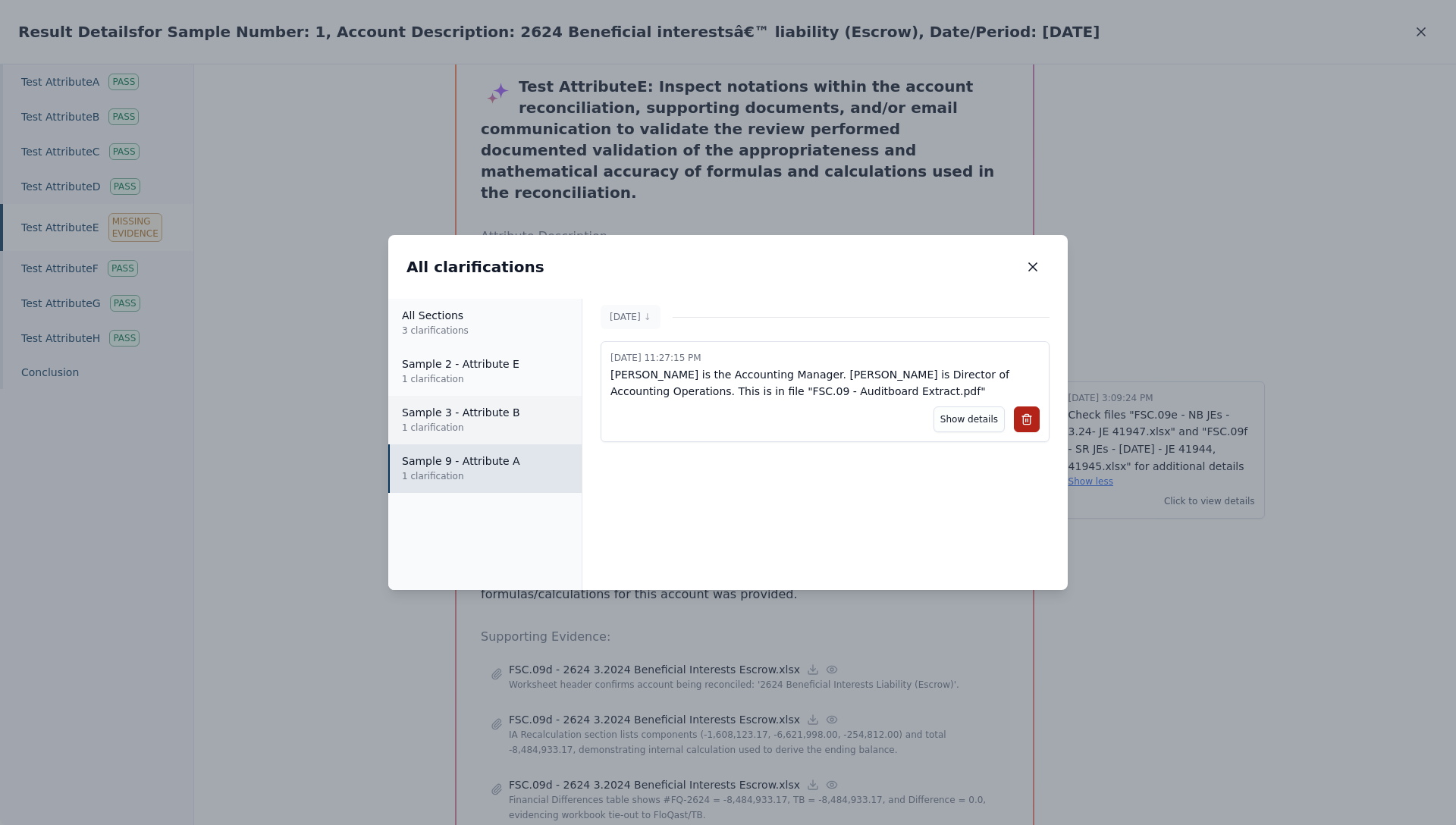
click at [505, 418] on p "Sample 3 - Attribute B" at bounding box center [485, 413] width 167 height 16
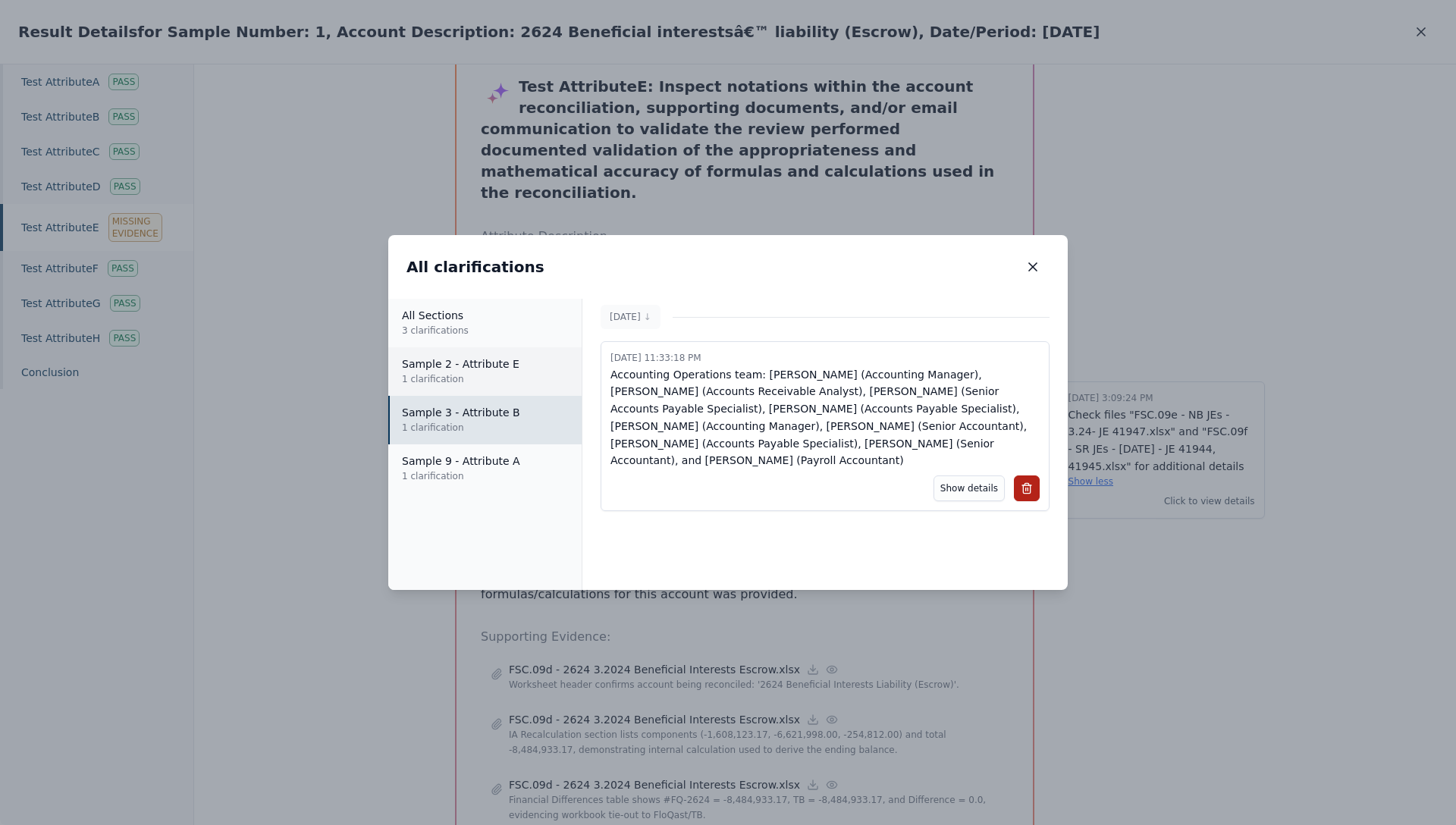
click at [476, 382] on p "1 clarification" at bounding box center [485, 379] width 167 height 16
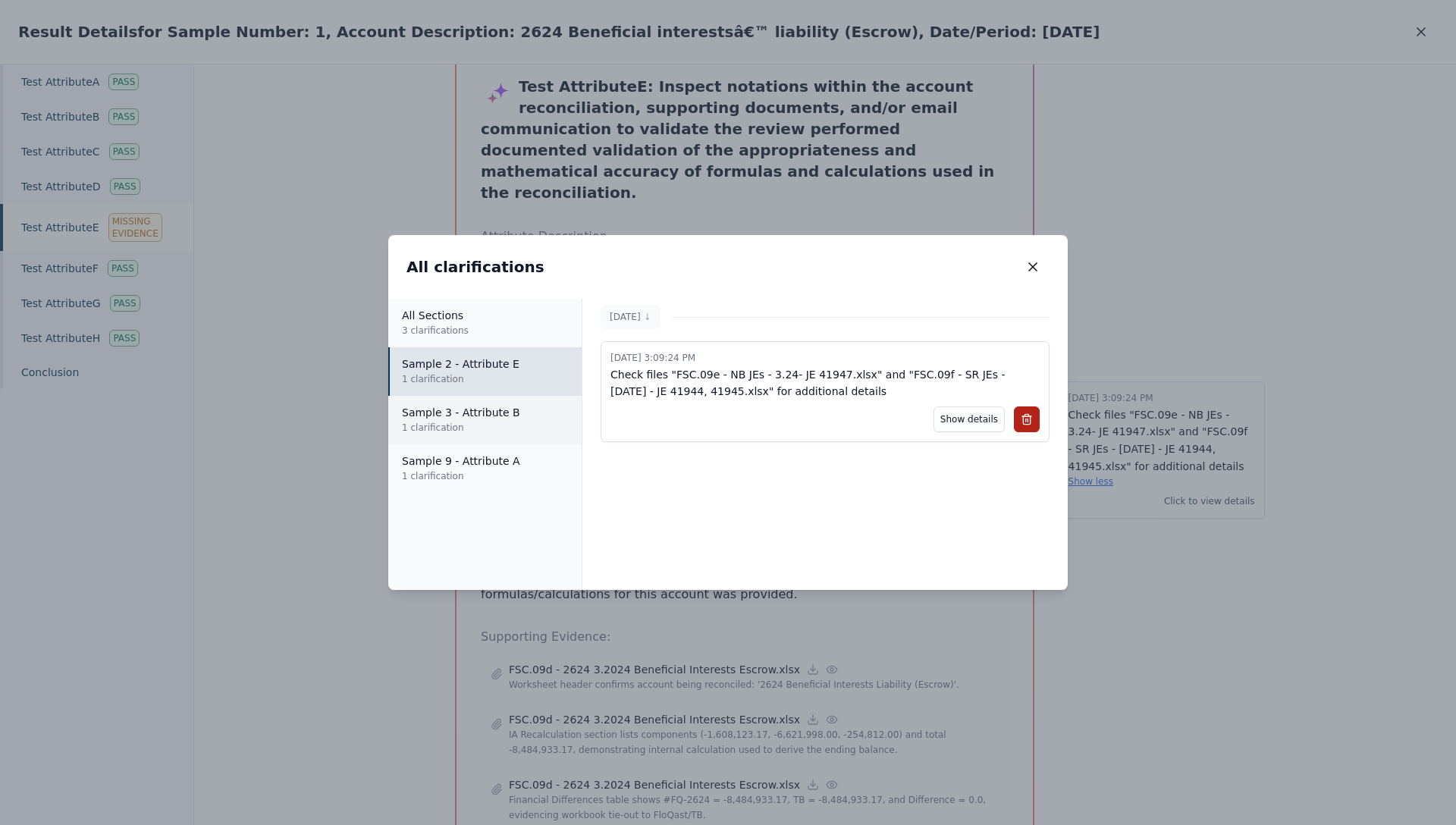
click at [484, 437] on button "Sample 3 - Attribute B 1 clarification" at bounding box center [484, 420] width 193 height 48
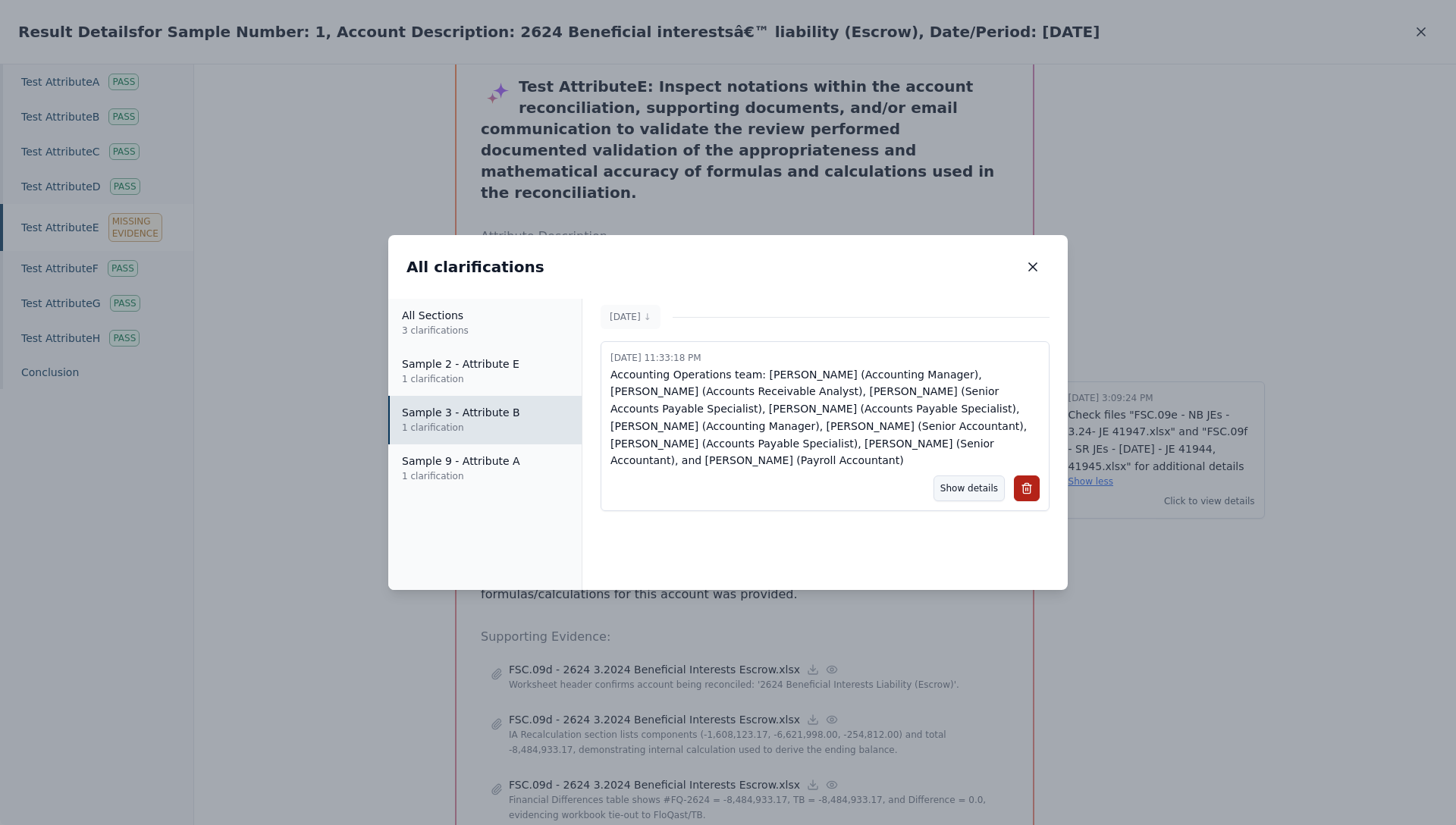
click at [953, 476] on button "Show details" at bounding box center [969, 489] width 72 height 26
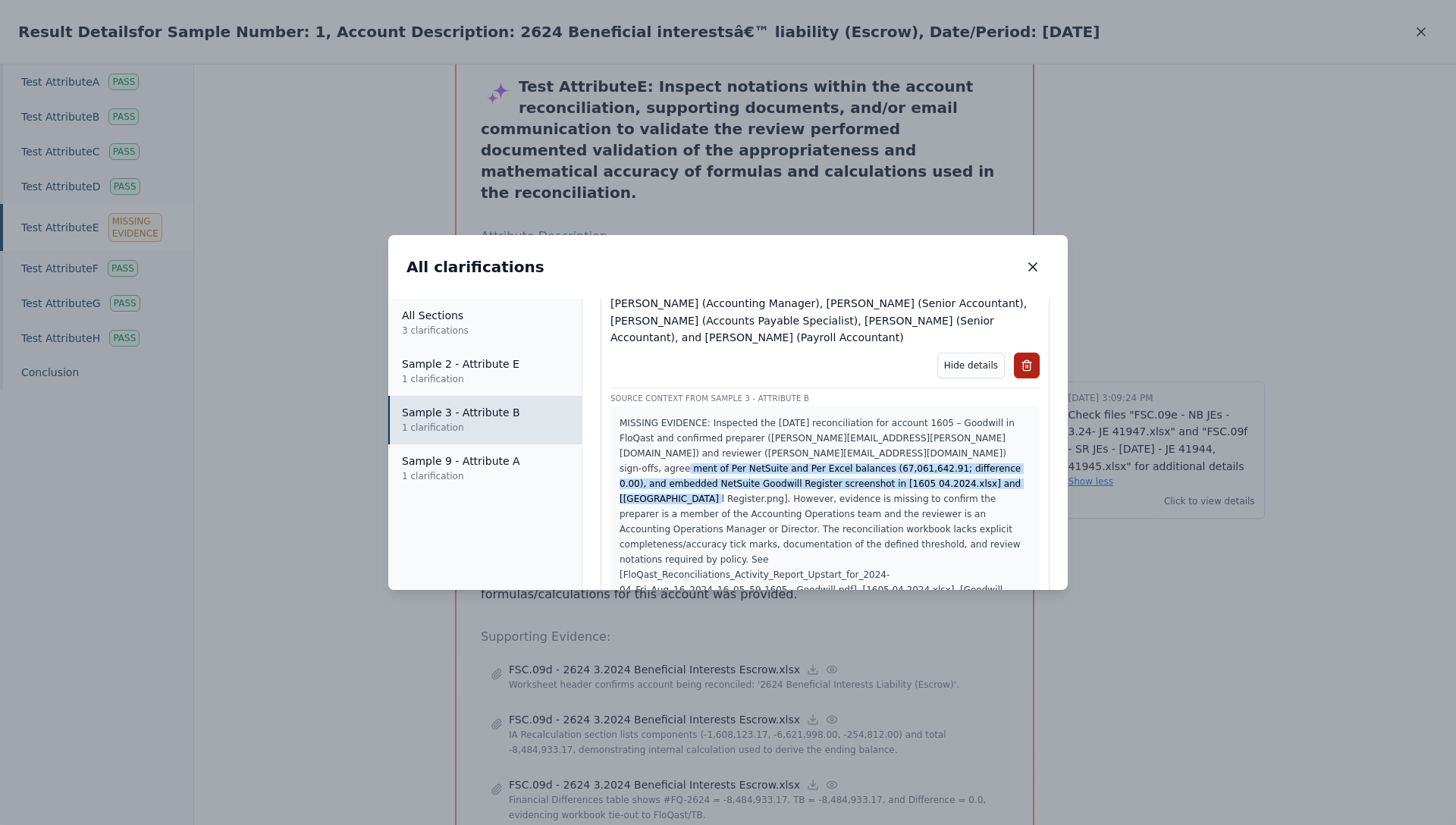
scroll to position [132, 0]
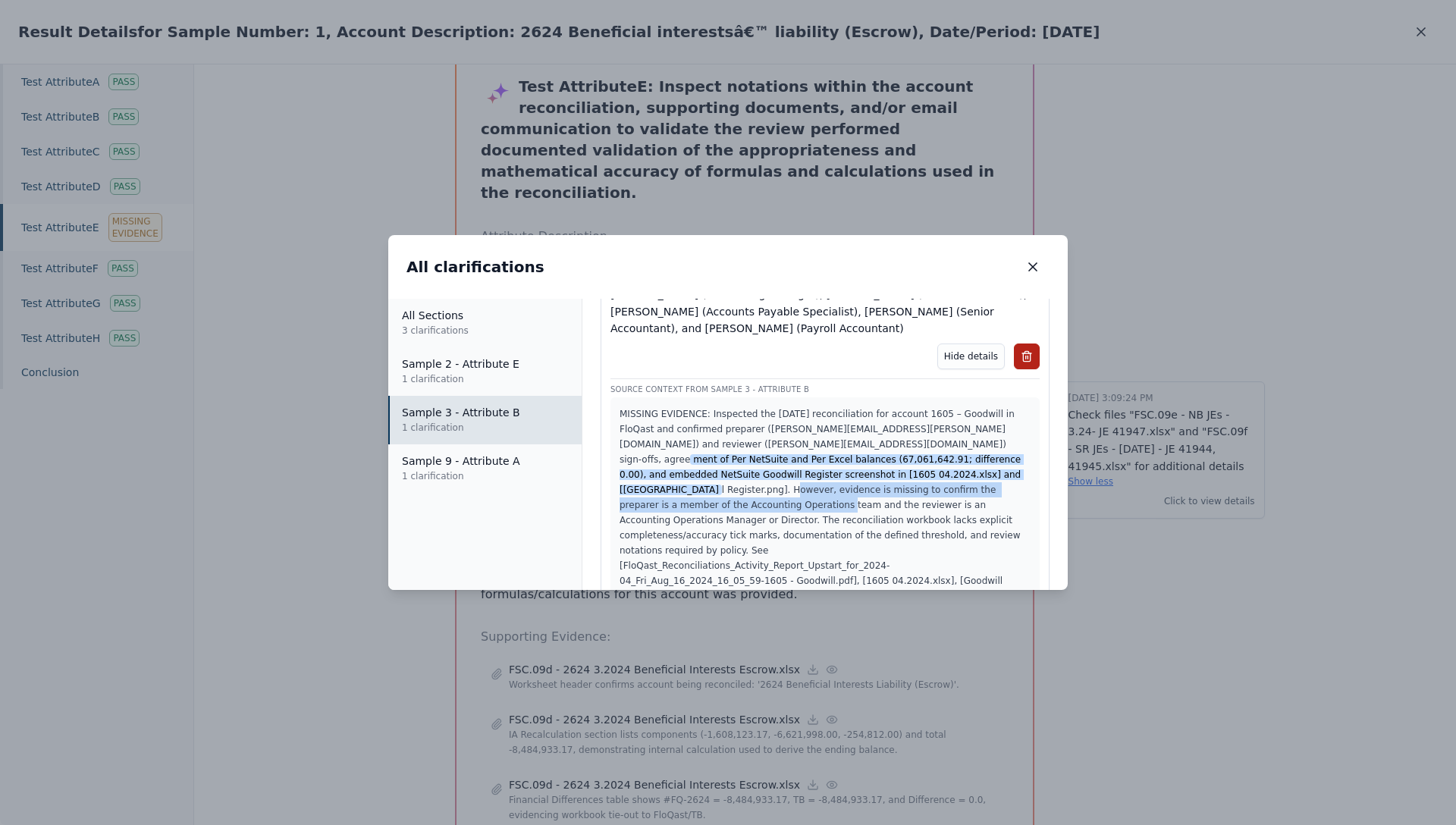
drag, startPoint x: 840, startPoint y: 453, endPoint x: 841, endPoint y: 475, distance: 22.0
click at [841, 475] on p "MISSING EVIDENCE: Inspected the [DATE] reconciliation for account 1605 – Goodwi…" at bounding box center [825, 505] width 411 height 197
click at [859, 467] on p "MISSING EVIDENCE: Inspected the [DATE] reconciliation for account 1605 – Goodwi…" at bounding box center [825, 505] width 411 height 197
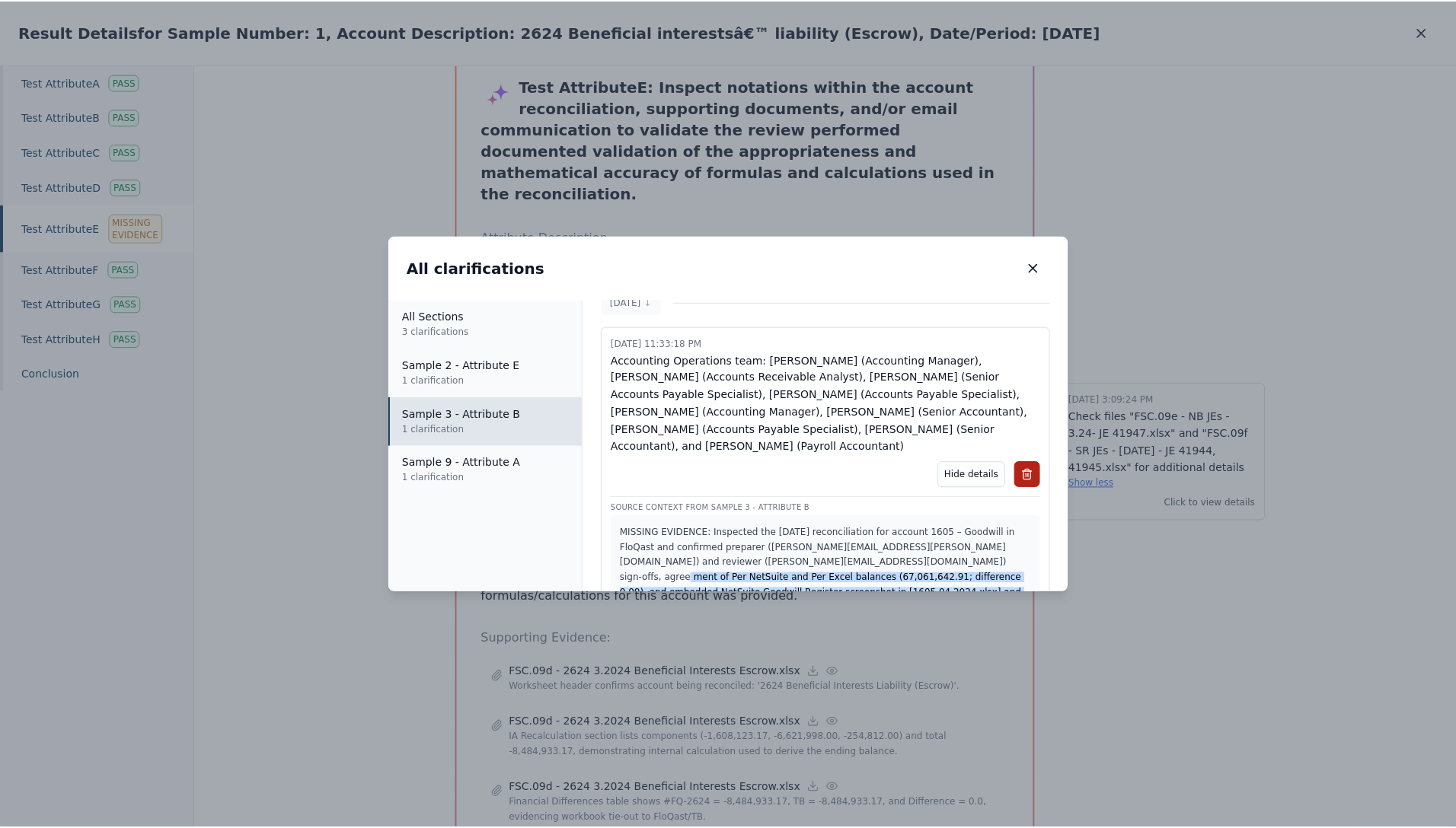
scroll to position [12, 0]
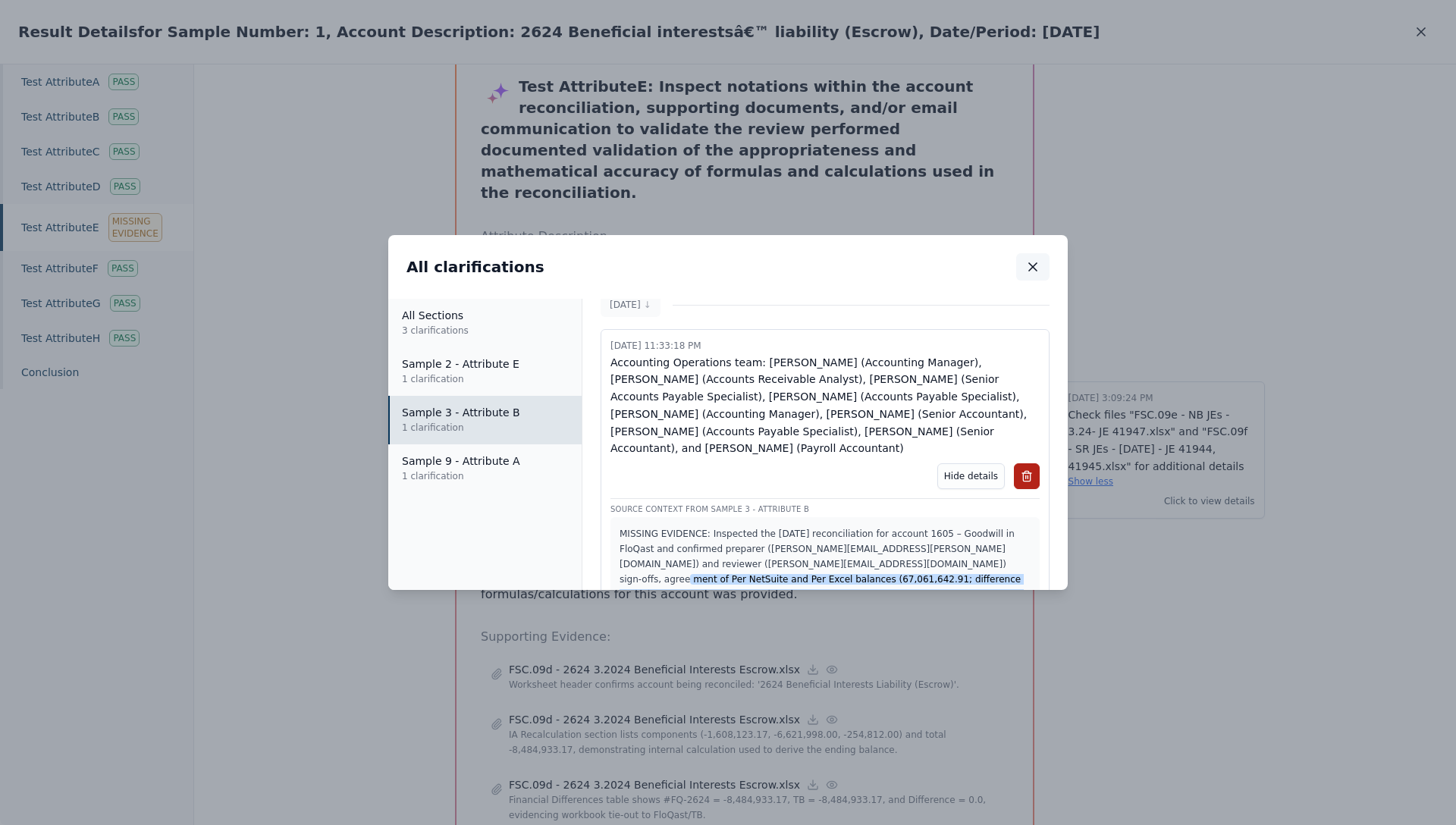
click at [1033, 258] on button "button" at bounding box center [1033, 267] width 34 height 28
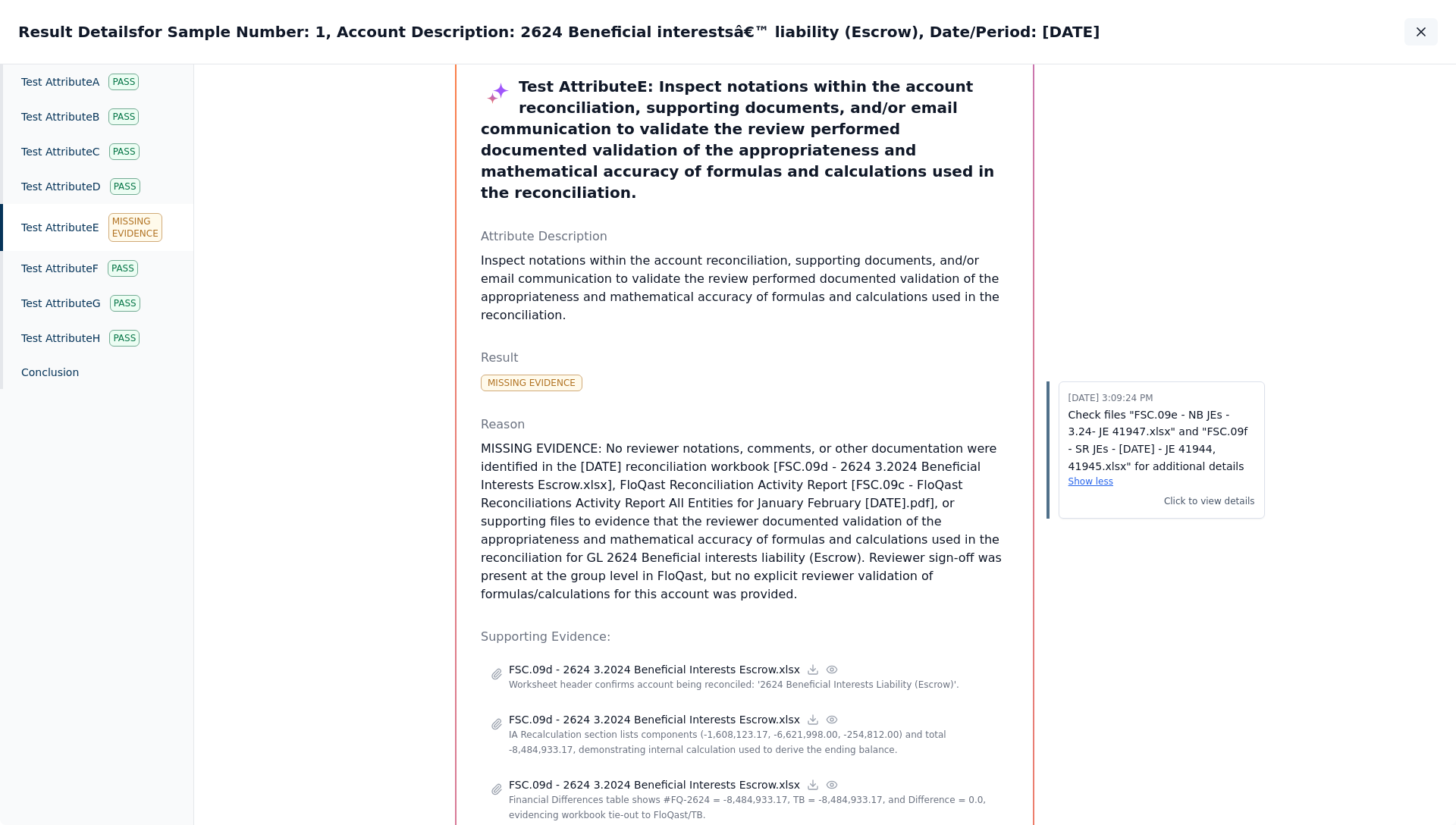
click at [1425, 32] on icon "button" at bounding box center [1422, 32] width 16 height 16
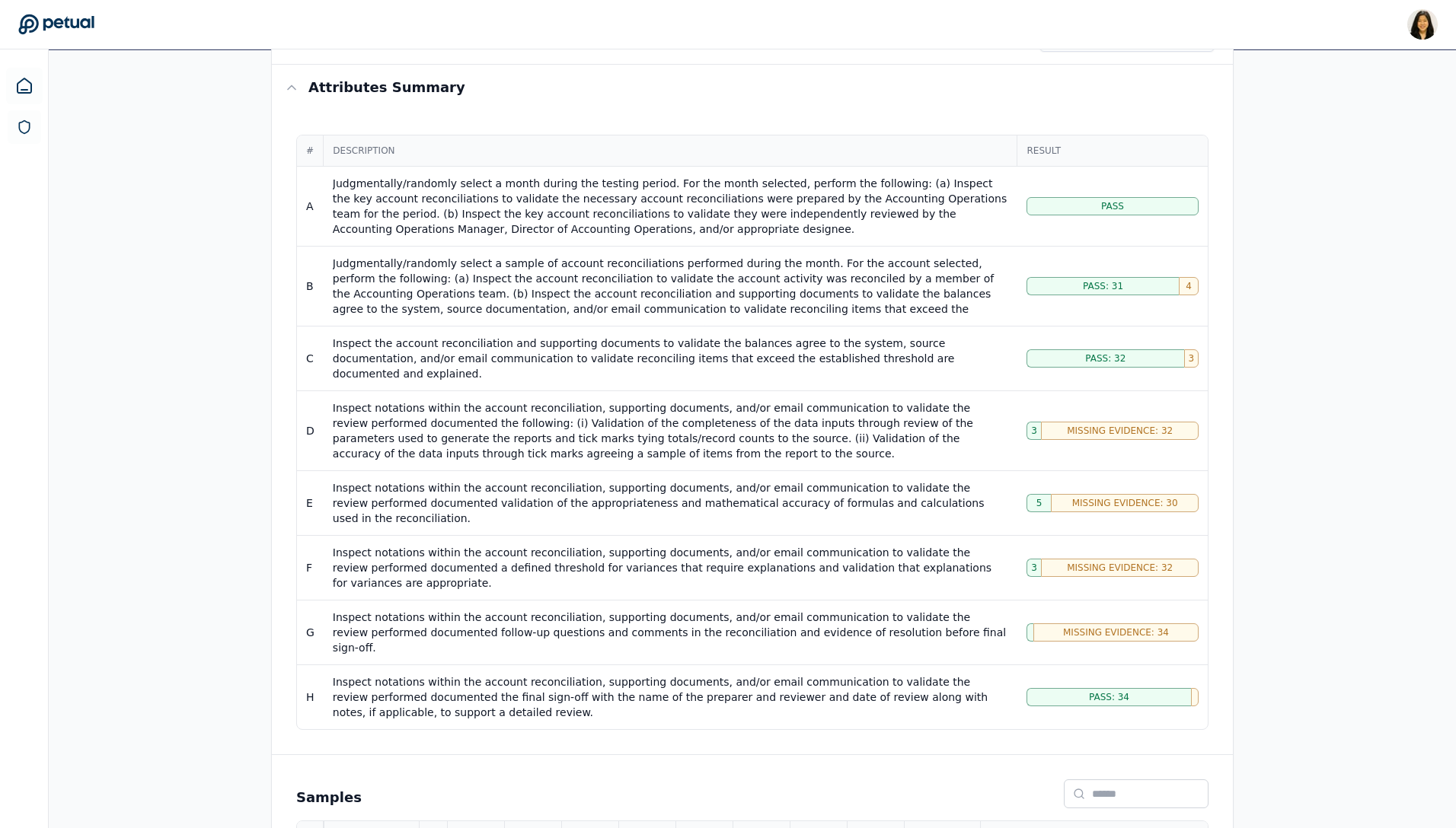
scroll to position [241, 0]
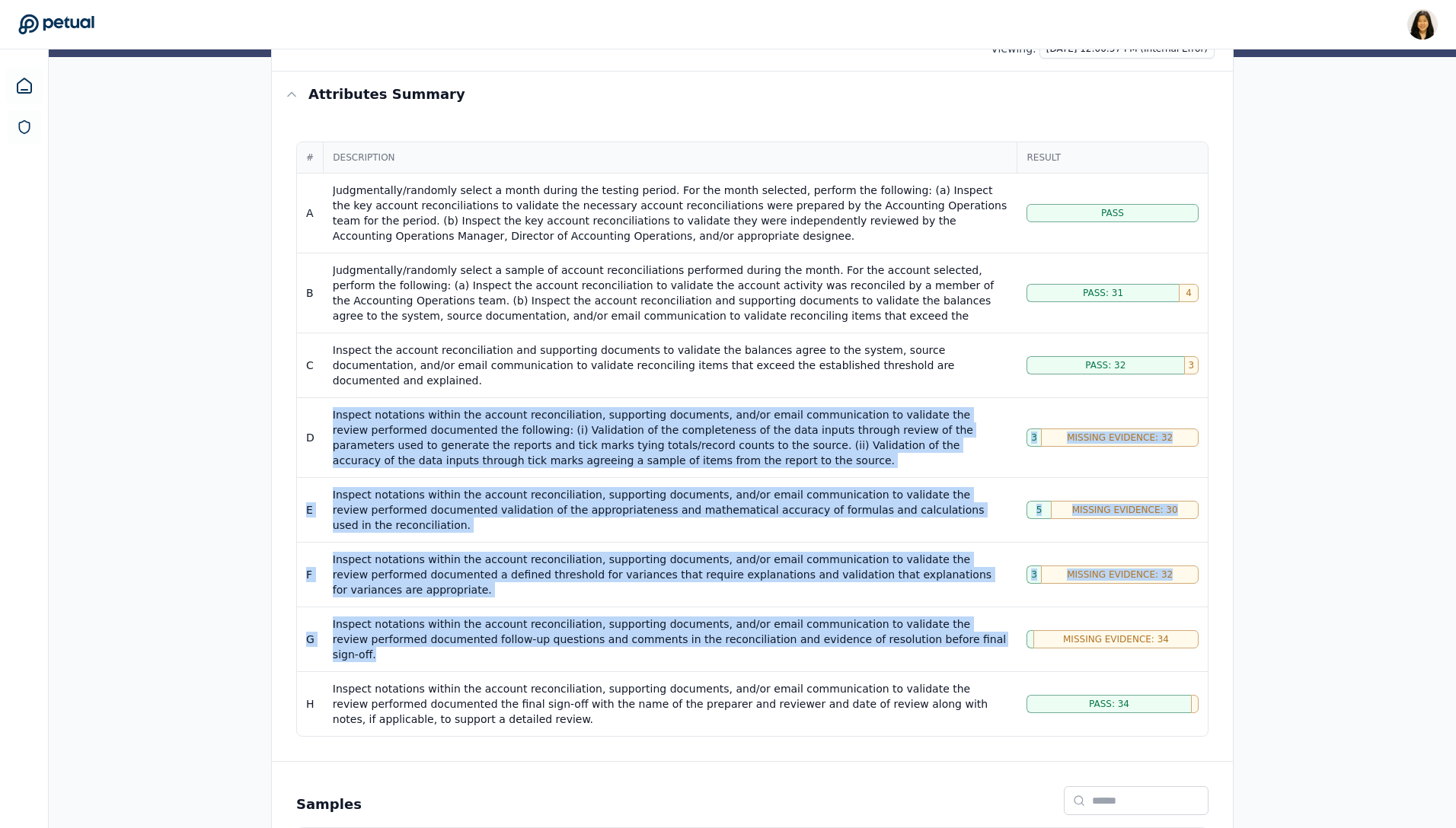
drag, startPoint x: 331, startPoint y: 401, endPoint x: 928, endPoint y: 594, distance: 627.4
click at [928, 594] on tbody "A Judgmentally/randomly select a month during the testing period. For the month…" at bounding box center [752, 455] width 911 height 563
click at [928, 617] on div "Inspect notations within the account reconciliation, supporting documents, and/…" at bounding box center [670, 639] width 675 height 46
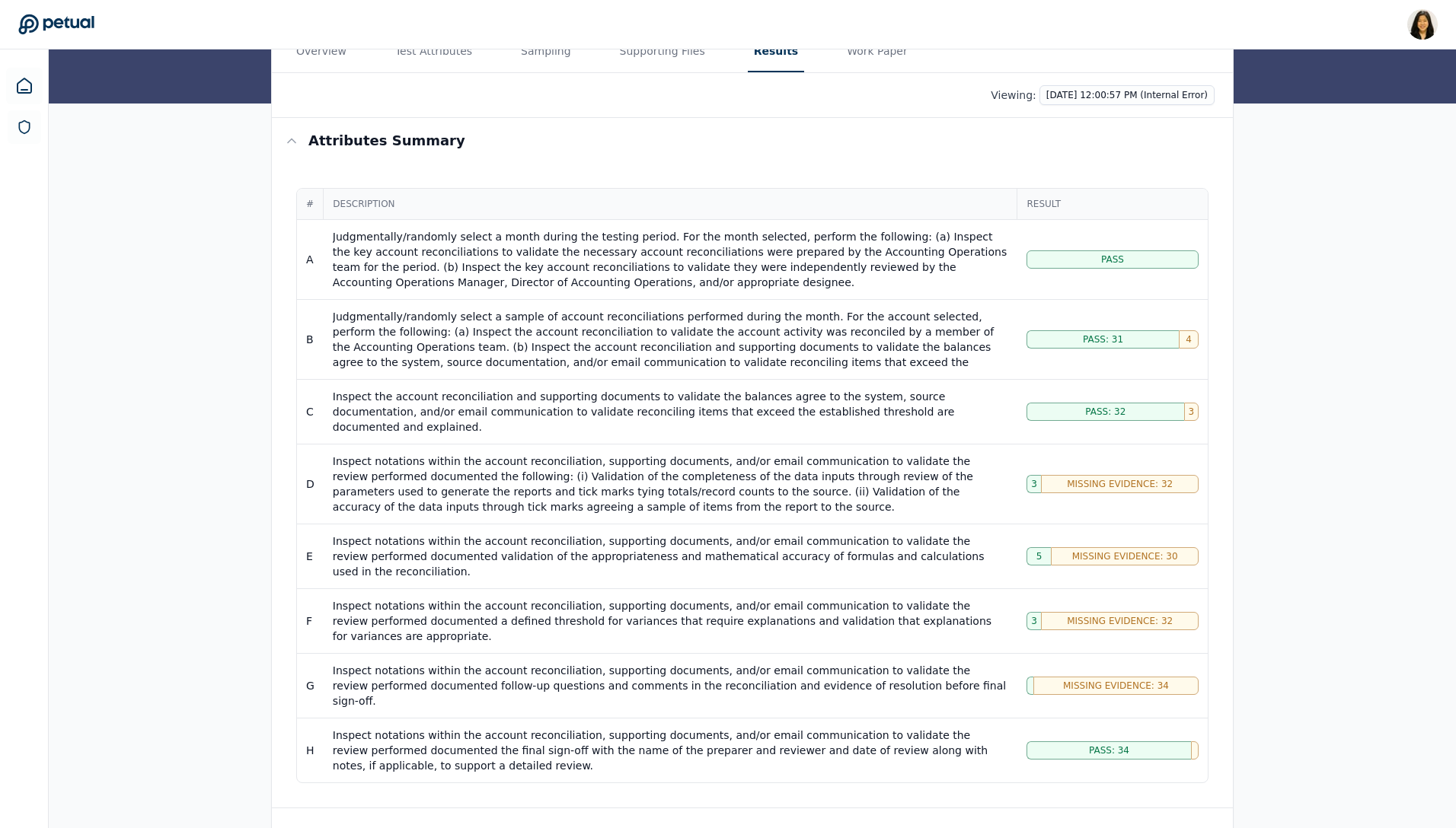
scroll to position [195, 0]
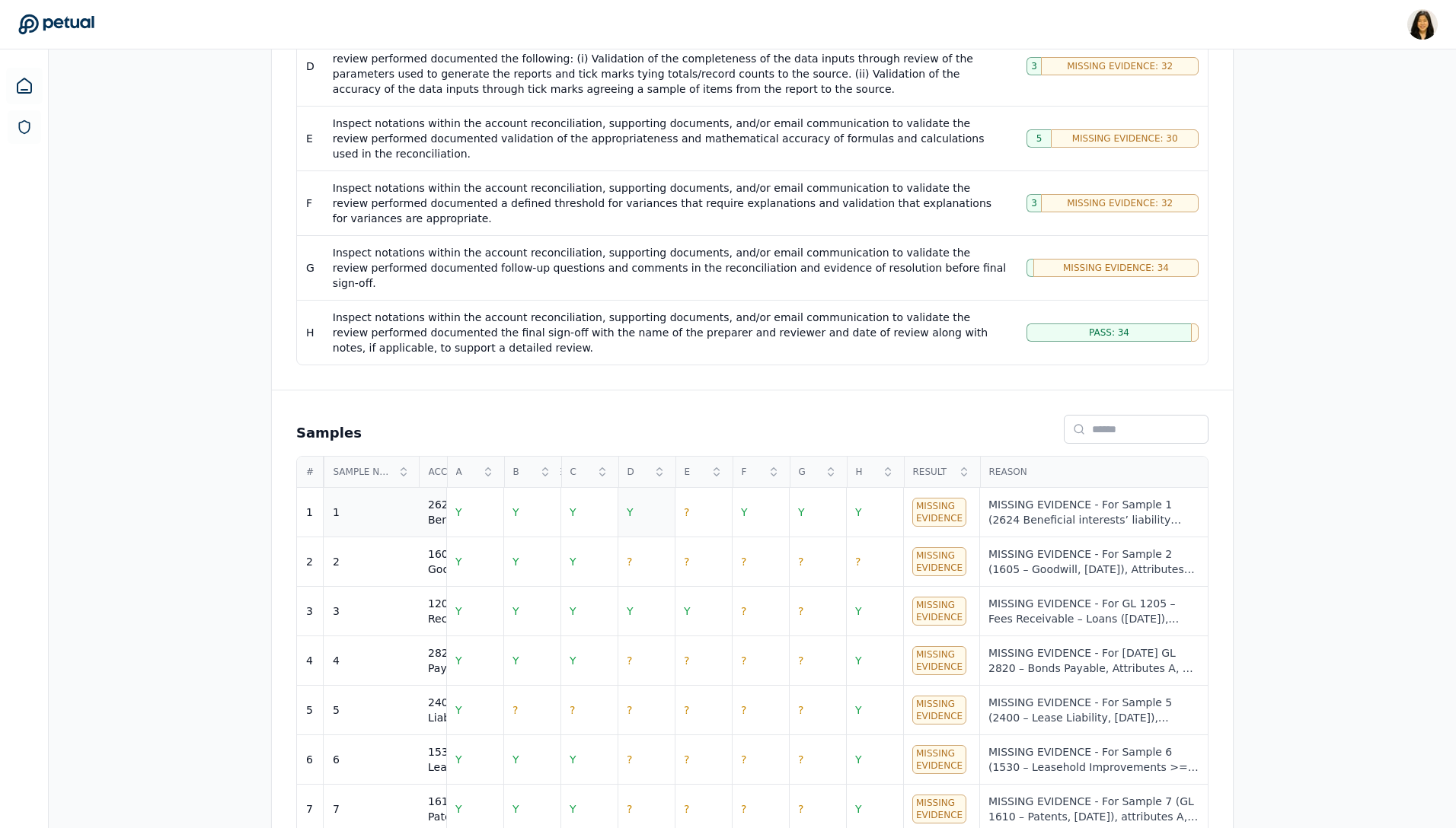
scroll to position [618, 0]
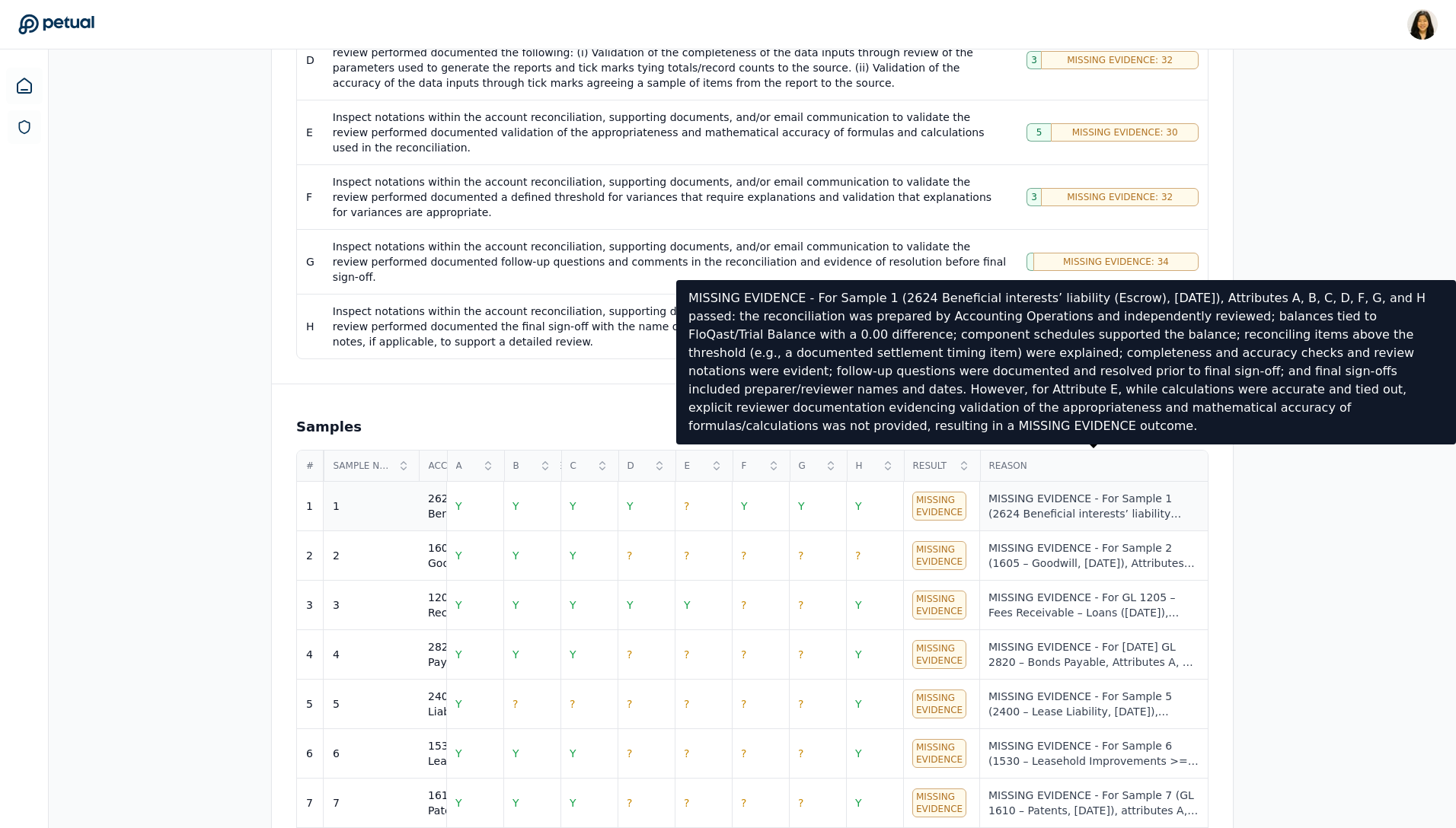
click at [1098, 491] on div "MISSING EVIDENCE - For Sample 1 (2624 Beneficial interests’ liability (Escrow),…" at bounding box center [1093, 505] width 210 height 30
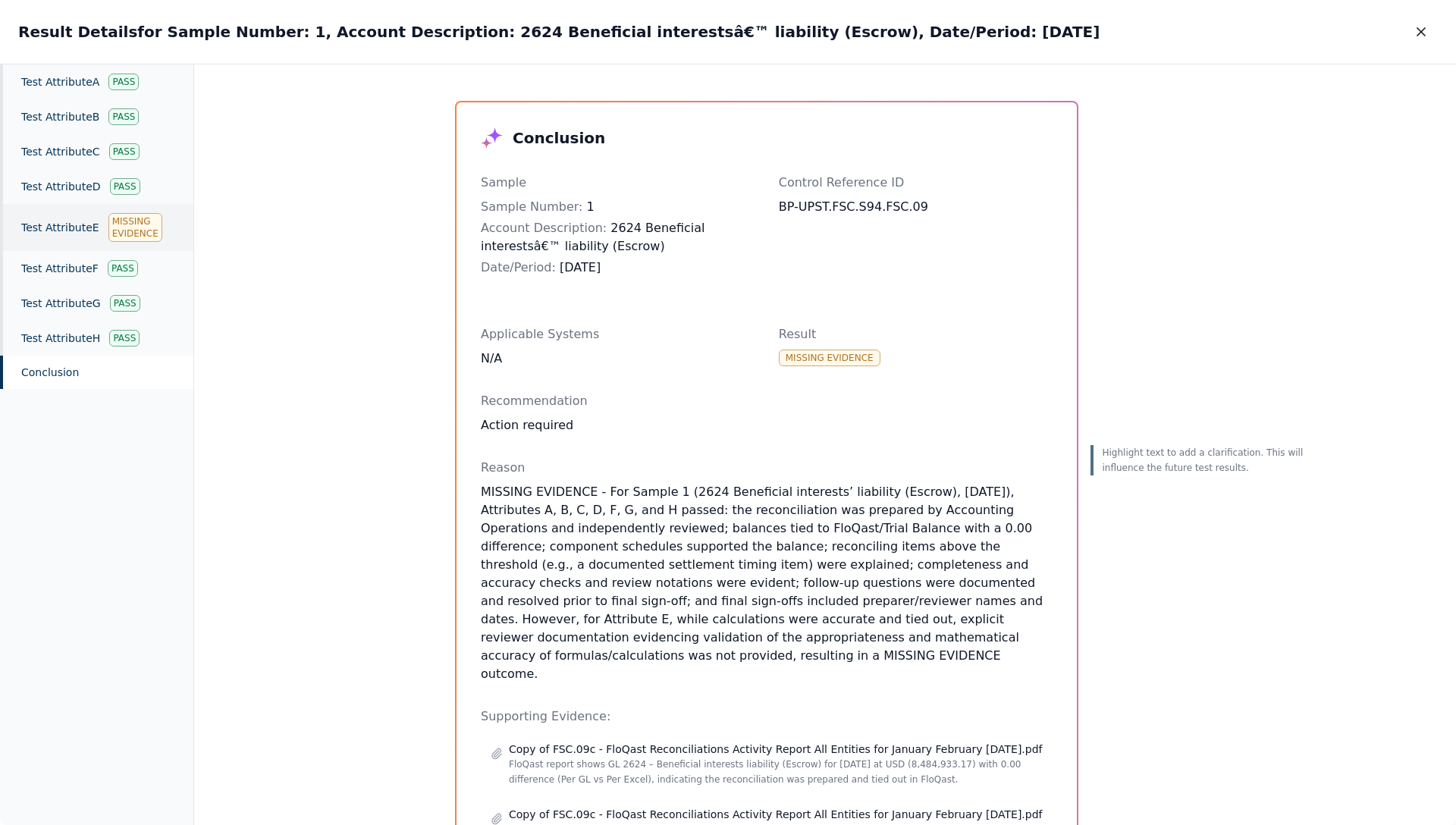
click at [122, 230] on div "Missing Evidence" at bounding box center [135, 227] width 53 height 28
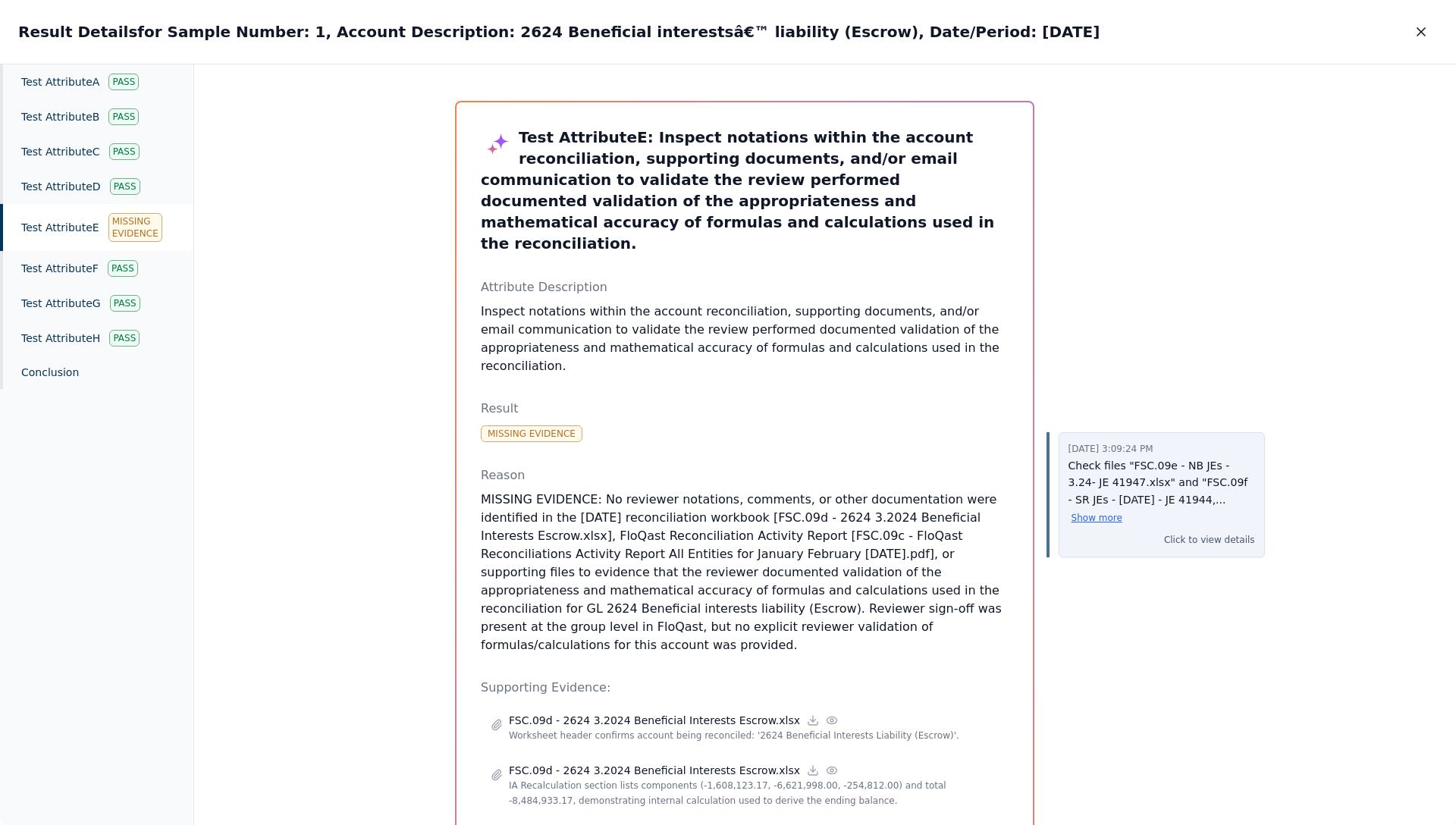
click at [1145, 490] on p "Check files "FSC.09e - NB JEs - 3.24- JE 41947.xlsx" and "FSC.09f - SR JEs - [D…" at bounding box center [1162, 491] width 186 height 69
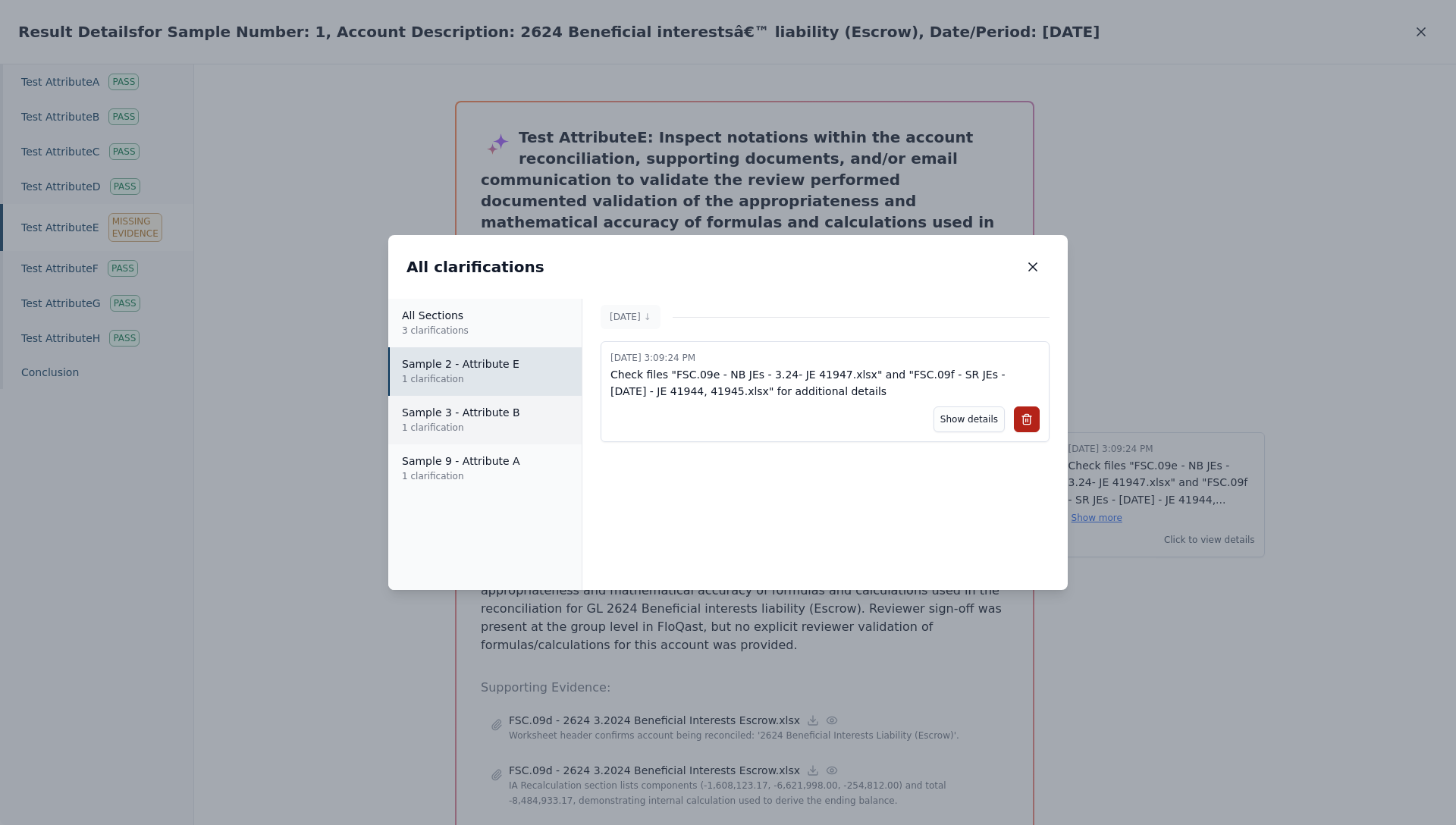
click at [476, 422] on p "1 clarification" at bounding box center [485, 428] width 167 height 16
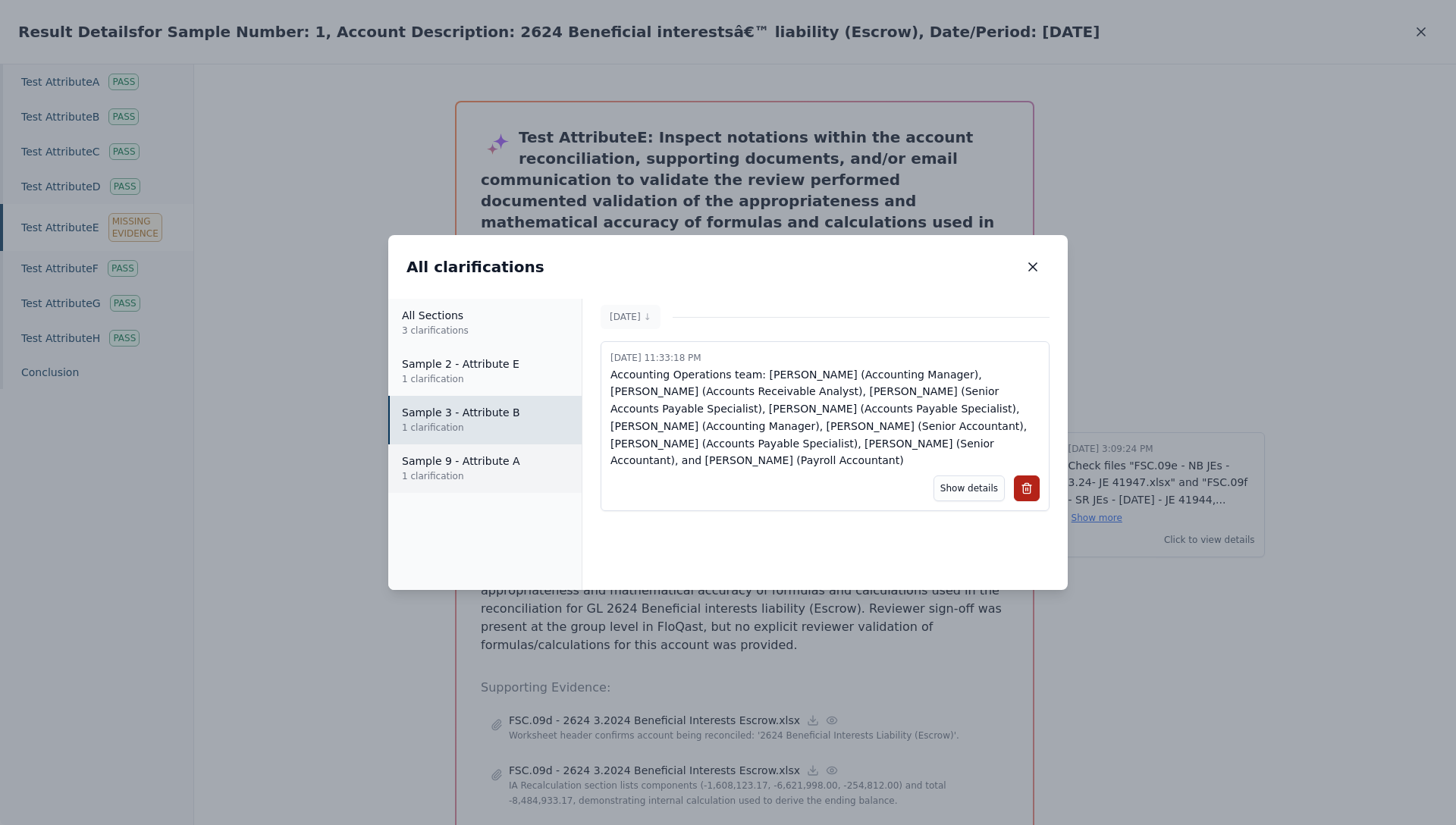
click at [470, 457] on p "Sample 9 - Attribute A" at bounding box center [485, 461] width 167 height 16
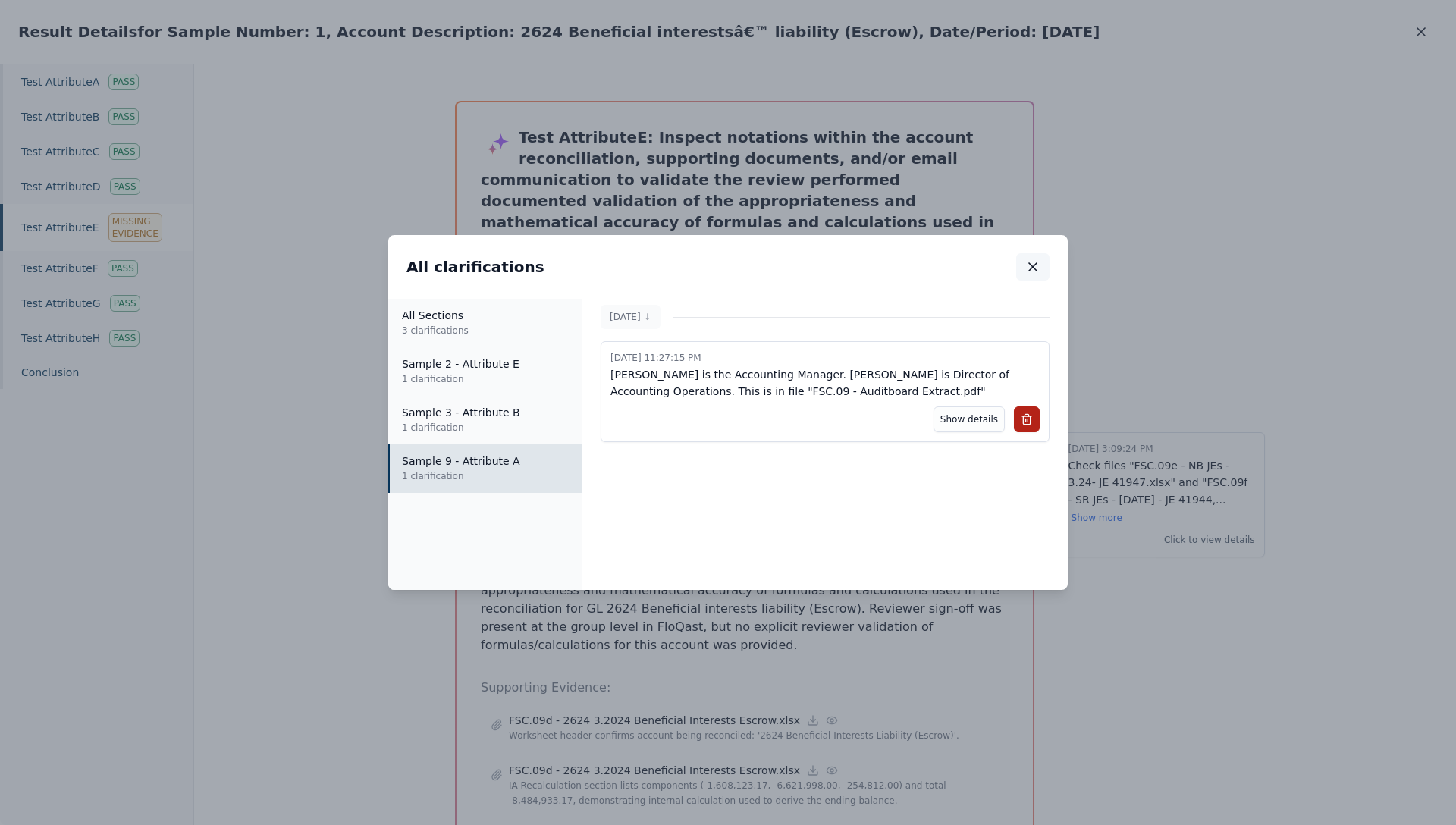
click at [1033, 263] on icon "button" at bounding box center [1033, 267] width 16 height 16
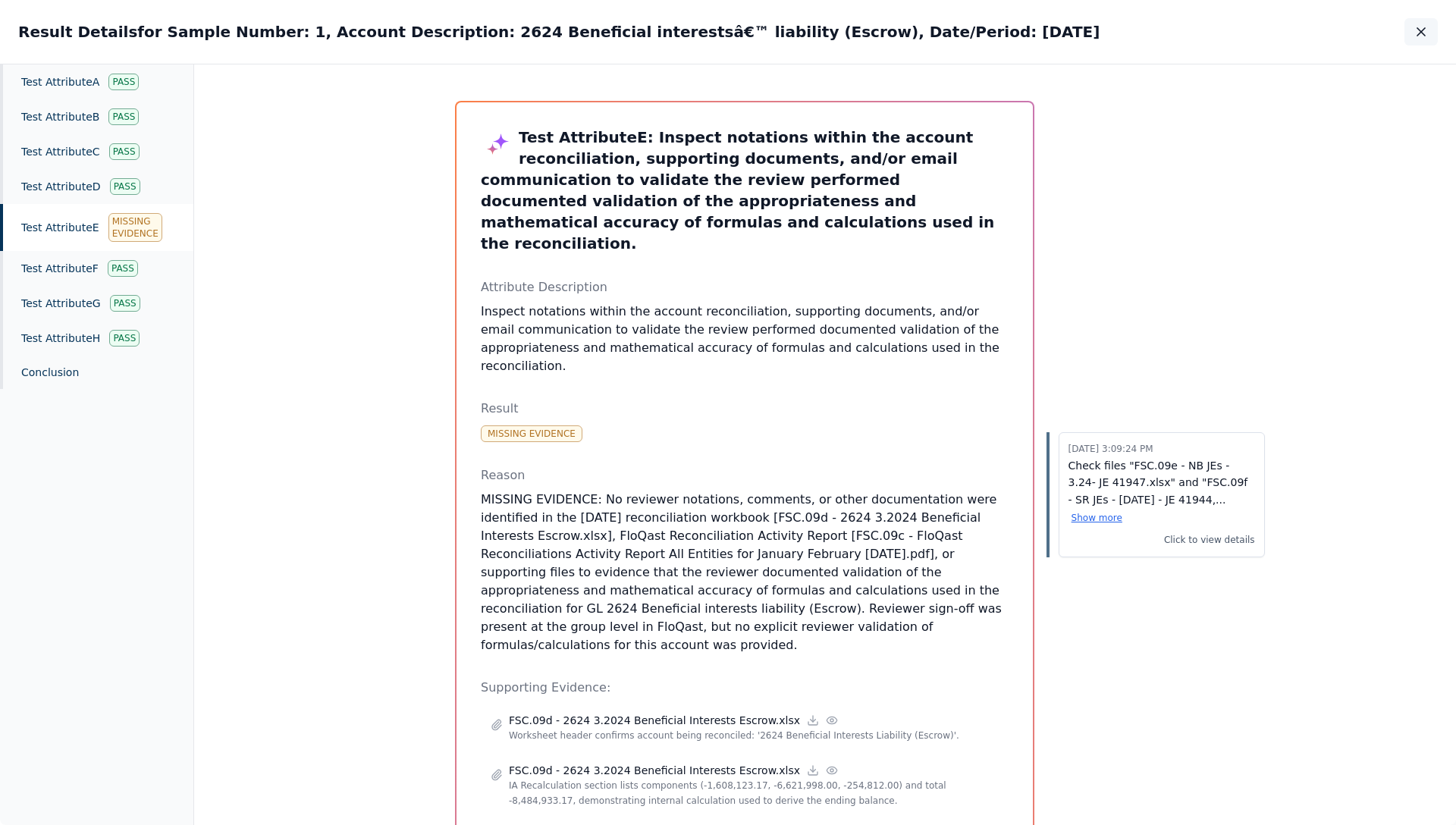
click at [1415, 34] on icon "button" at bounding box center [1422, 32] width 16 height 16
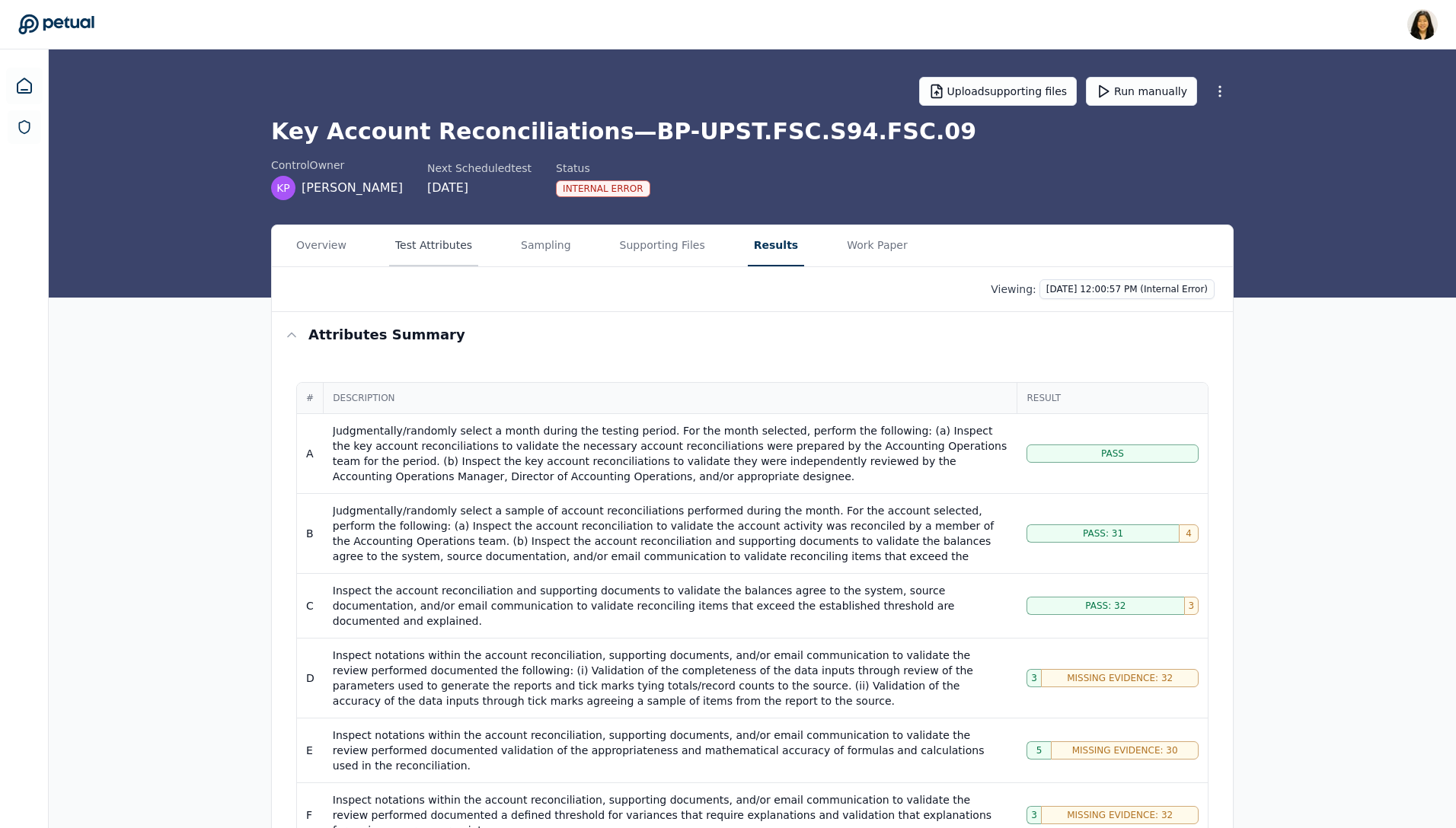
click at [452, 247] on button "Test Attributes" at bounding box center [434, 246] width 89 height 42
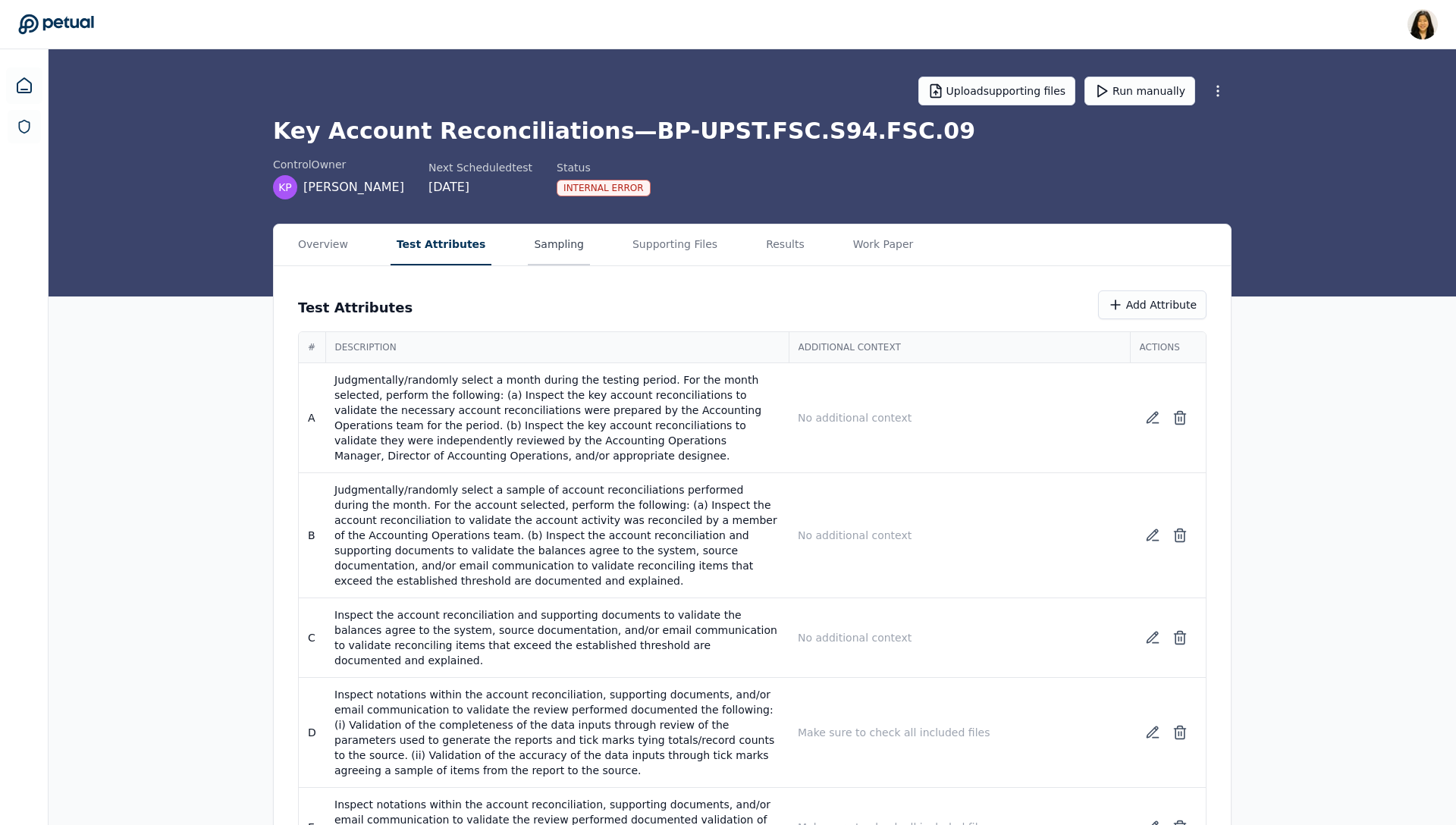
click at [546, 254] on button "Sampling" at bounding box center [559, 245] width 62 height 41
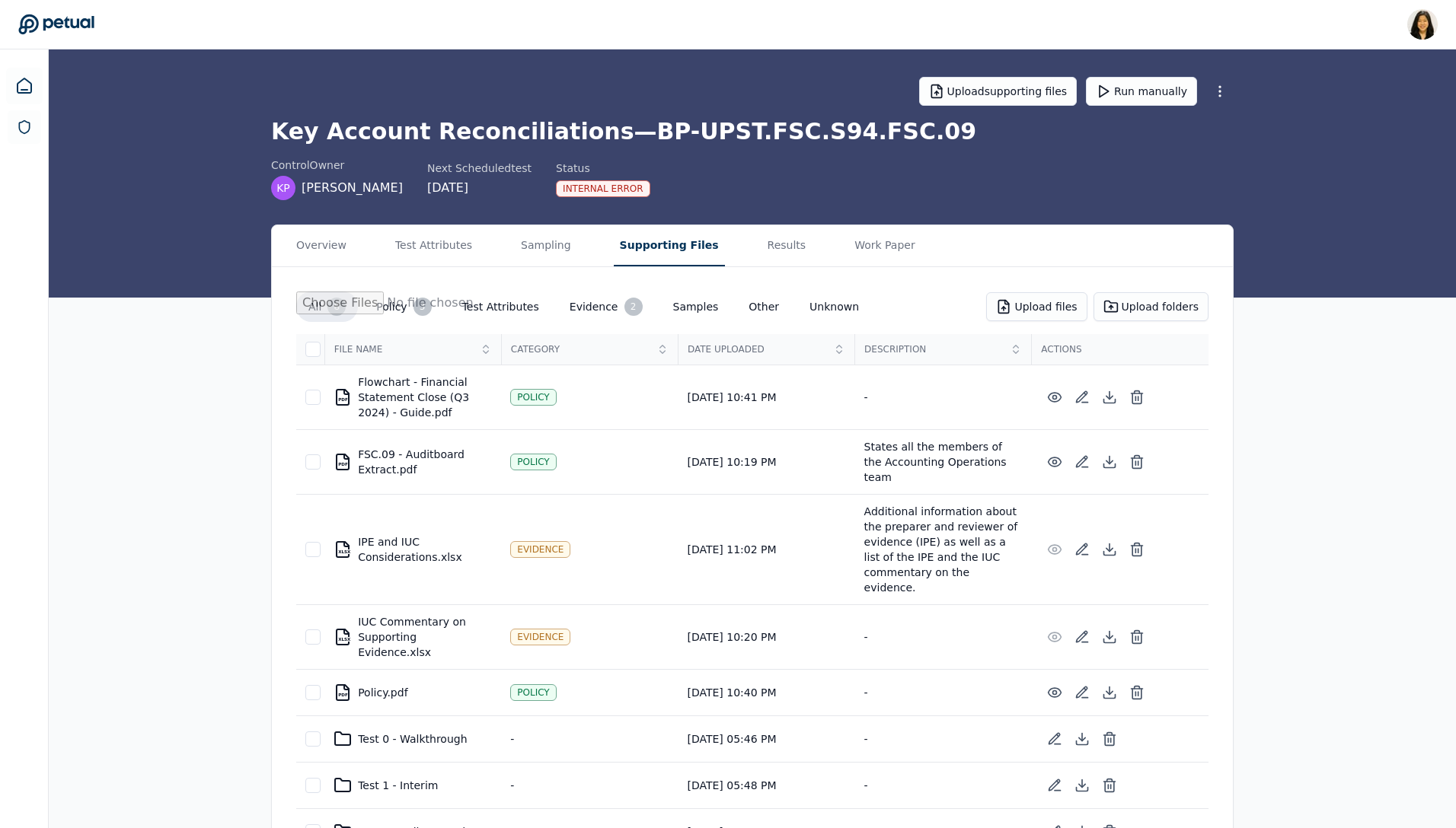
click at [630, 255] on button "Supporting Files" at bounding box center [669, 246] width 111 height 42
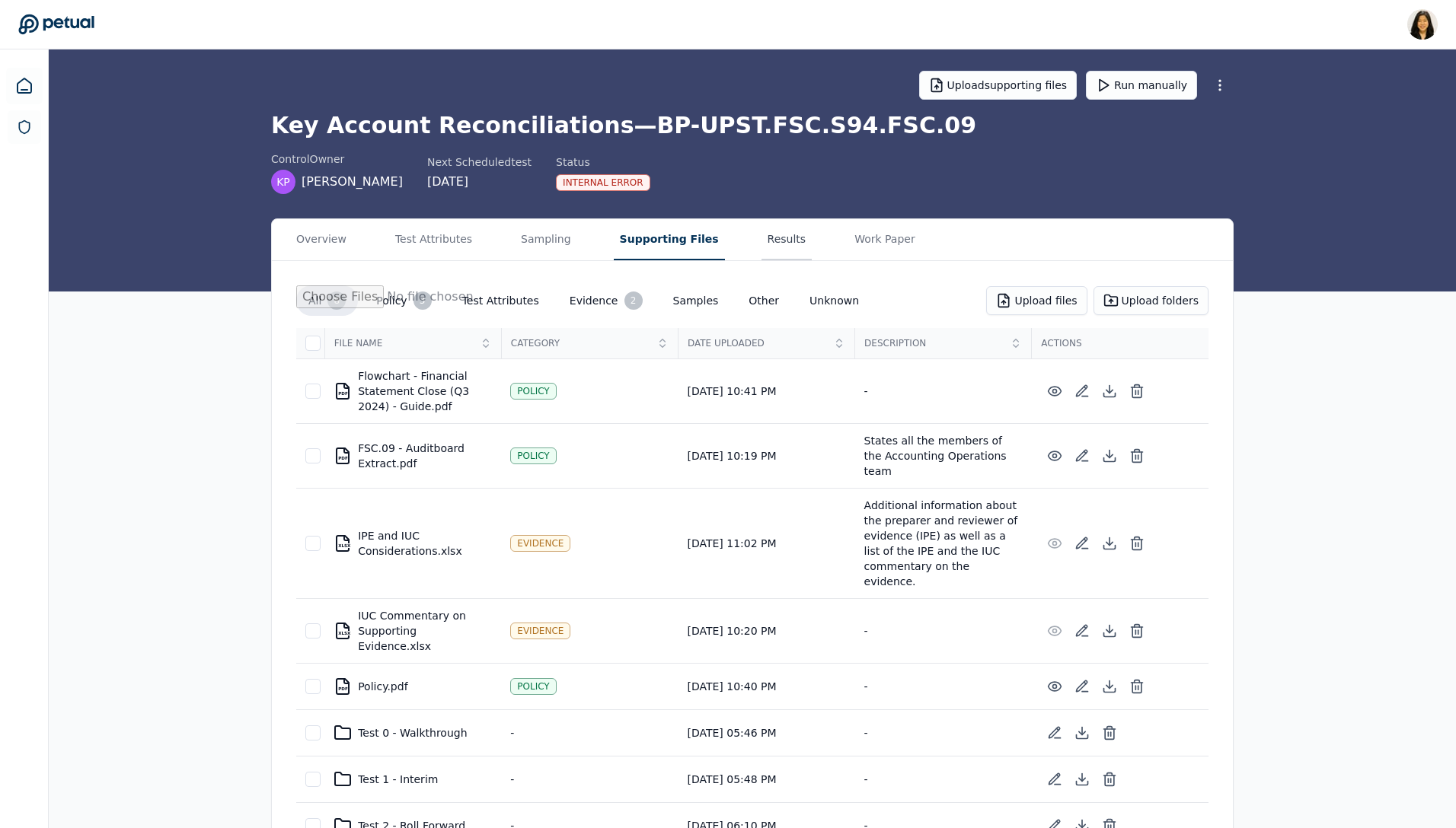
click at [775, 244] on button "Results" at bounding box center [787, 240] width 51 height 42
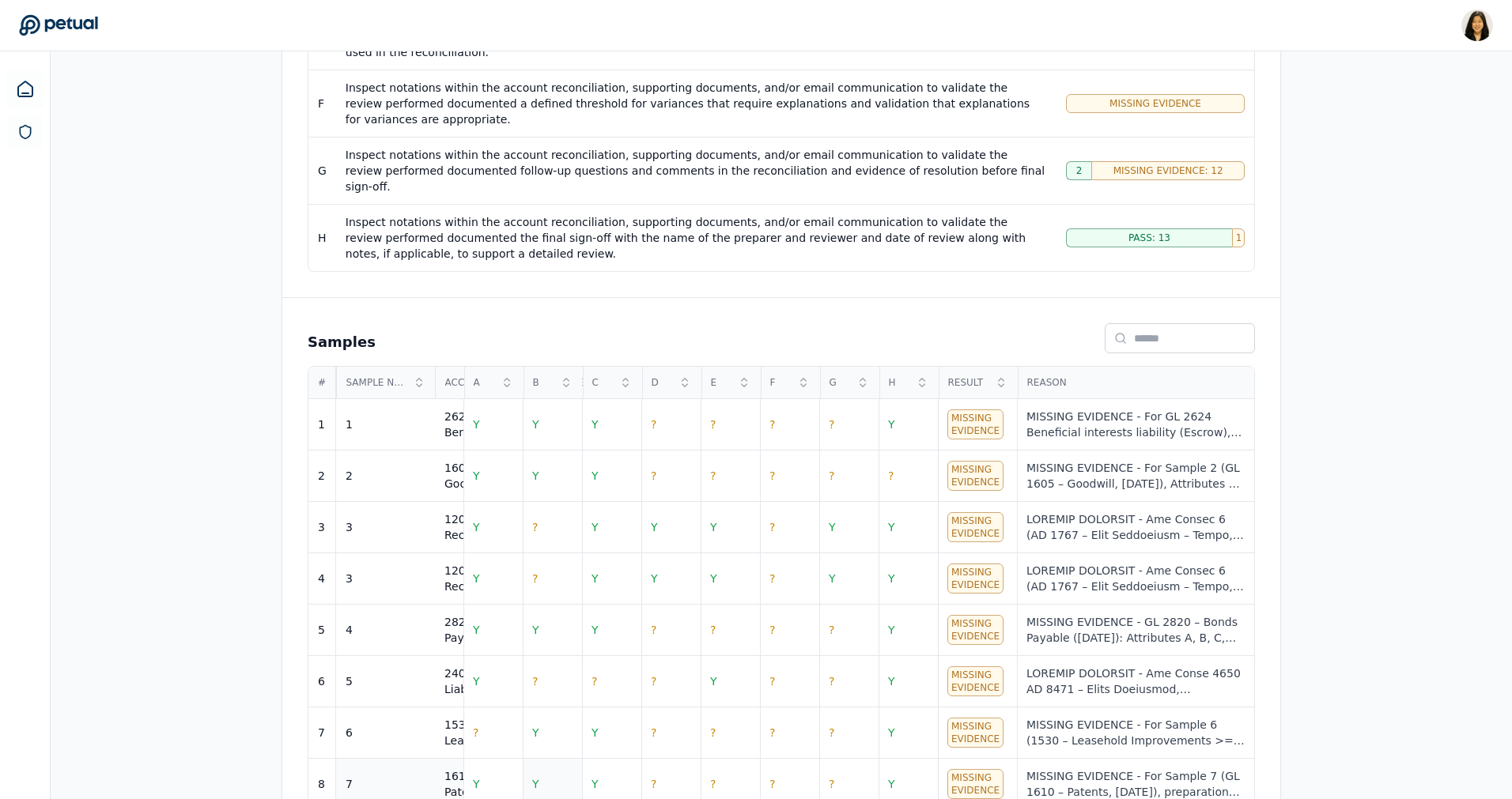
scroll to position [497, 0]
